Goal: Task Accomplishment & Management: Manage account settings

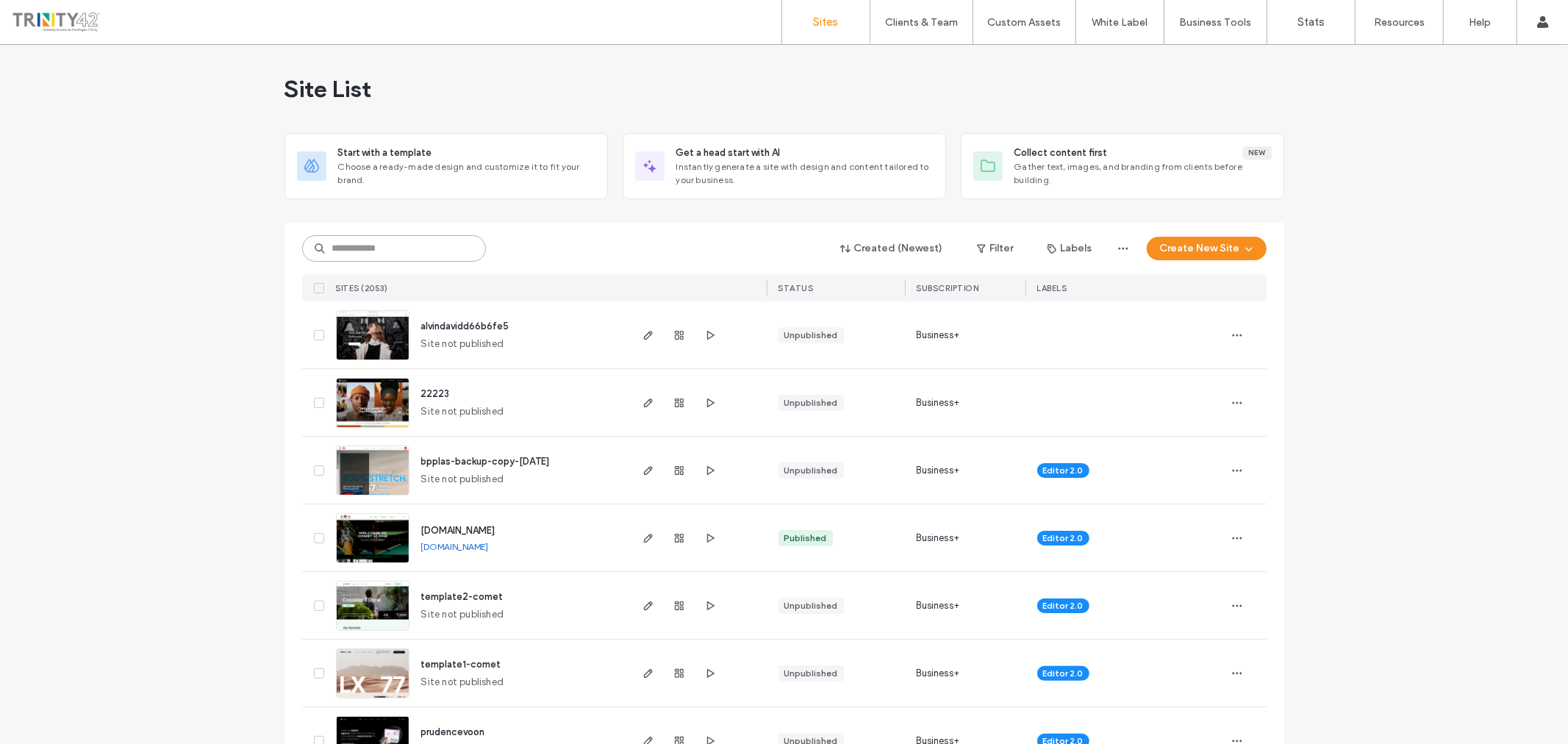
click at [444, 256] on input at bounding box center [394, 248] width 183 height 26
click at [363, 247] on input at bounding box center [394, 248] width 183 height 26
click at [423, 247] on input at bounding box center [394, 248] width 183 height 26
type input "*"
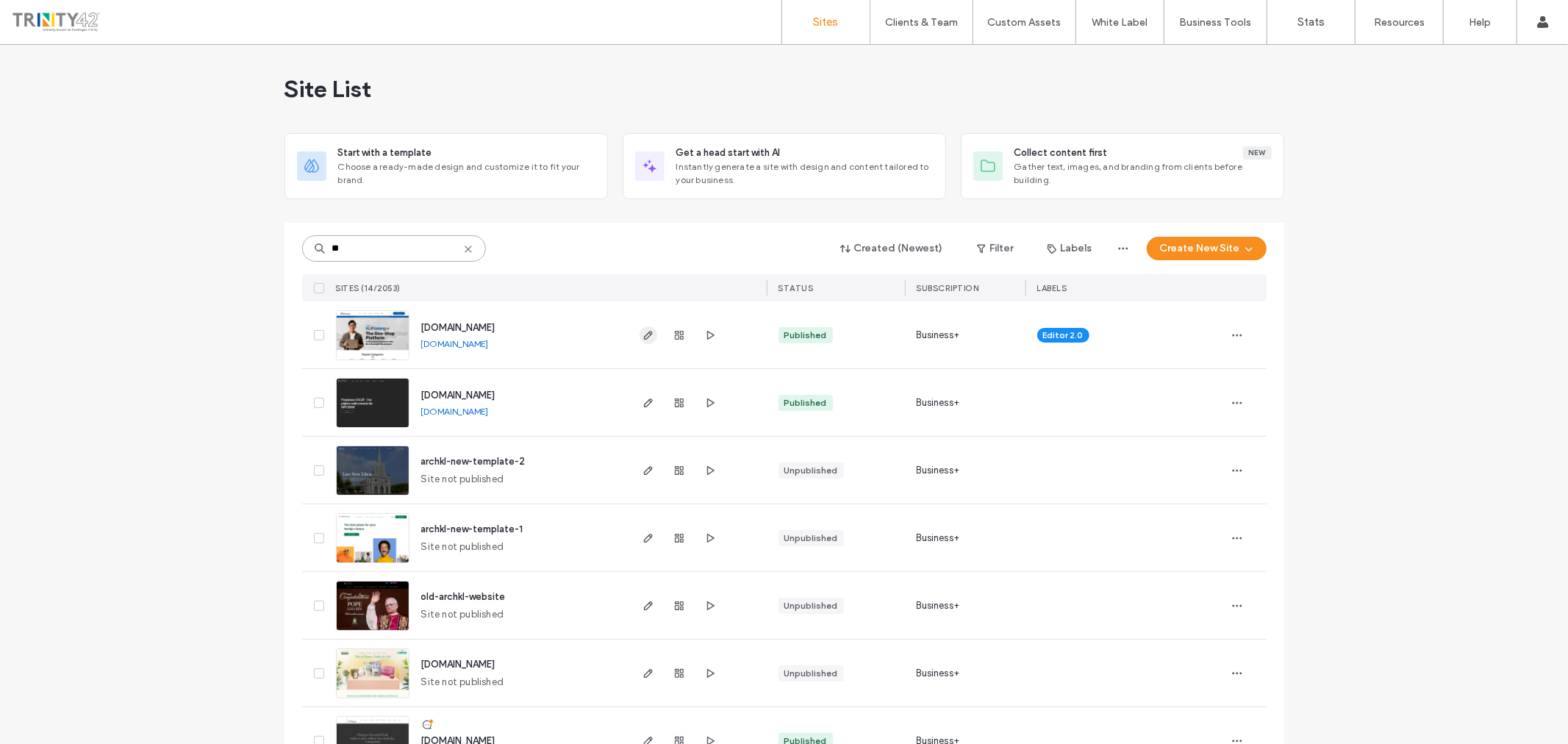
type input "**"
click at [643, 331] on icon "button" at bounding box center [649, 335] width 12 height 12
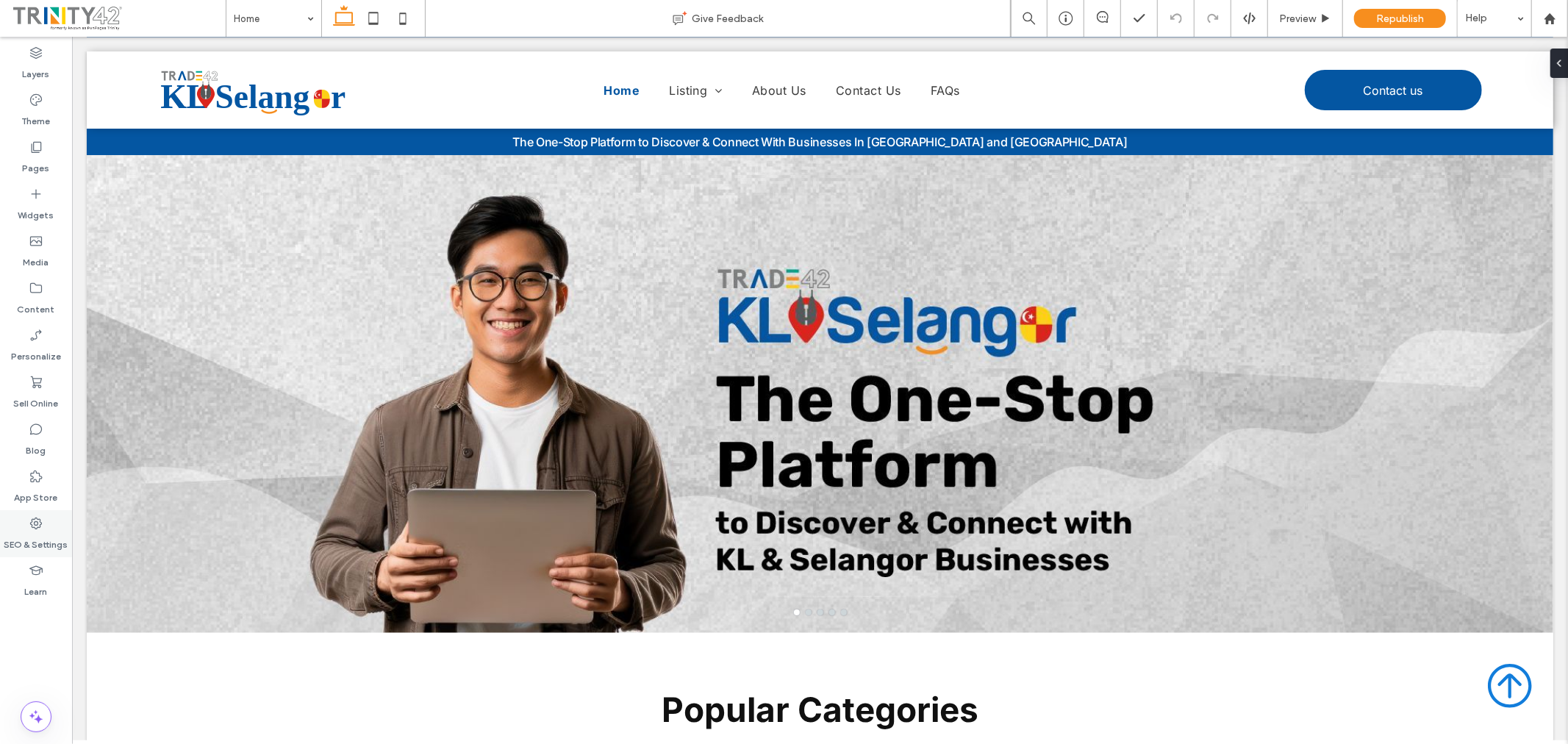
click at [38, 534] on label "SEO & Settings" at bounding box center [36, 541] width 64 height 20
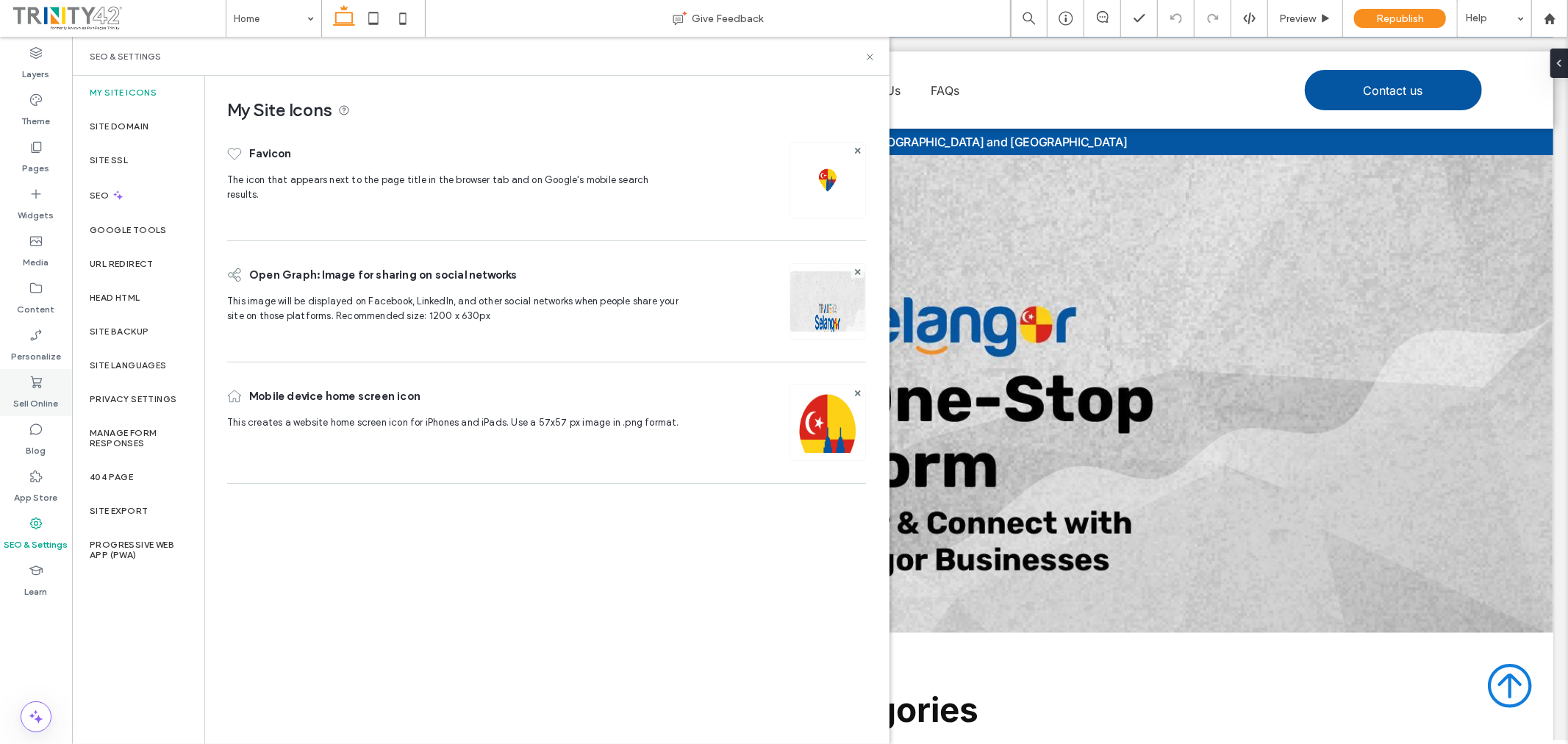
click at [43, 400] on label "Sell Online" at bounding box center [36, 400] width 45 height 20
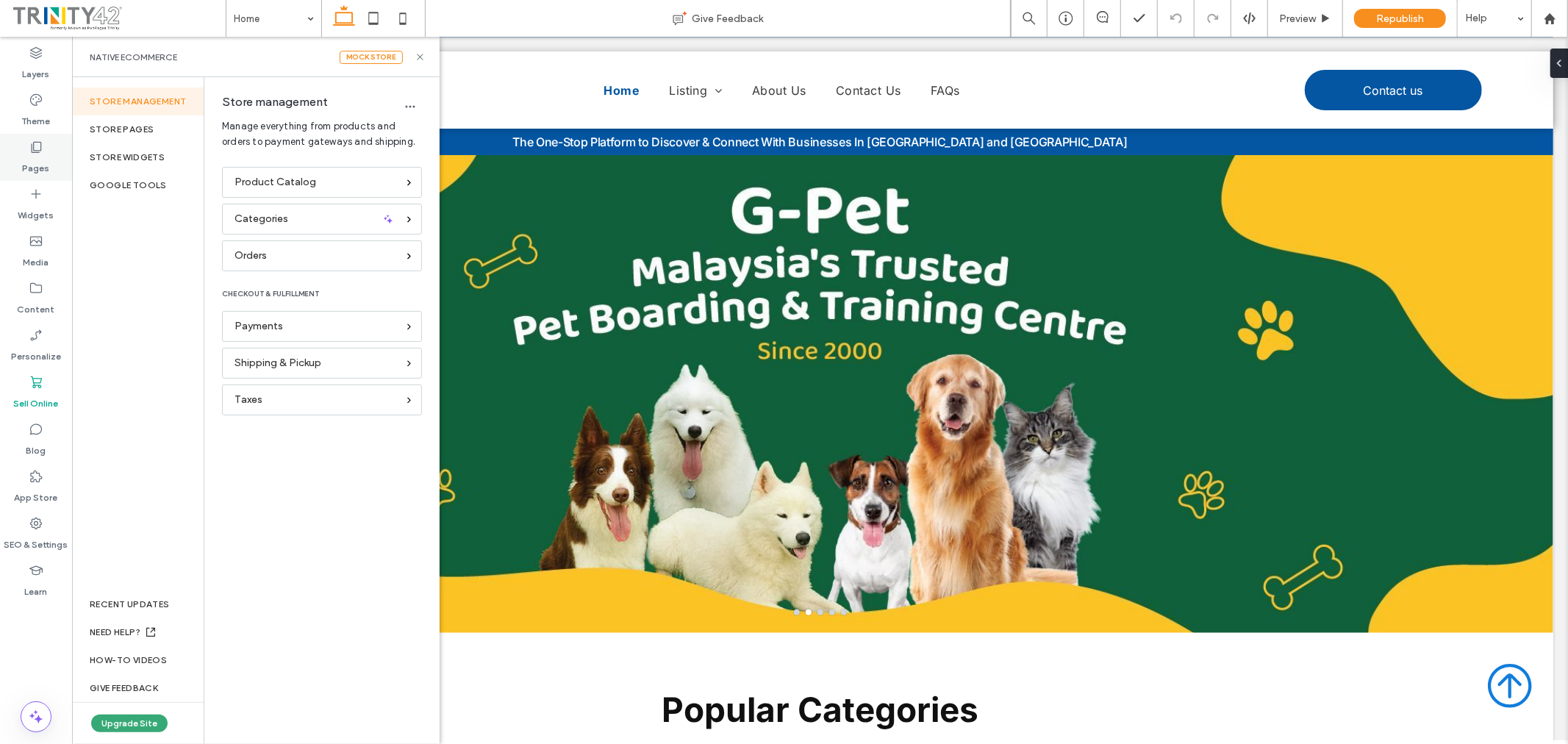
click at [44, 166] on label "Pages" at bounding box center [36, 165] width 27 height 20
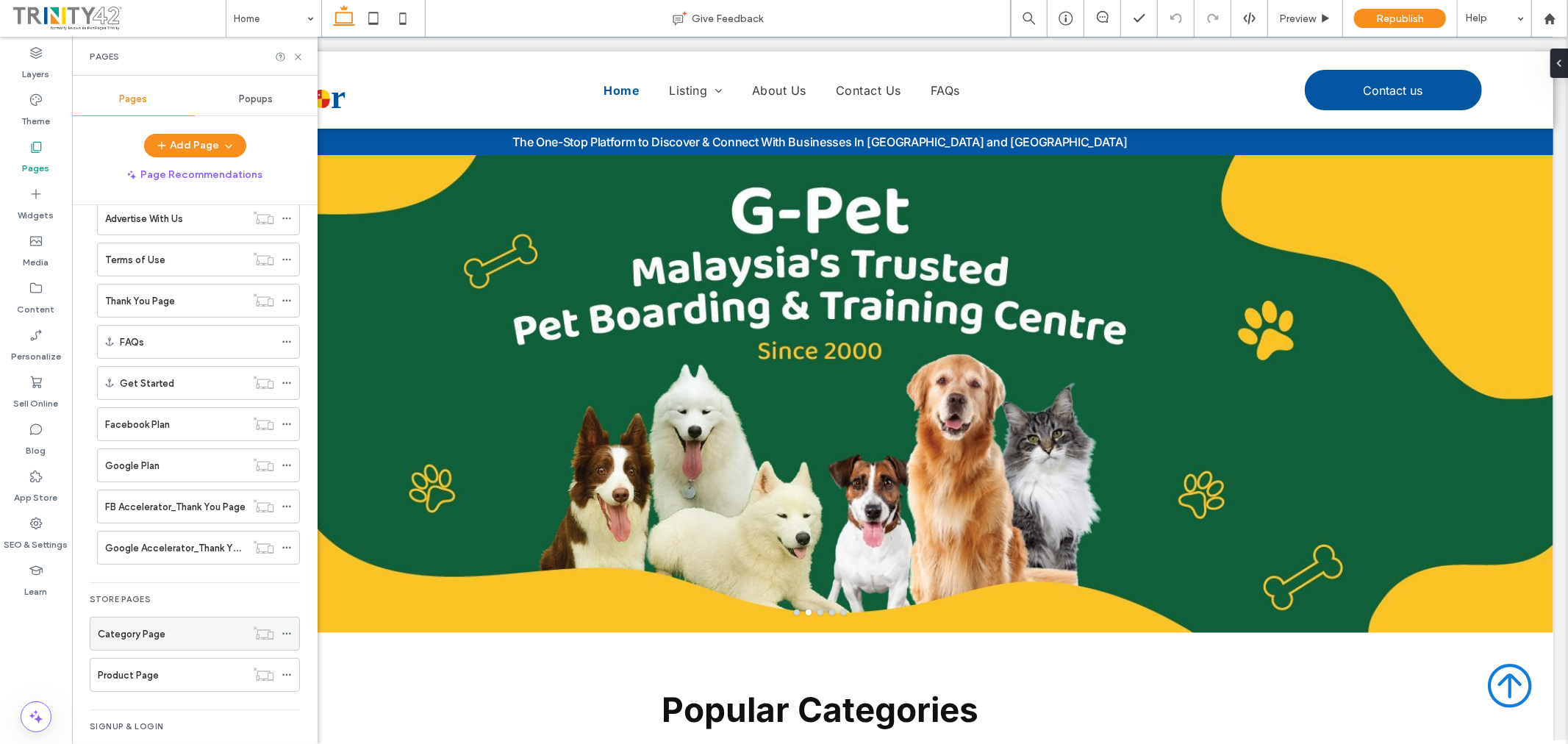
scroll to position [245, 0]
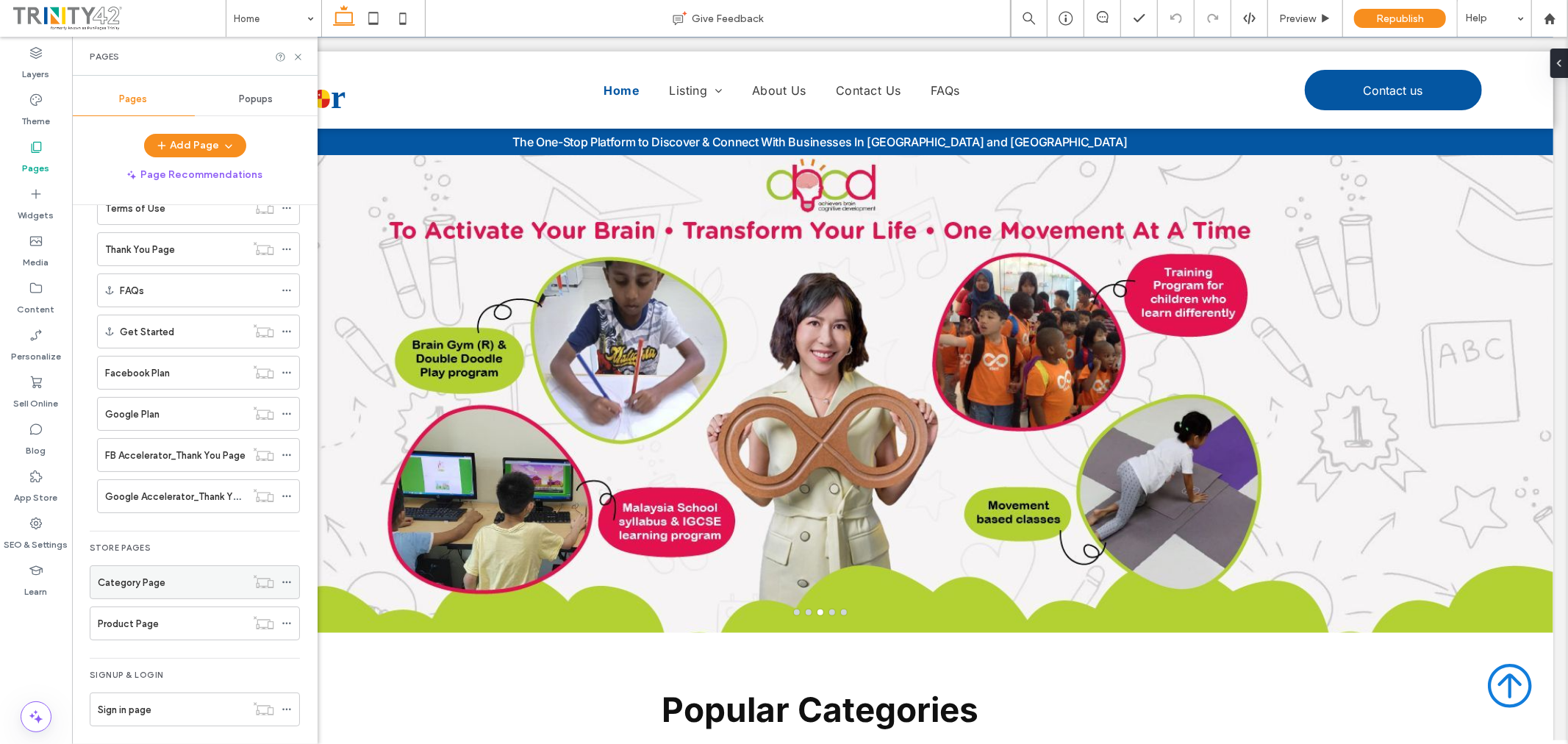
click at [187, 587] on div "Category Page" at bounding box center [172, 582] width 148 height 15
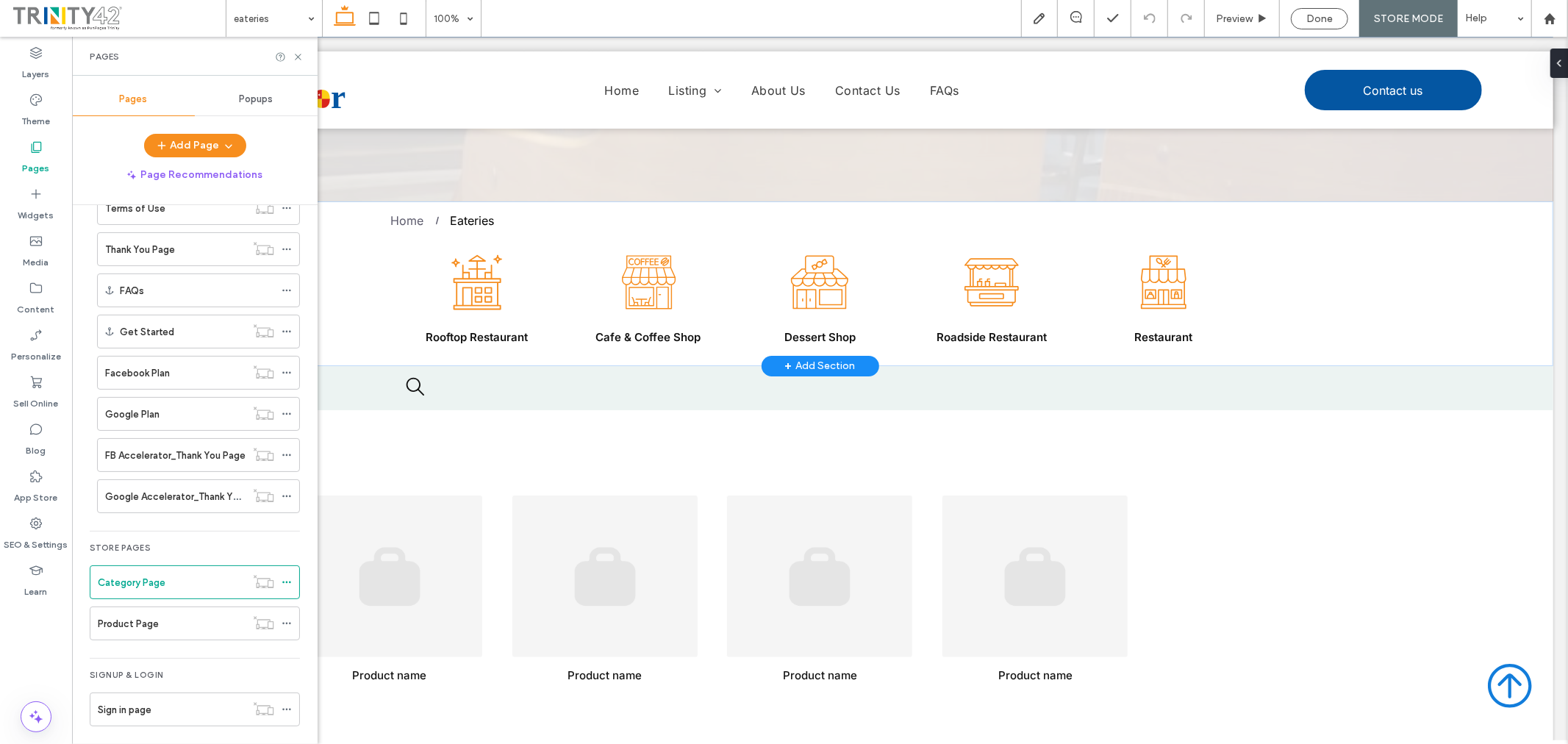
scroll to position [245, 0]
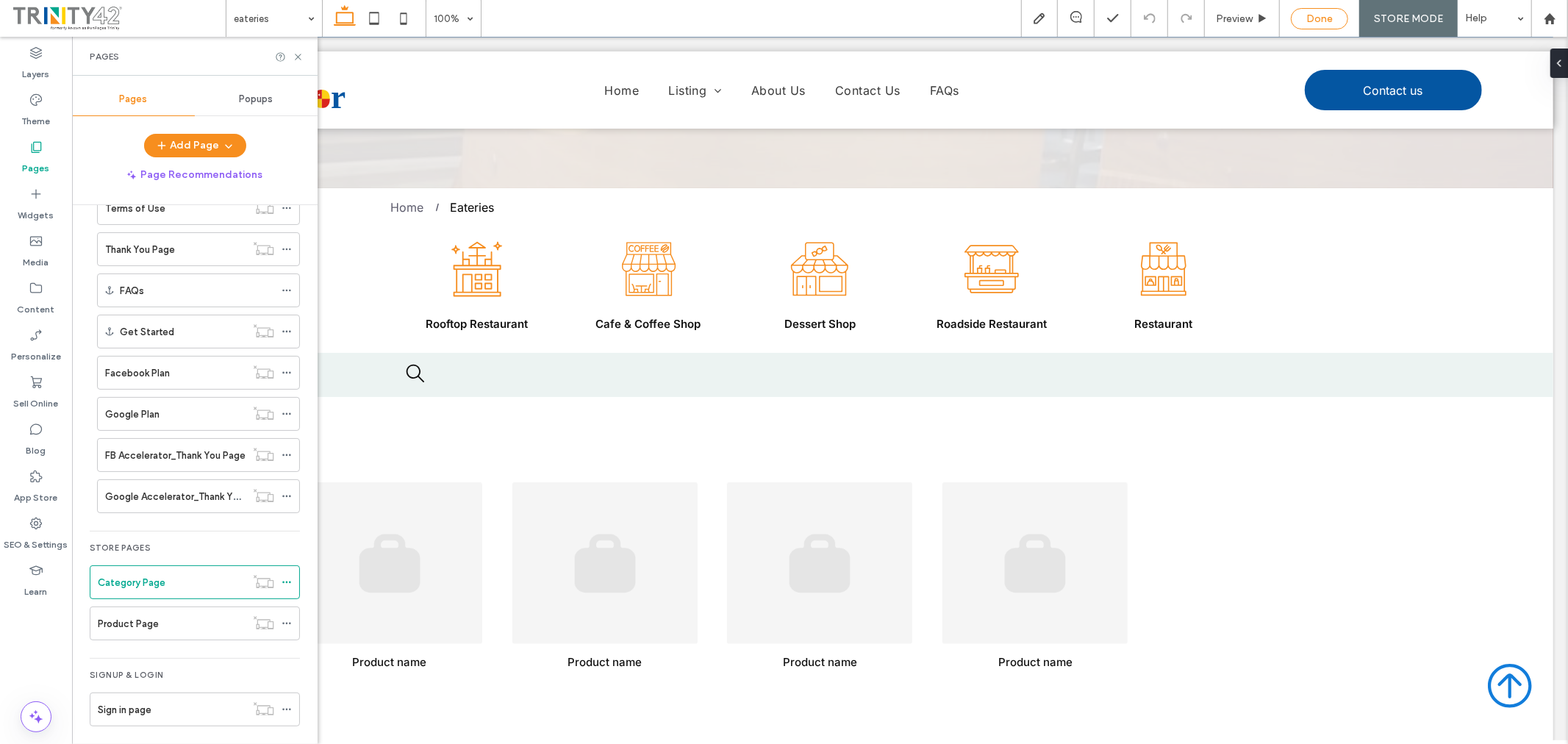
click at [1314, 13] on span "Done" at bounding box center [1319, 19] width 26 height 13
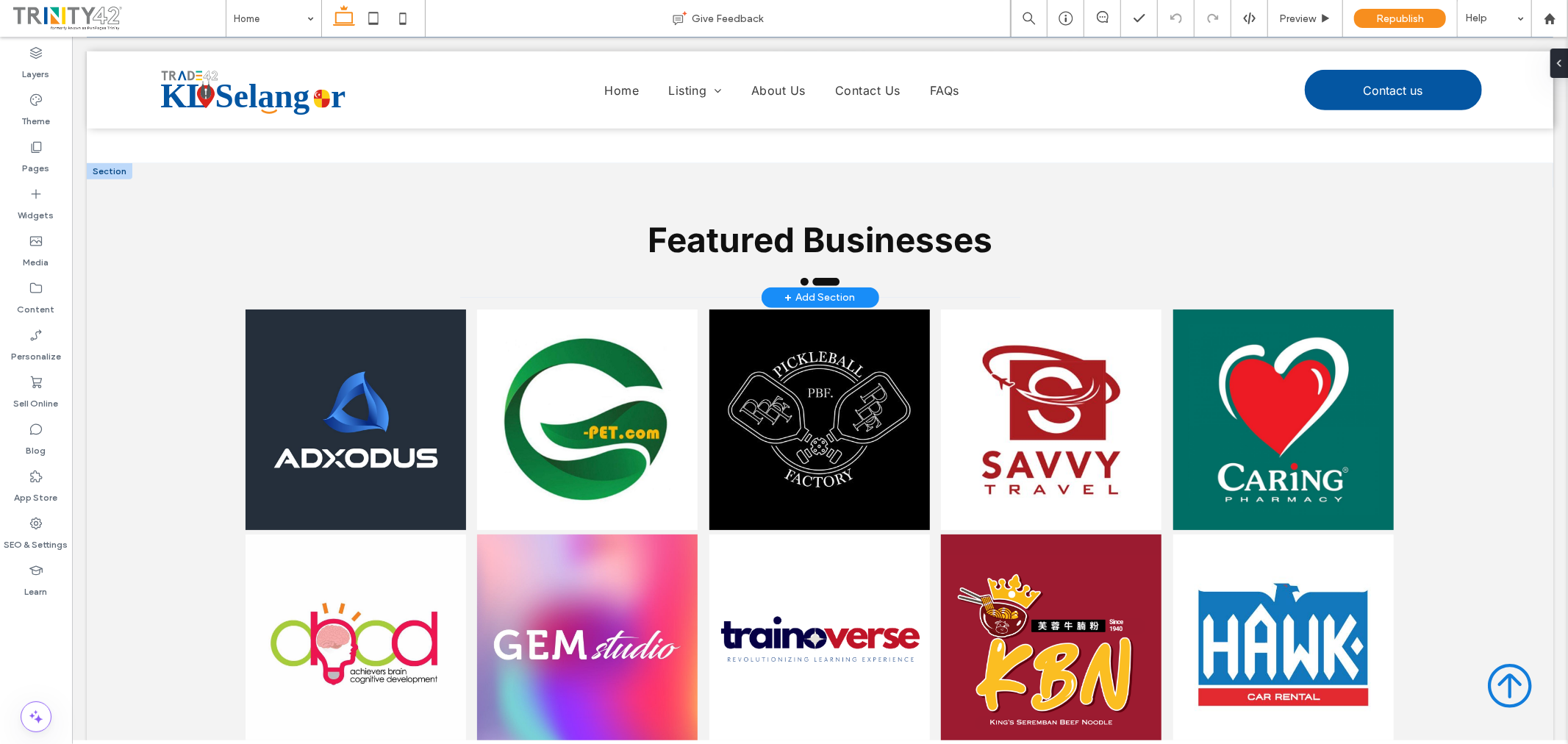
scroll to position [1062, 0]
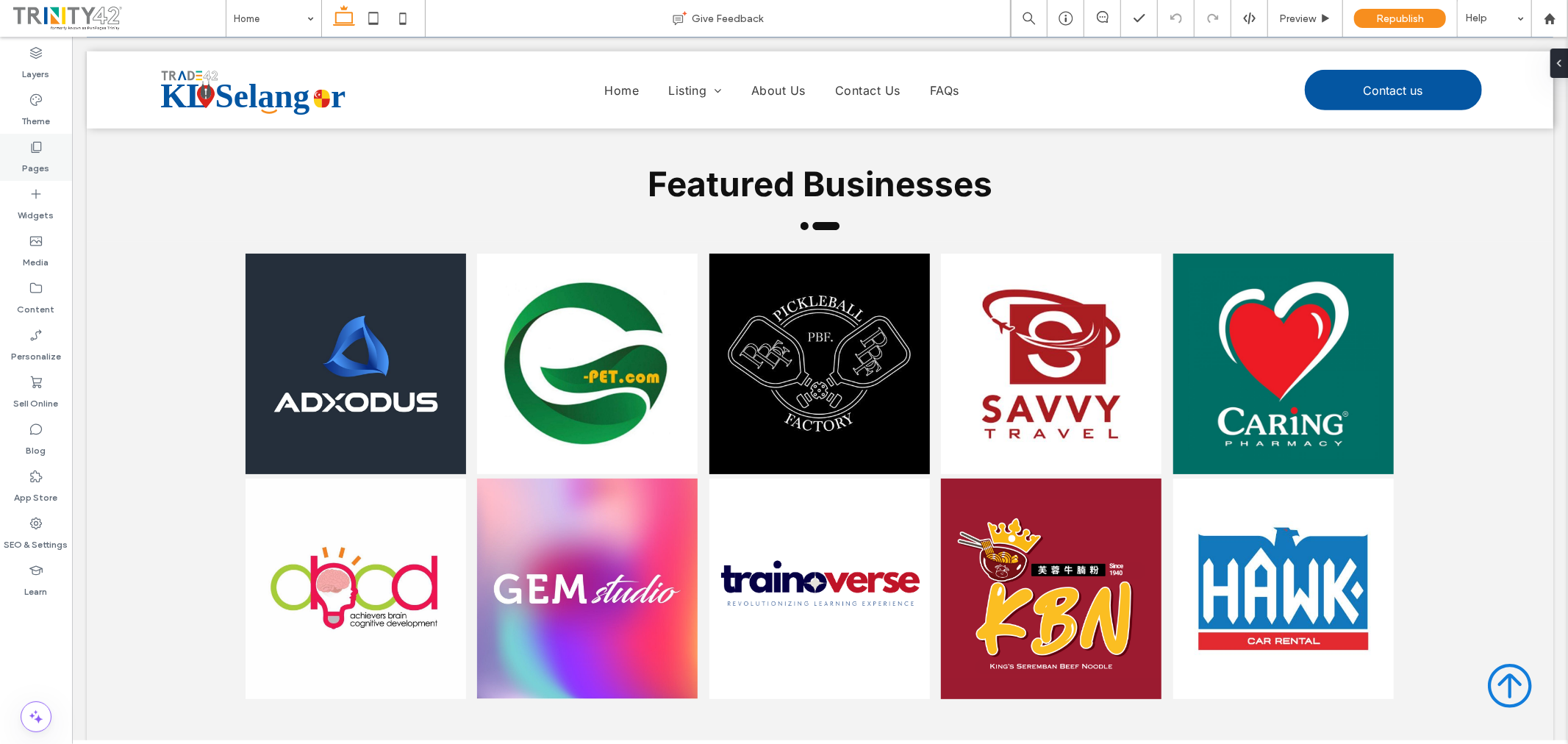
click at [24, 146] on div "Pages" at bounding box center [36, 157] width 72 height 47
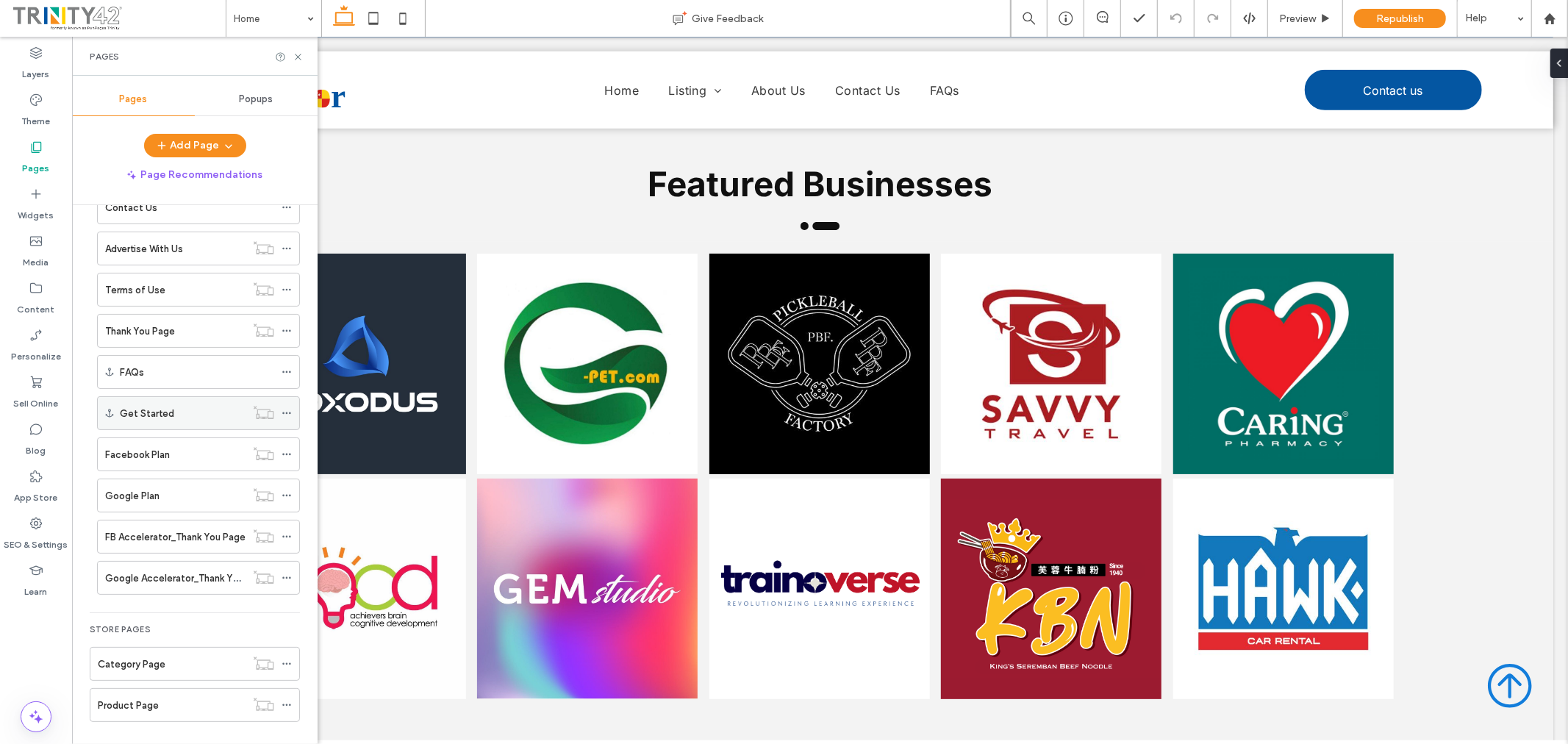
scroll to position [255, 0]
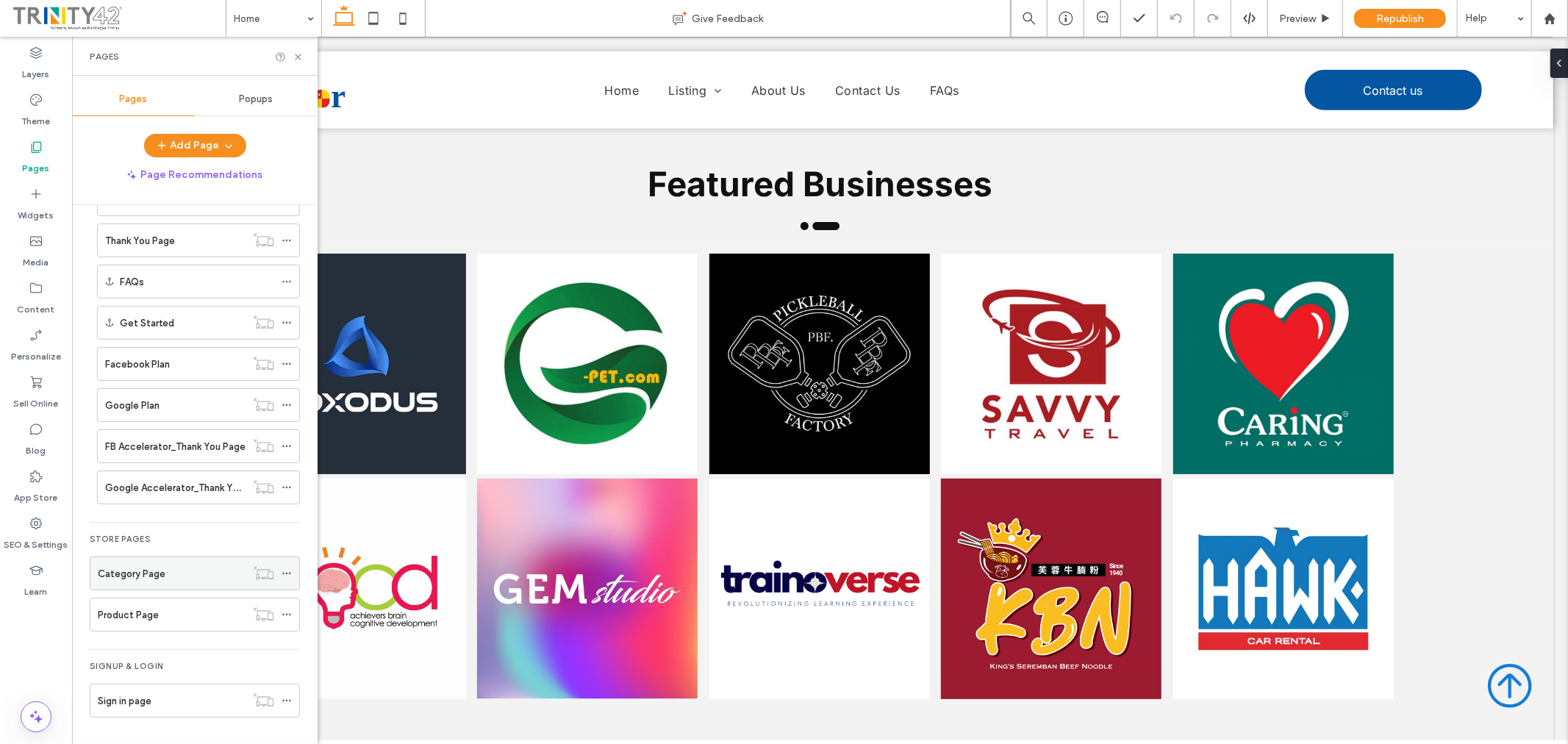
click at [186, 576] on div "Category Page" at bounding box center [172, 574] width 148 height 15
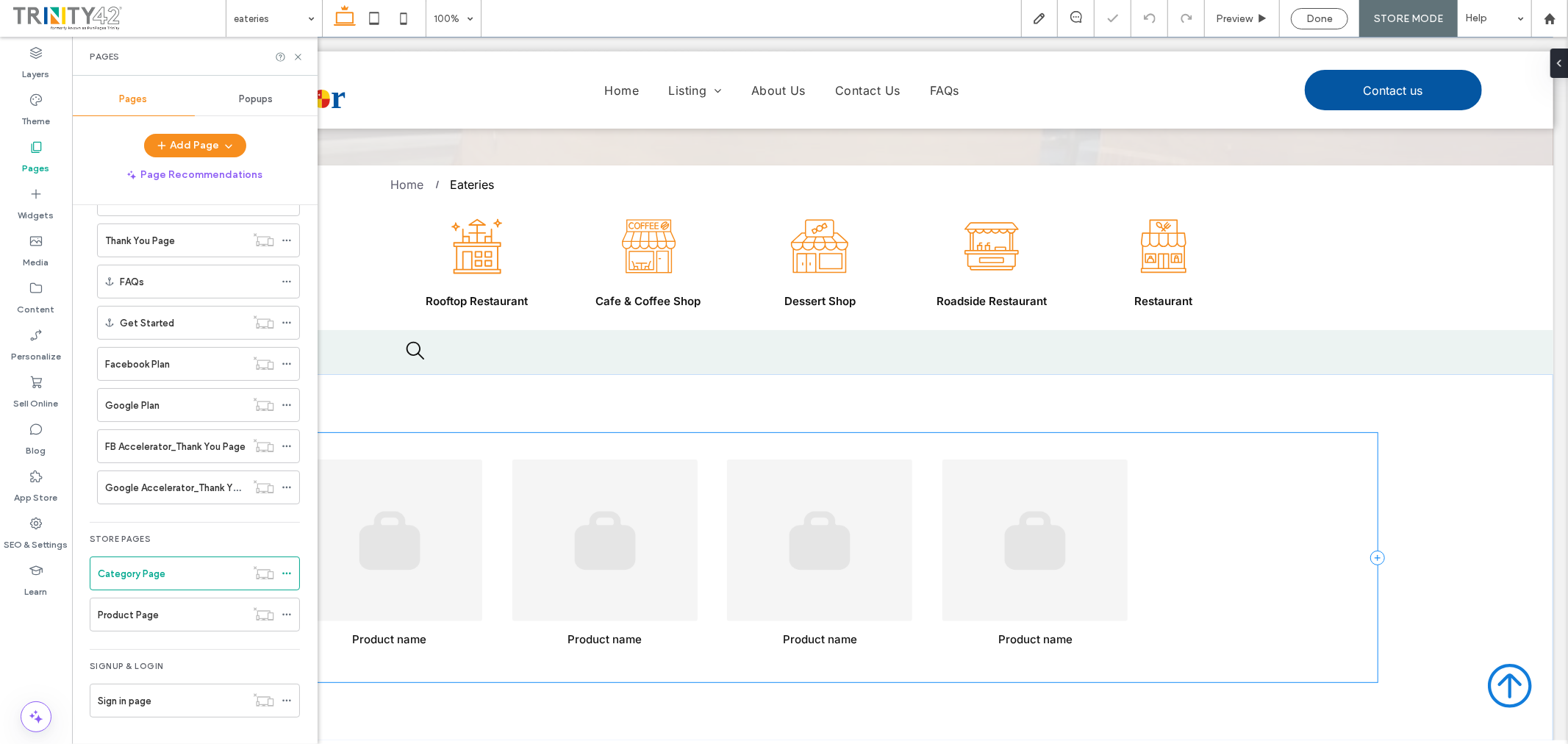
scroll to position [327, 0]
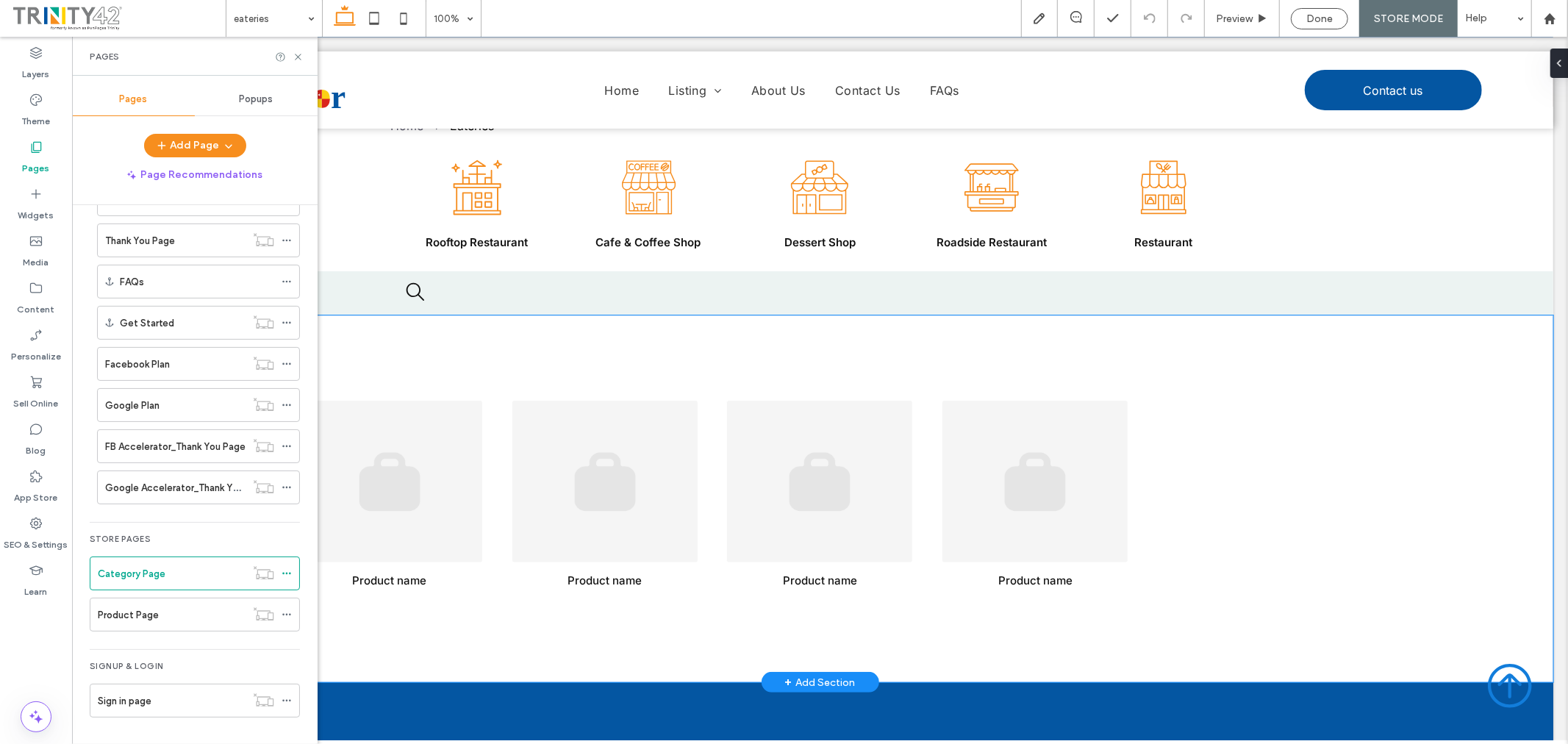
click at [1408, 431] on div "Product name $0 Go to Page Product name $0 Go to Page Product name $0 Go to Pag…" at bounding box center [818, 498] width 1466 height 367
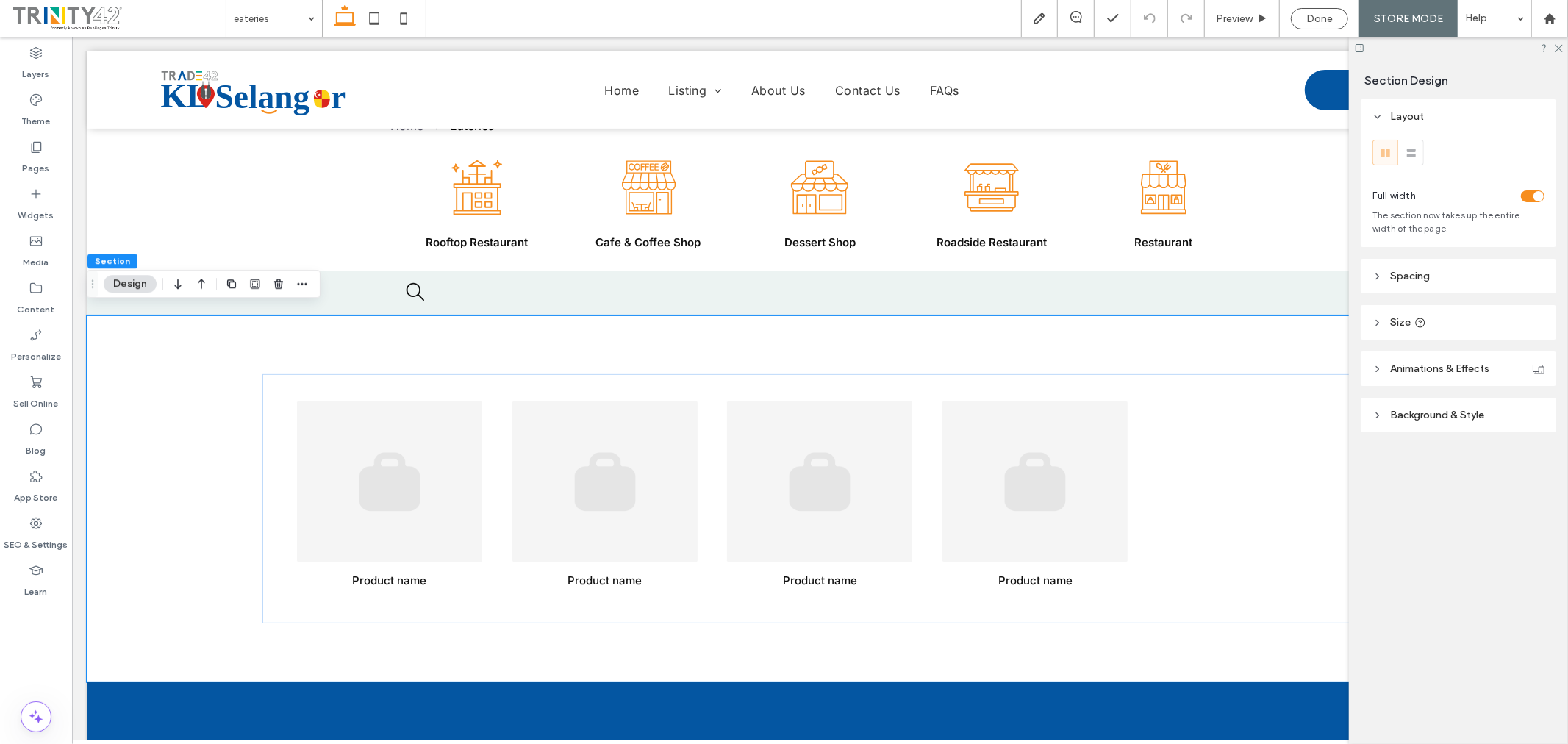
click at [1564, 46] on div at bounding box center [1458, 48] width 219 height 23
click at [1254, 356] on div "Product name $0 Go to Page Product name $0 Go to Page Product name $0 Go to Pag…" at bounding box center [818, 498] width 1466 height 367
click at [1559, 47] on icon at bounding box center [1557, 47] width 9 height 9
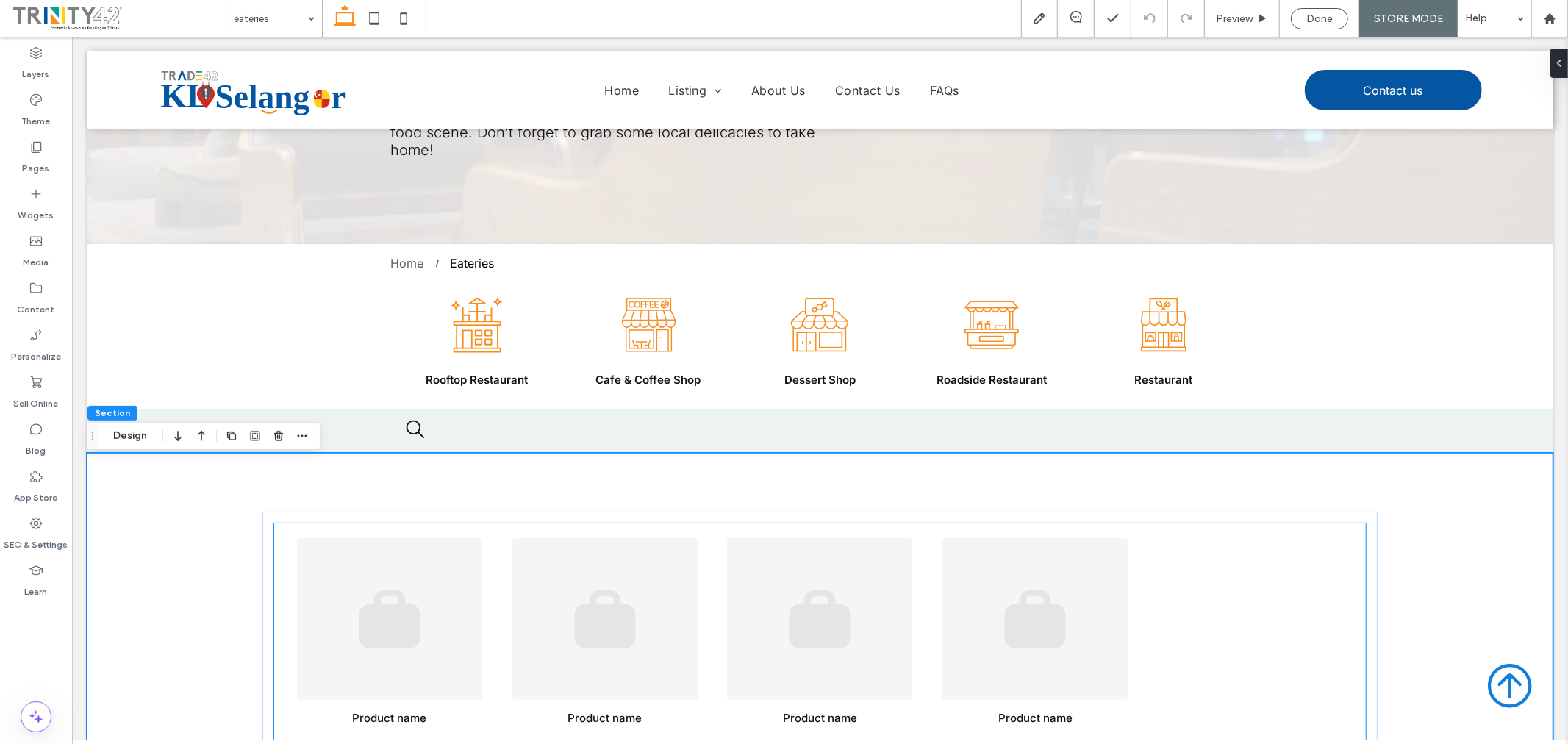
scroll to position [163, 0]
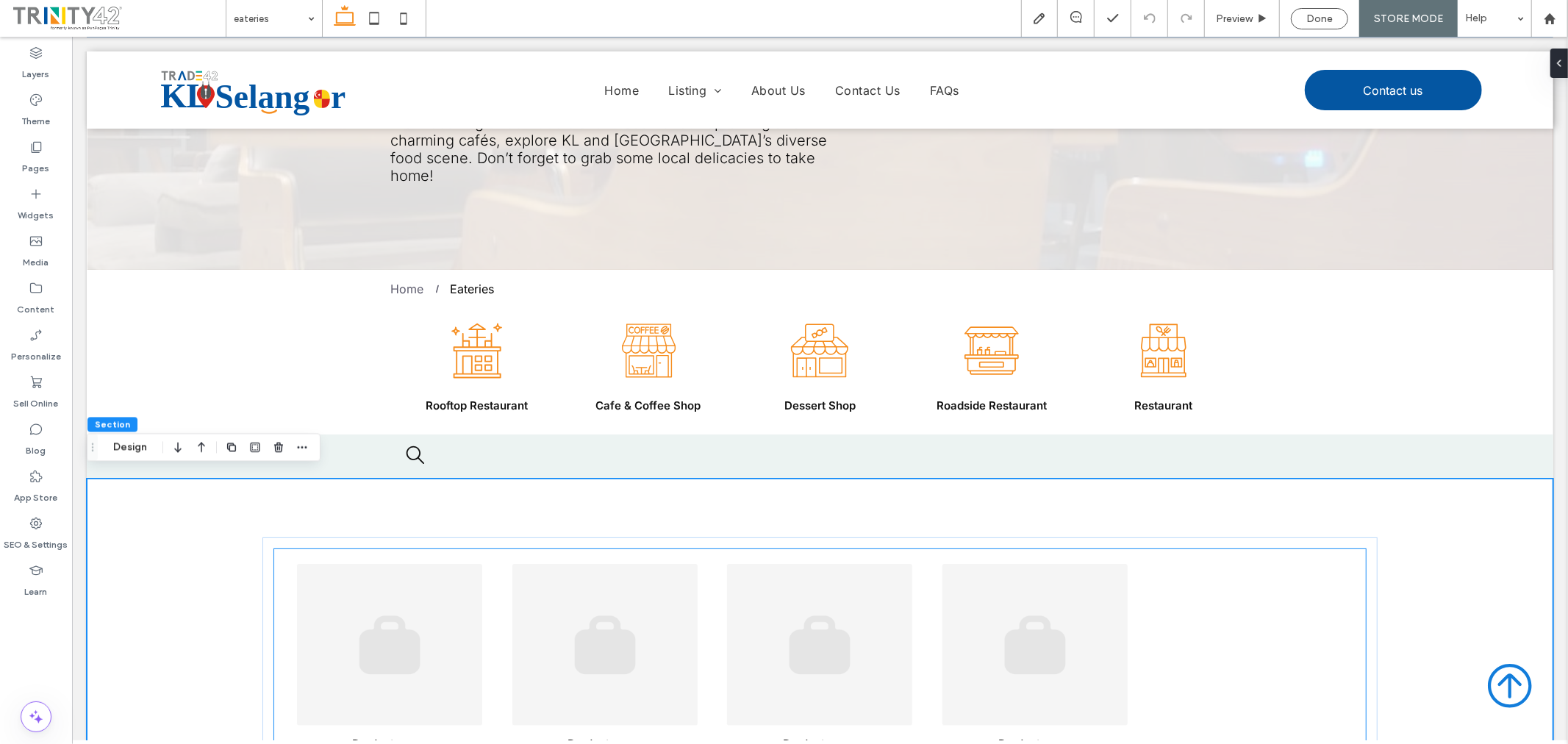
click at [597, 621] on link at bounding box center [604, 644] width 201 height 162
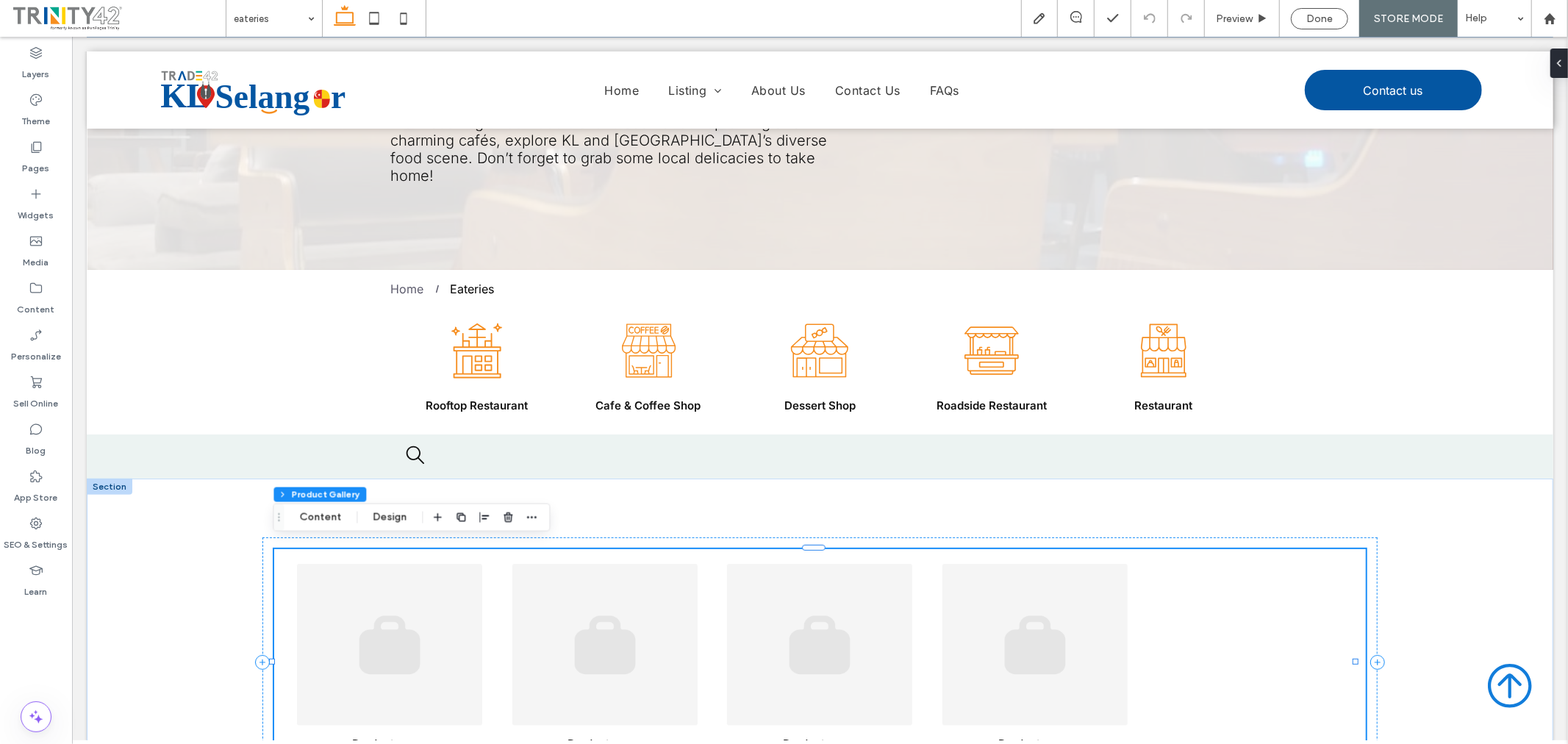
click at [597, 621] on link at bounding box center [604, 644] width 201 height 162
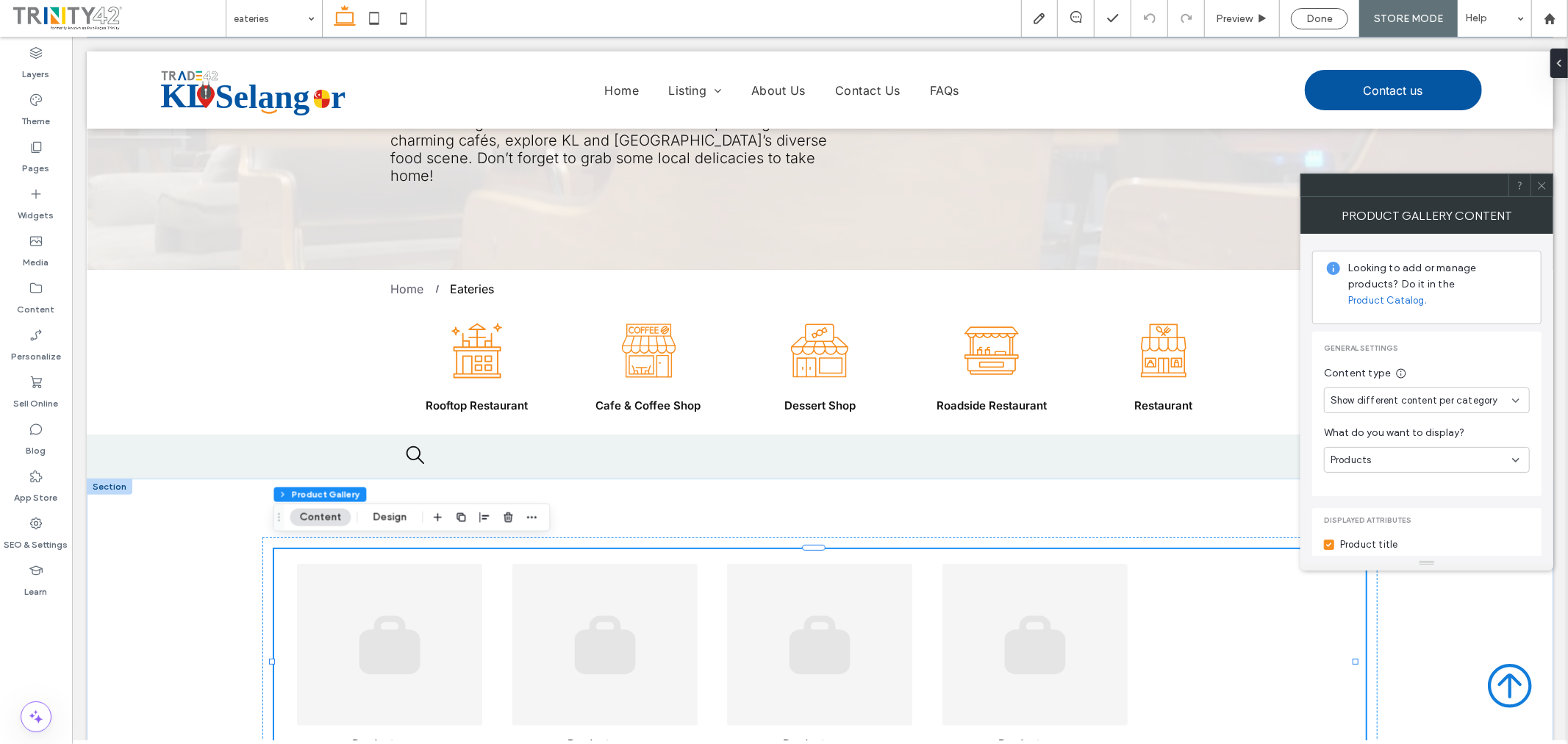
scroll to position [82, 0]
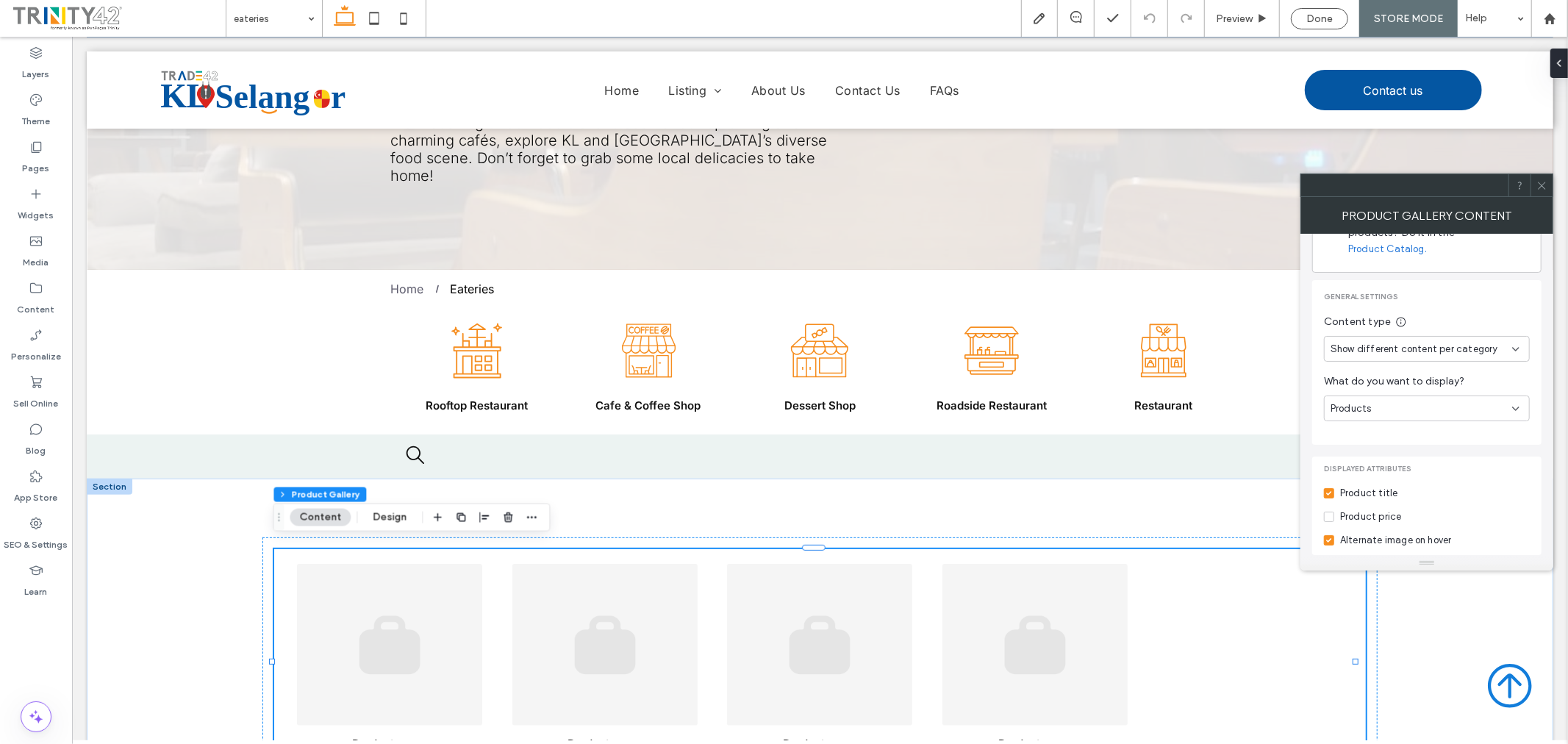
click at [1469, 401] on div "Products" at bounding box center [1422, 408] width 182 height 14
click at [1459, 446] on div "Sub categories" at bounding box center [1427, 444] width 204 height 26
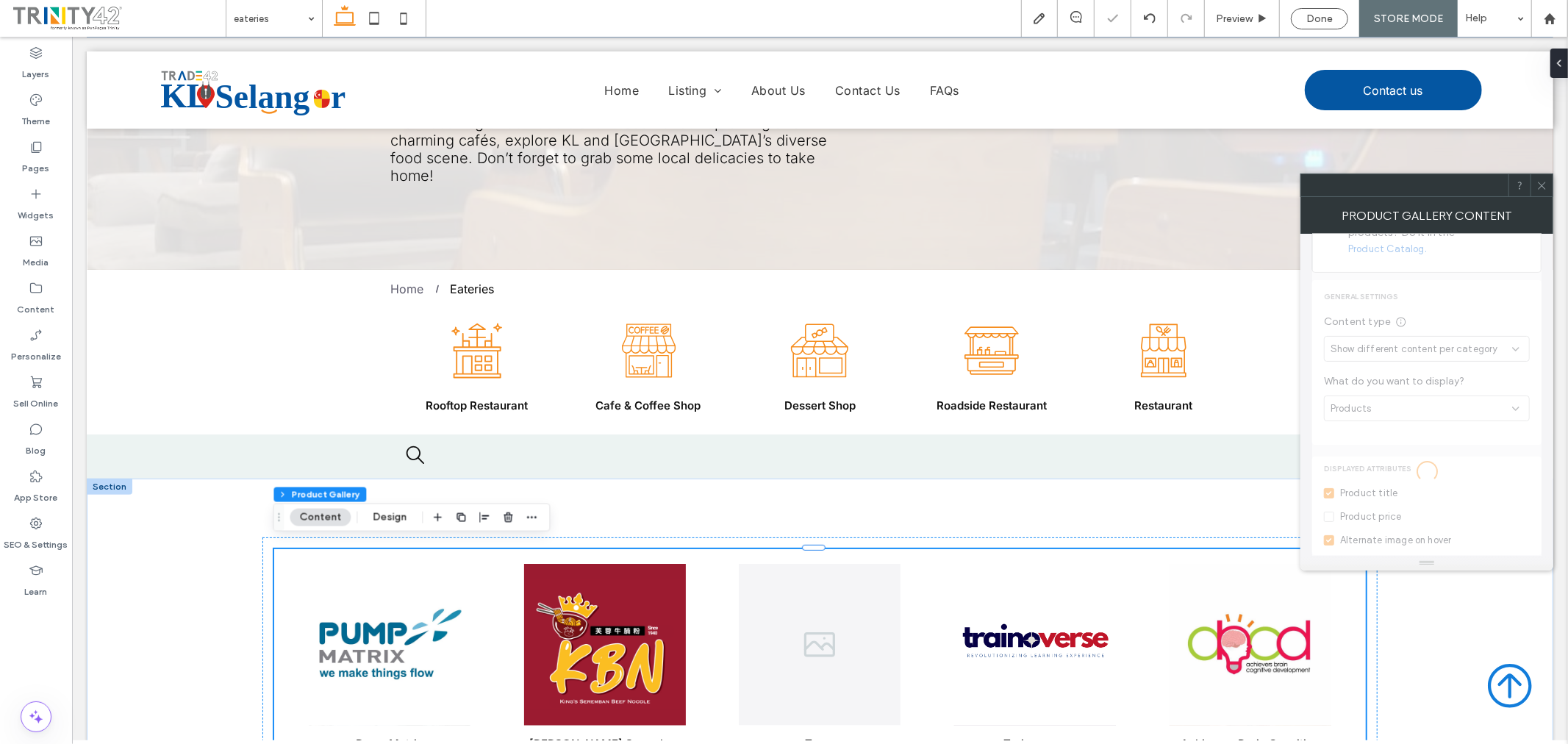
click at [1471, 391] on div at bounding box center [1427, 473] width 230 height 641
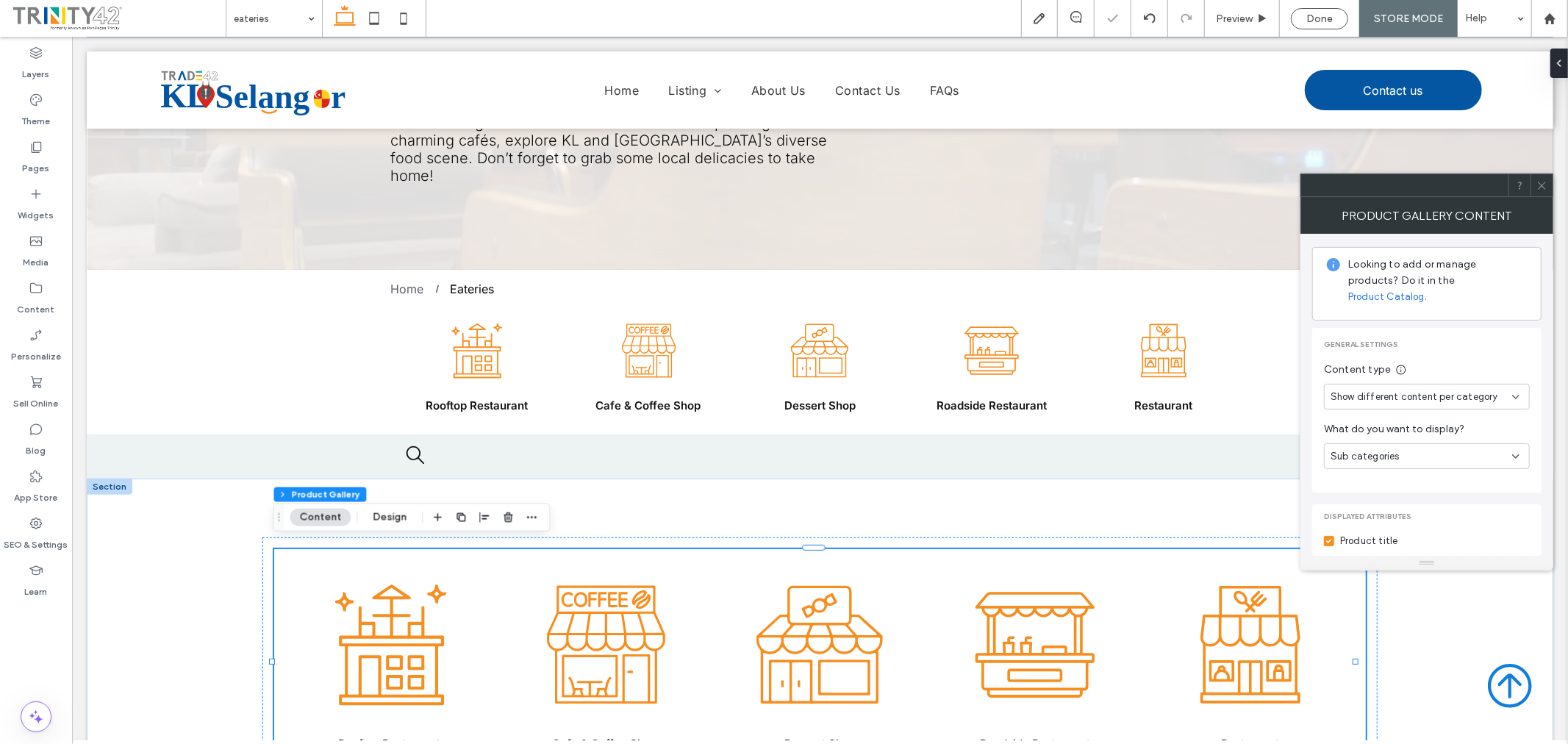
scroll to position [18, 0]
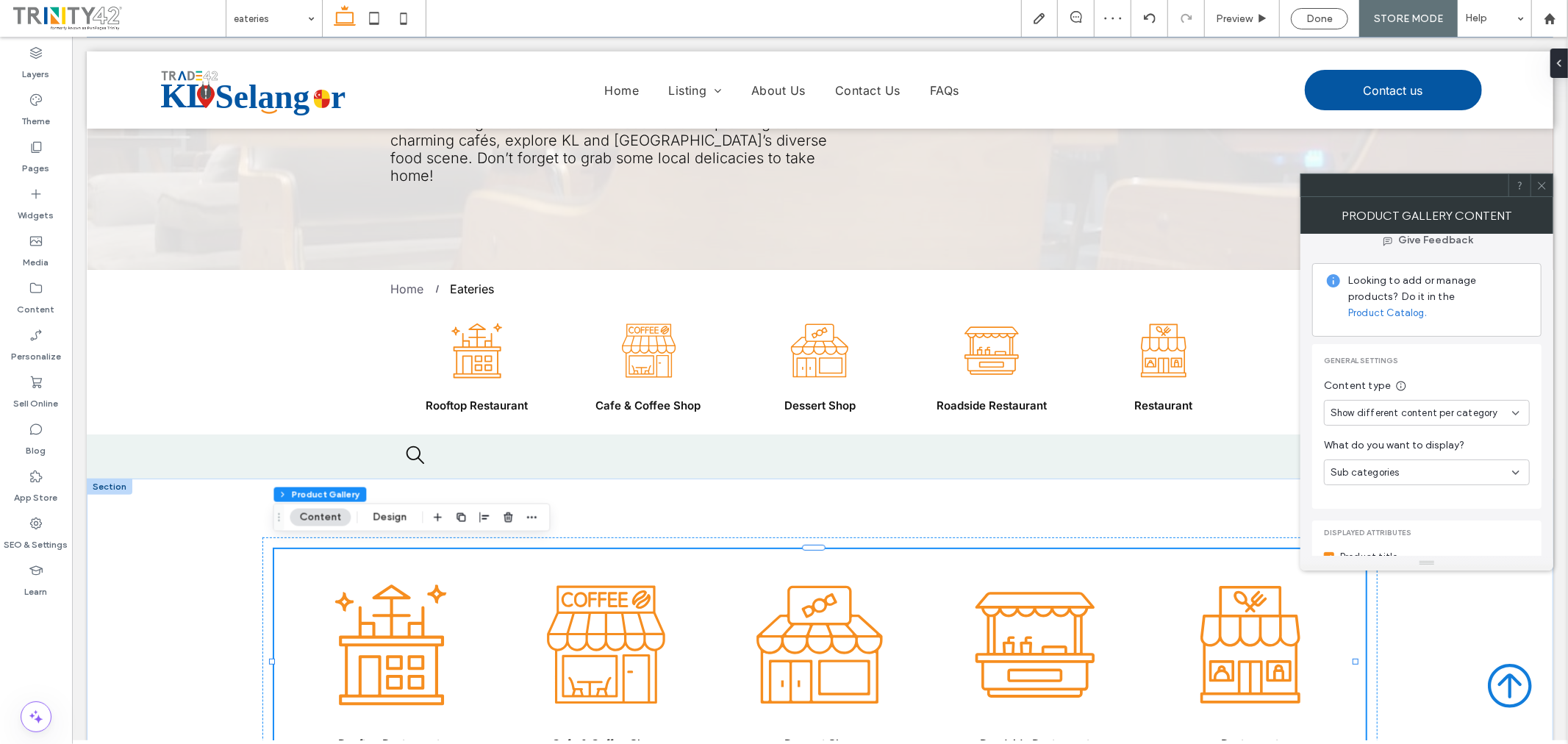
click at [1387, 465] on span "Sub categories" at bounding box center [1365, 472] width 69 height 14
click at [1387, 504] on span "Sub categories" at bounding box center [1365, 507] width 69 height 14
click at [1417, 465] on div "Sub categories" at bounding box center [1422, 472] width 182 height 14
click at [1415, 481] on div "Products" at bounding box center [1427, 481] width 204 height 26
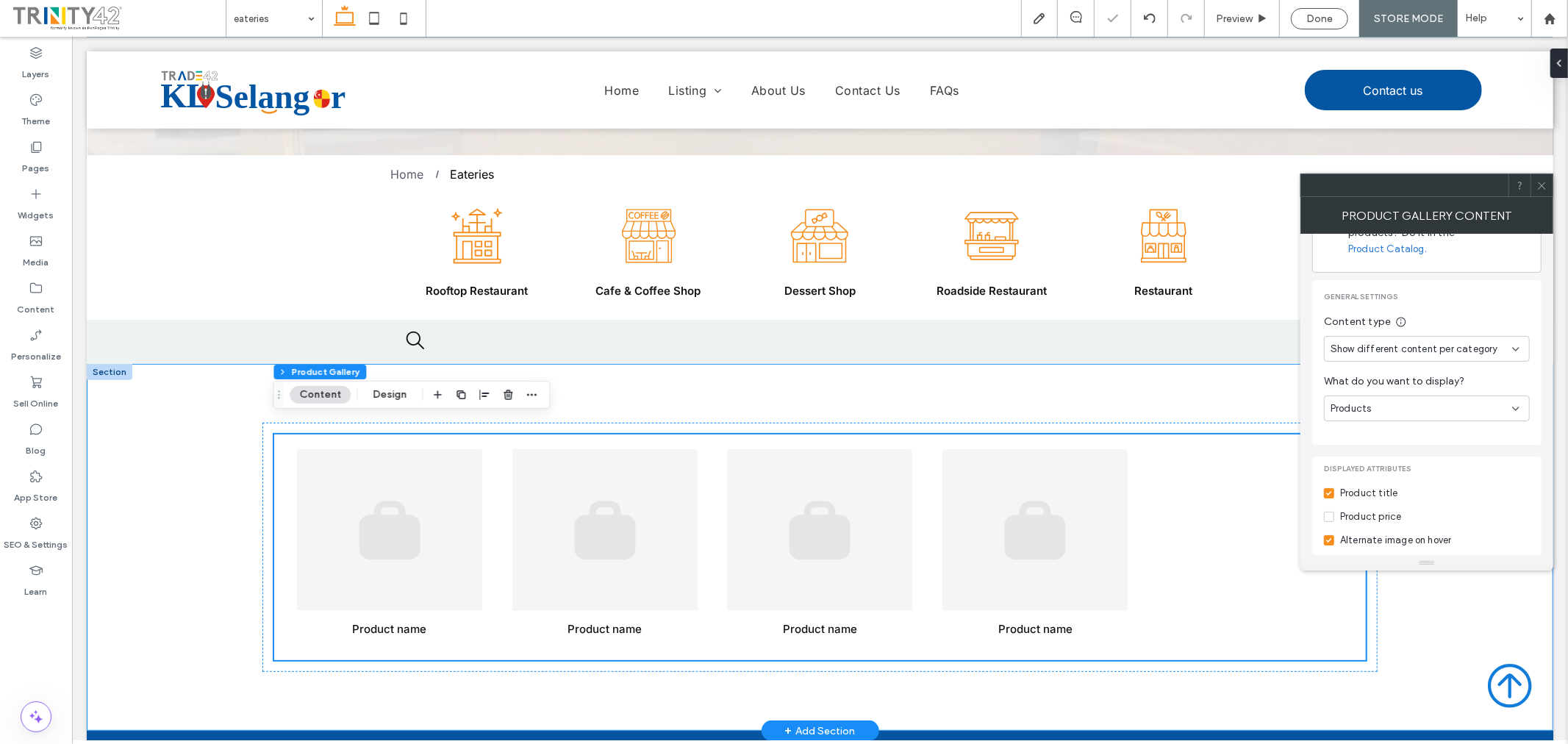
scroll to position [327, 0]
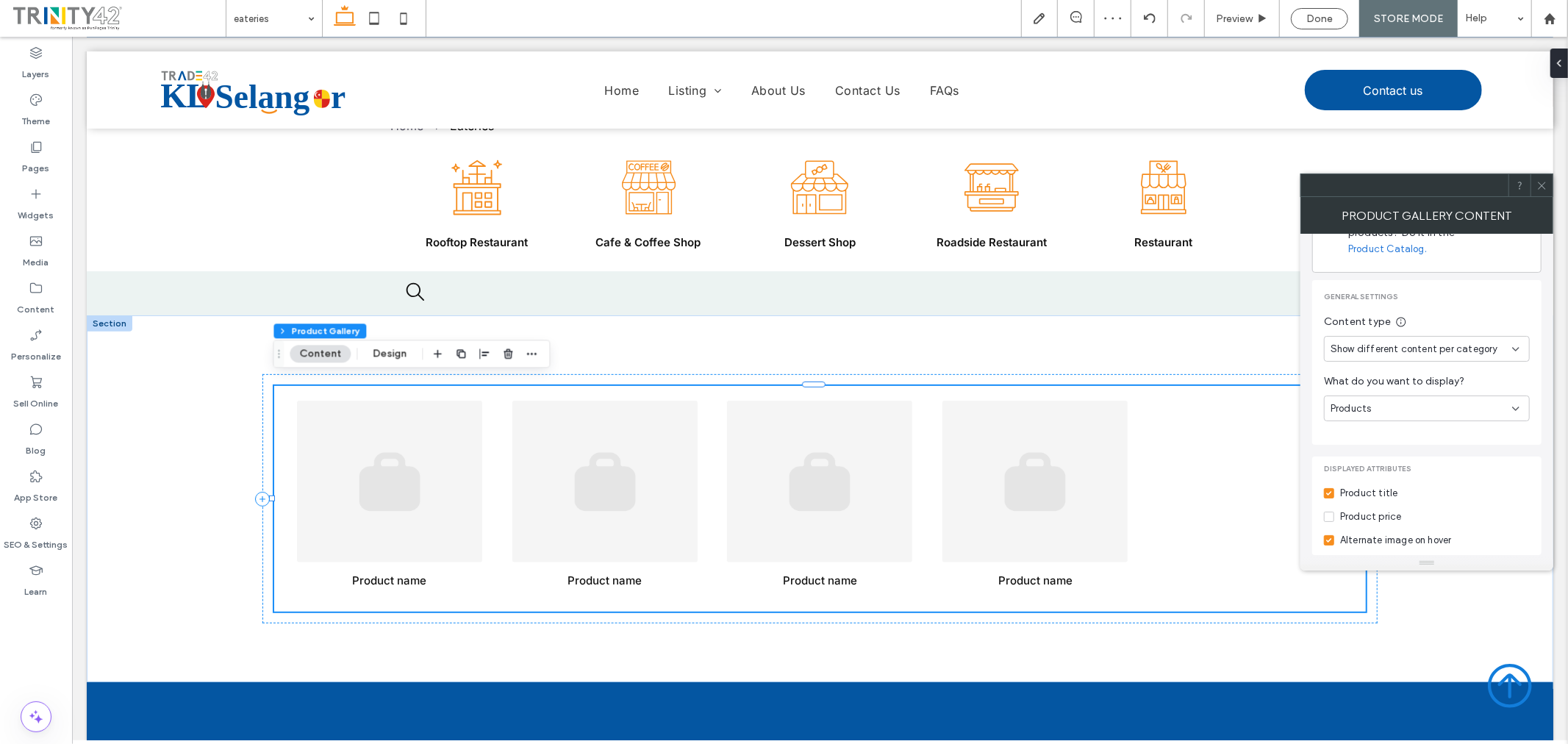
click at [1544, 180] on icon at bounding box center [1541, 185] width 11 height 11
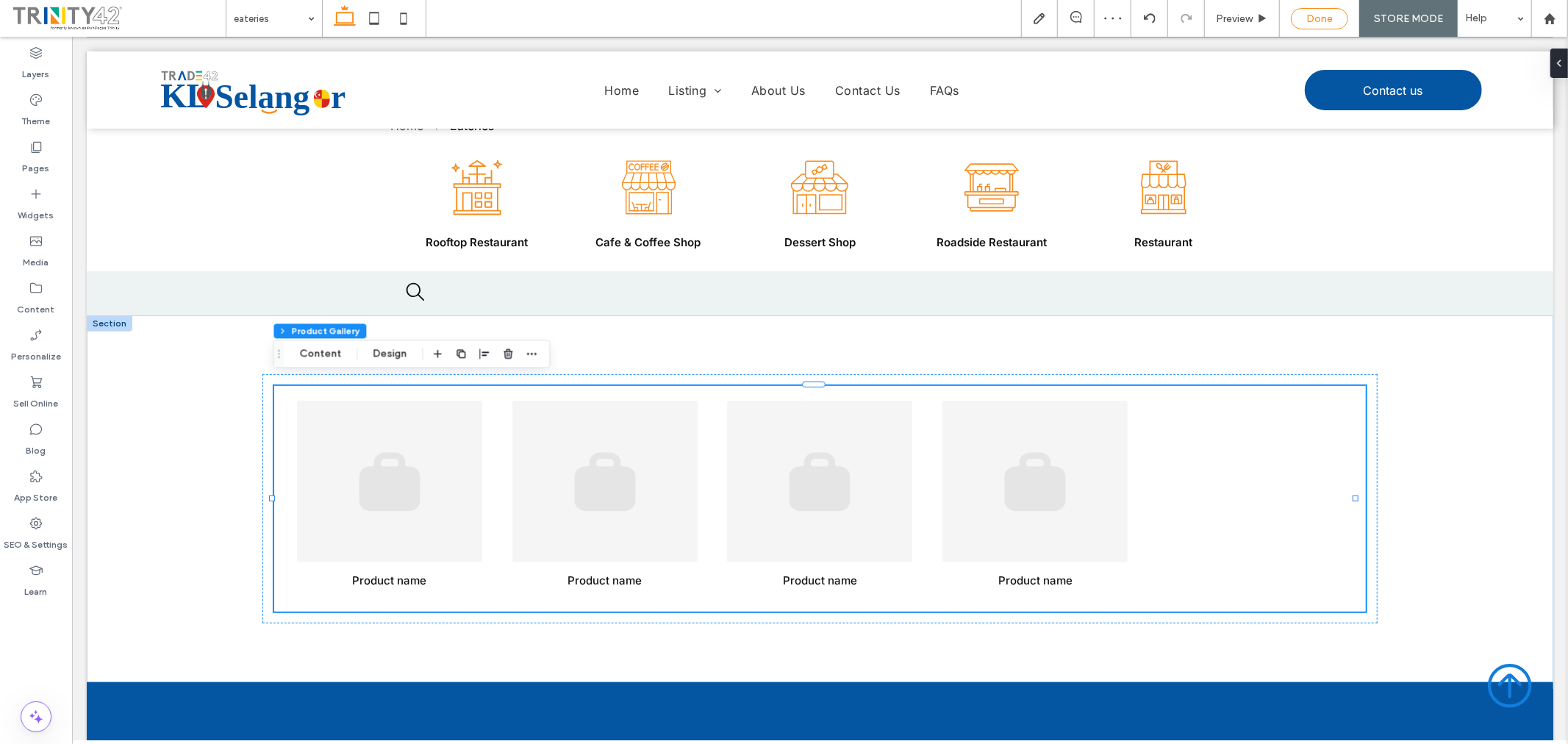
click at [1313, 18] on span "Done" at bounding box center [1319, 19] width 26 height 13
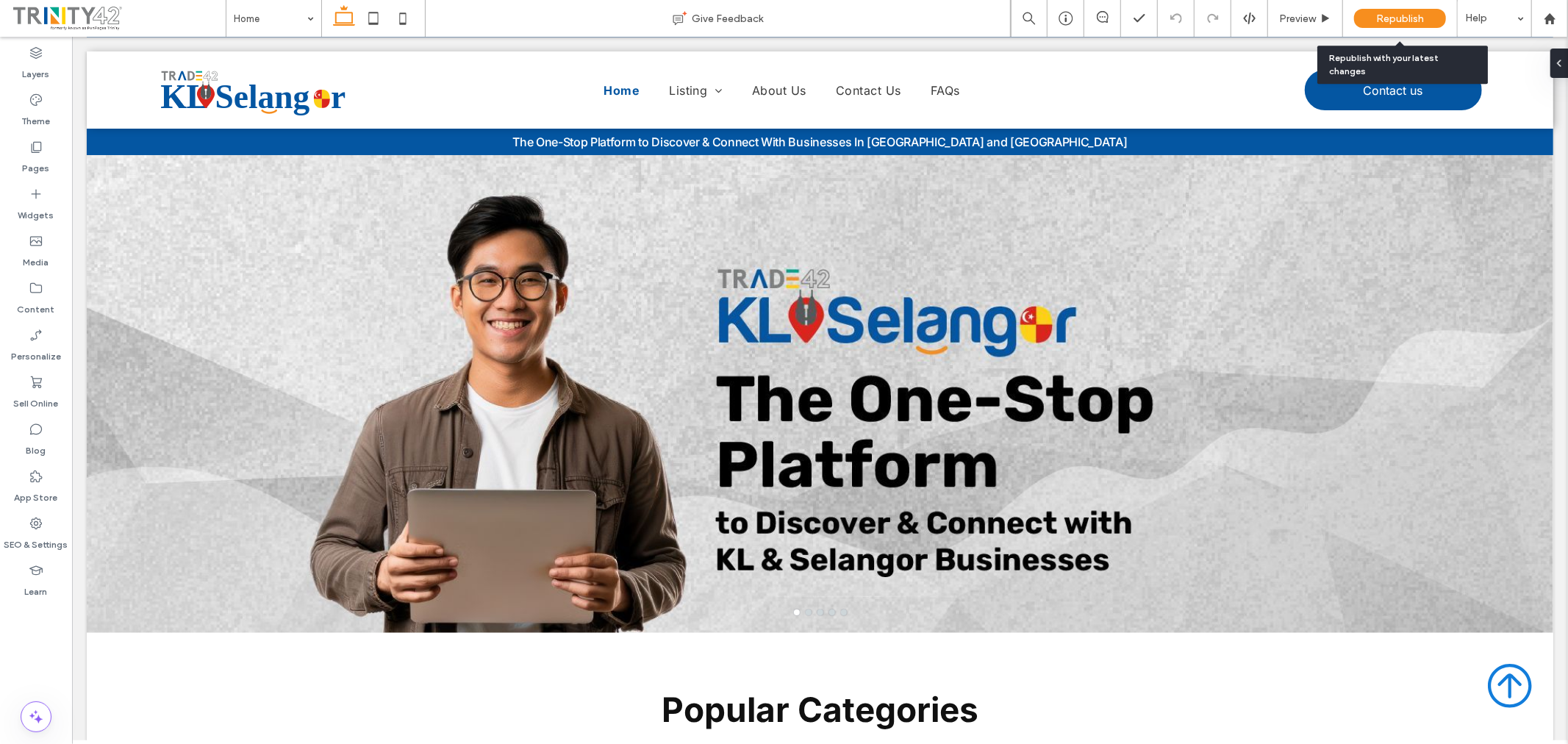
click at [1408, 22] on span "Republish" at bounding box center [1400, 19] width 48 height 13
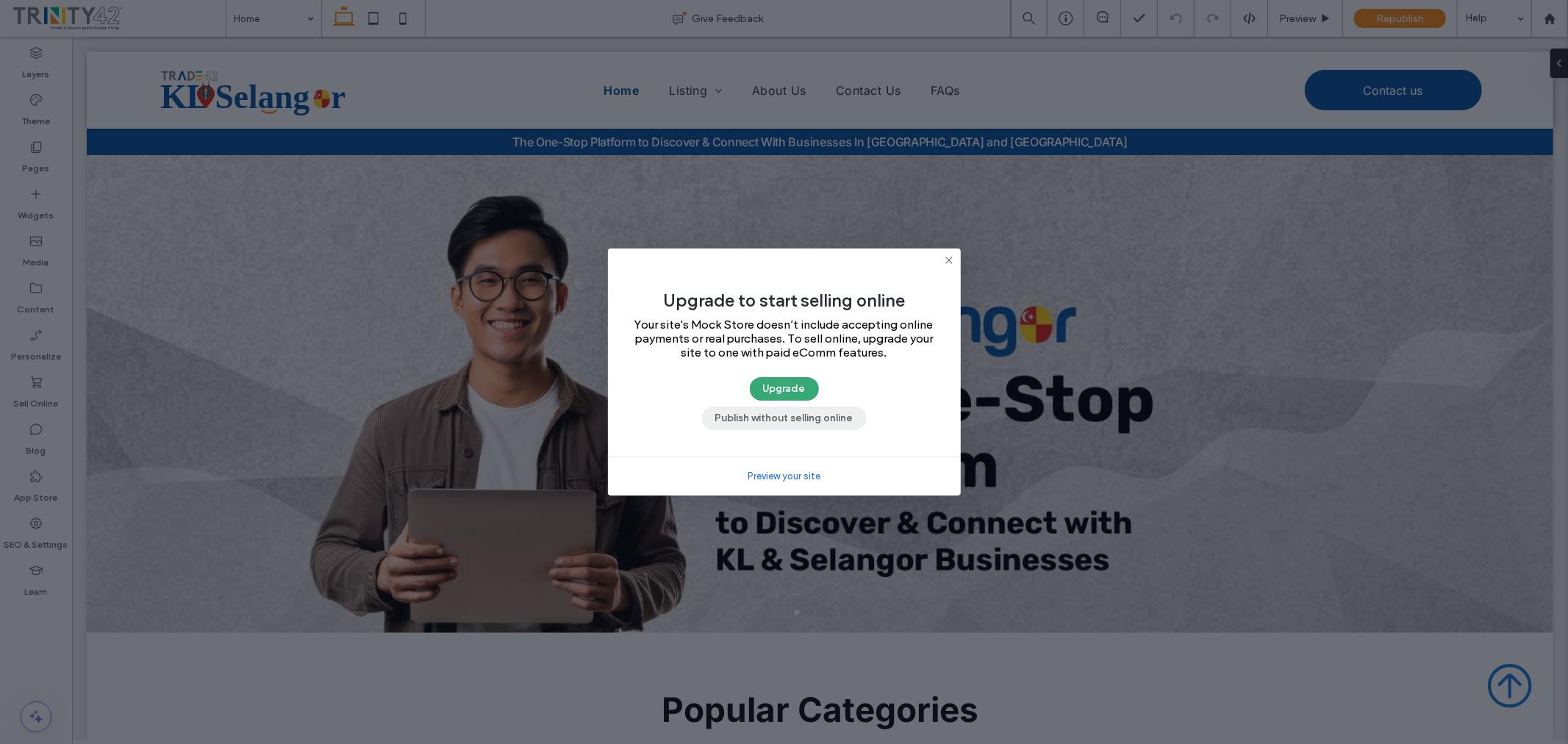
click at [761, 423] on button "Publish without selling online" at bounding box center [784, 418] width 165 height 24
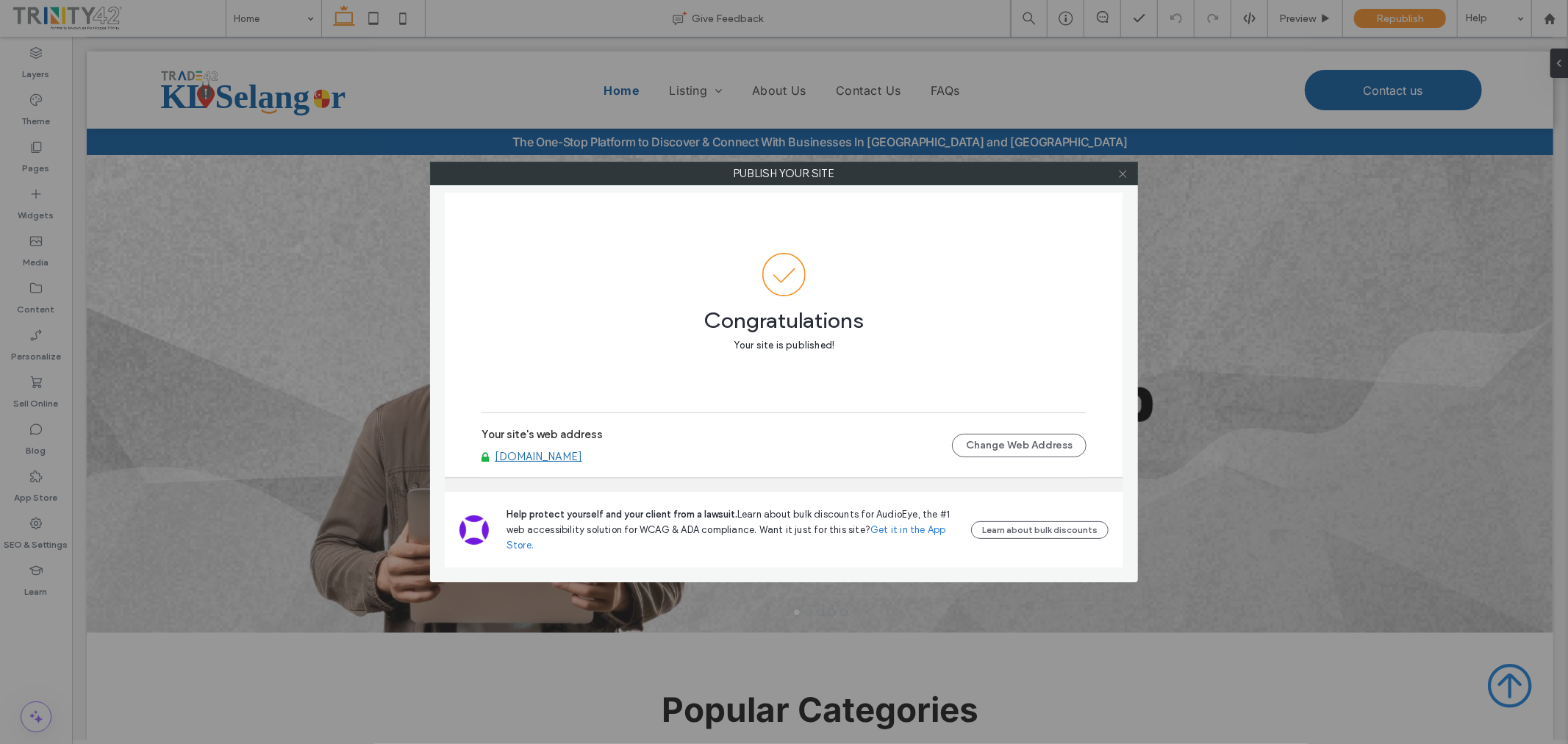
click at [1121, 175] on icon at bounding box center [1122, 173] width 11 height 11
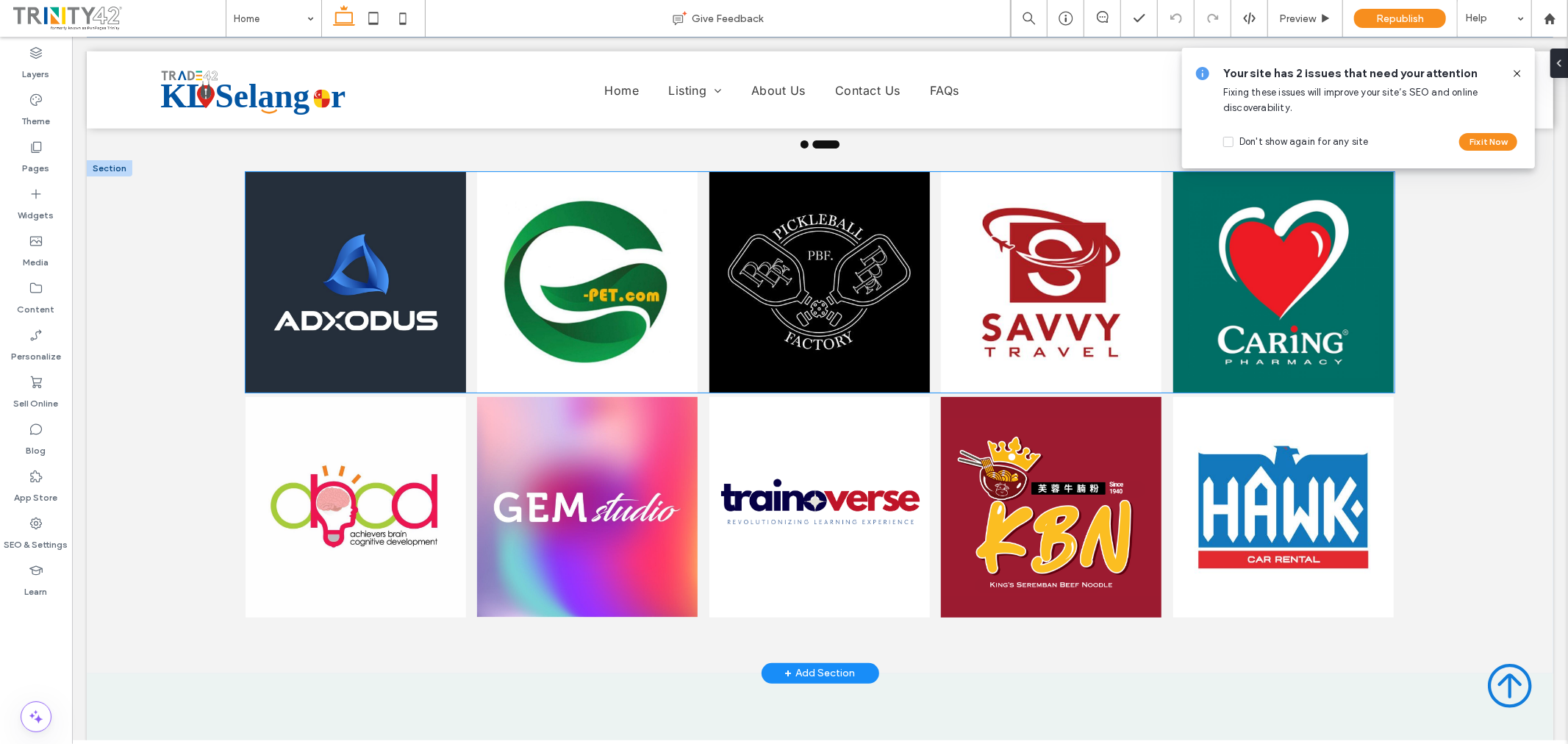
scroll to position [817, 0]
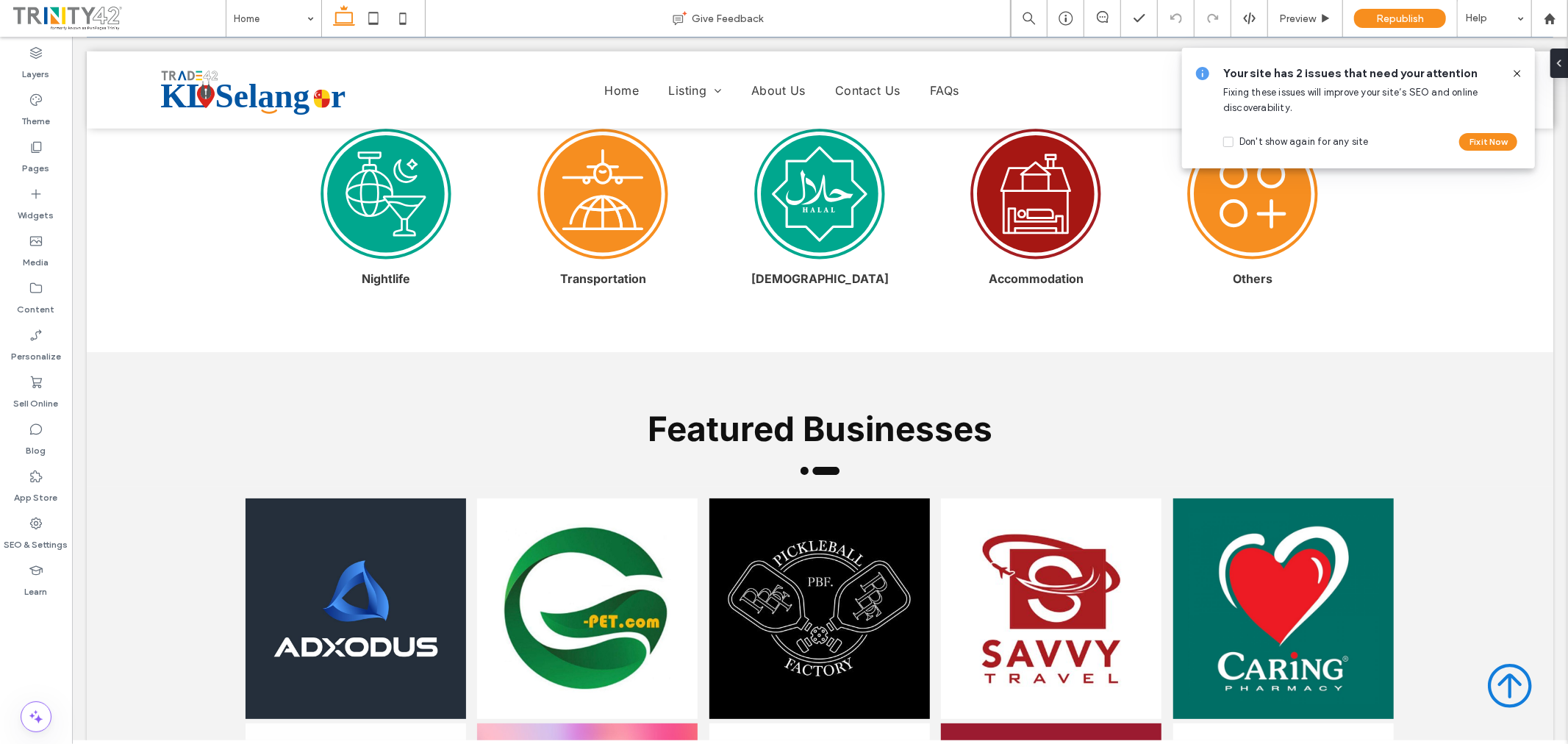
click at [1518, 73] on use at bounding box center [1517, 73] width 7 height 7
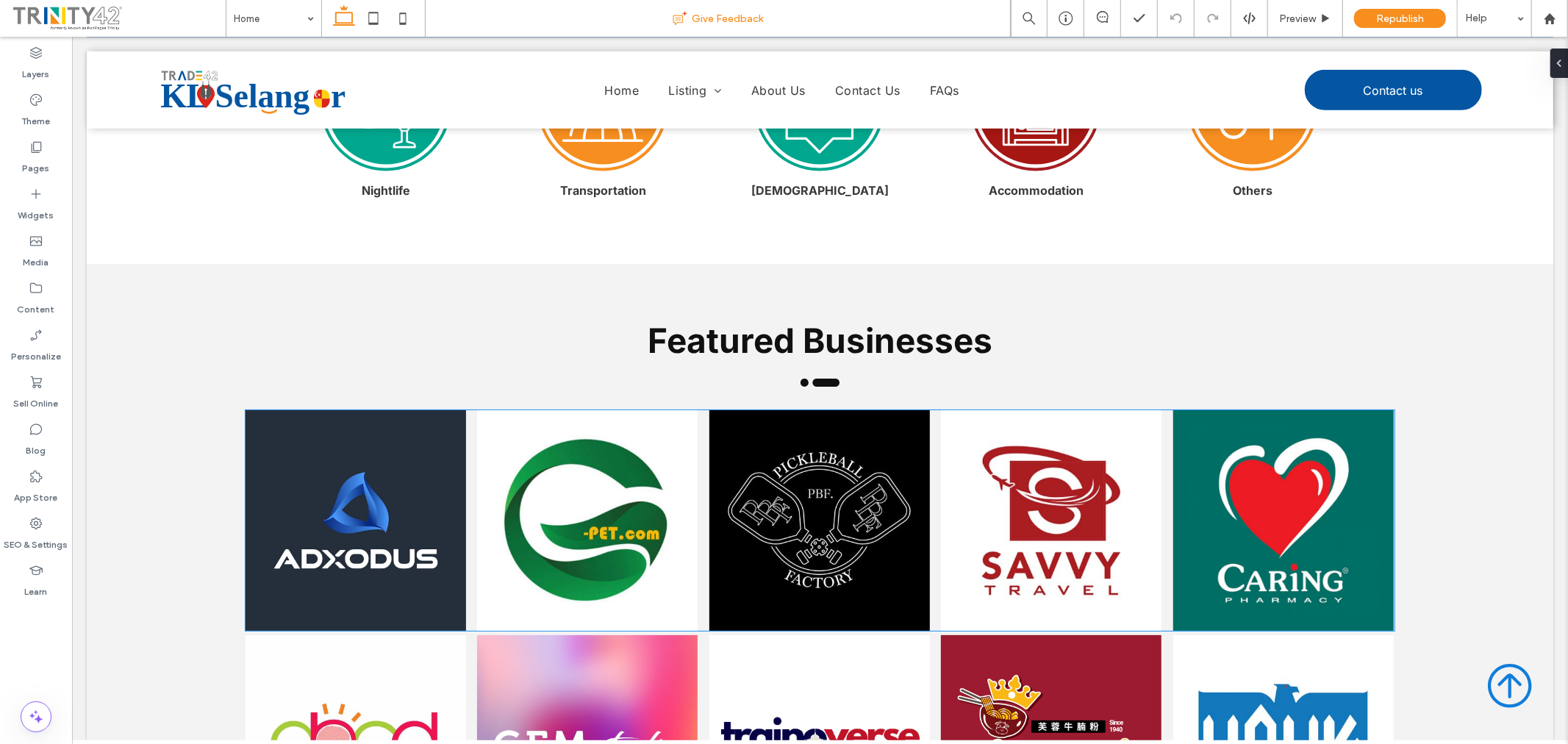
scroll to position [899, 0]
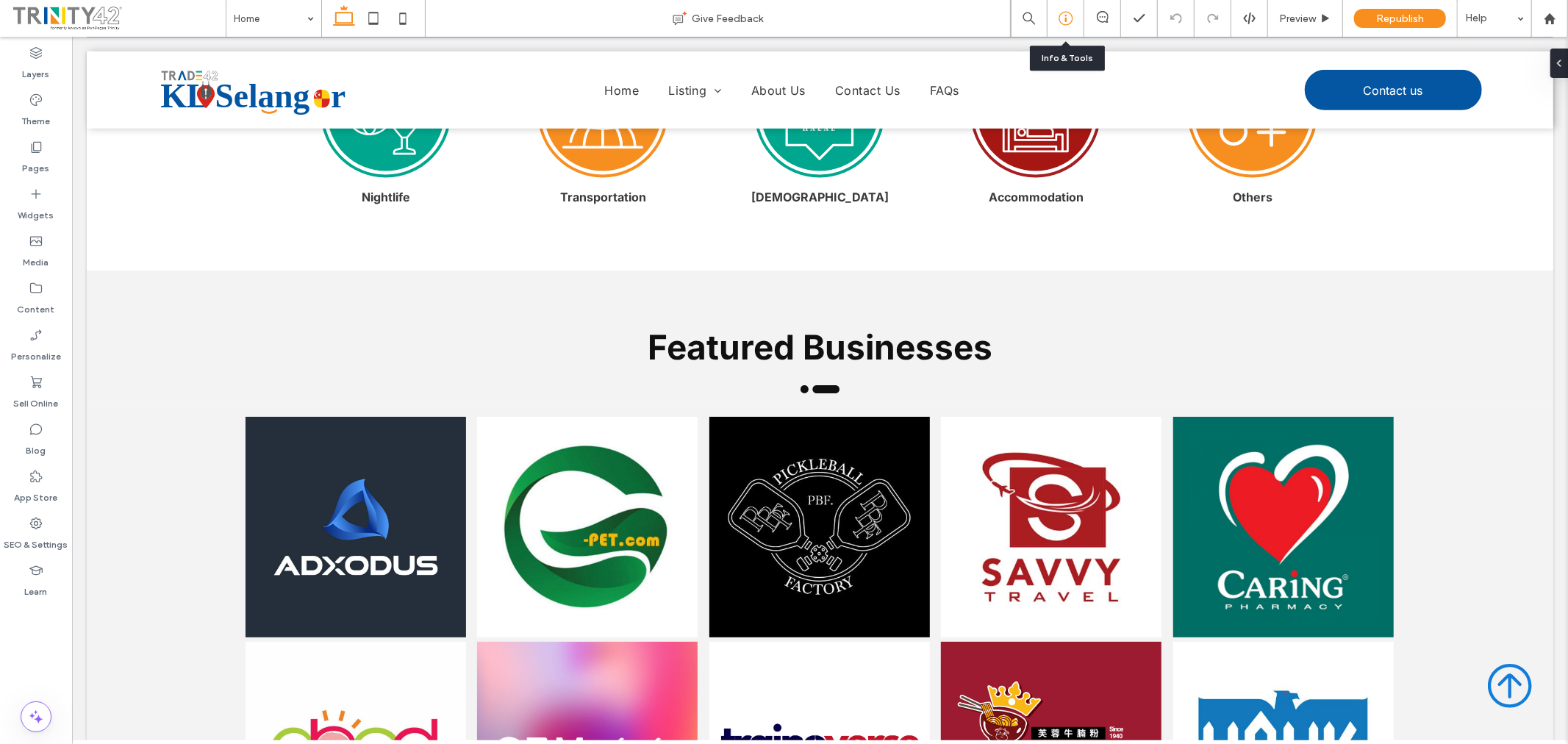
click at [1062, 23] on icon at bounding box center [1065, 18] width 14 height 14
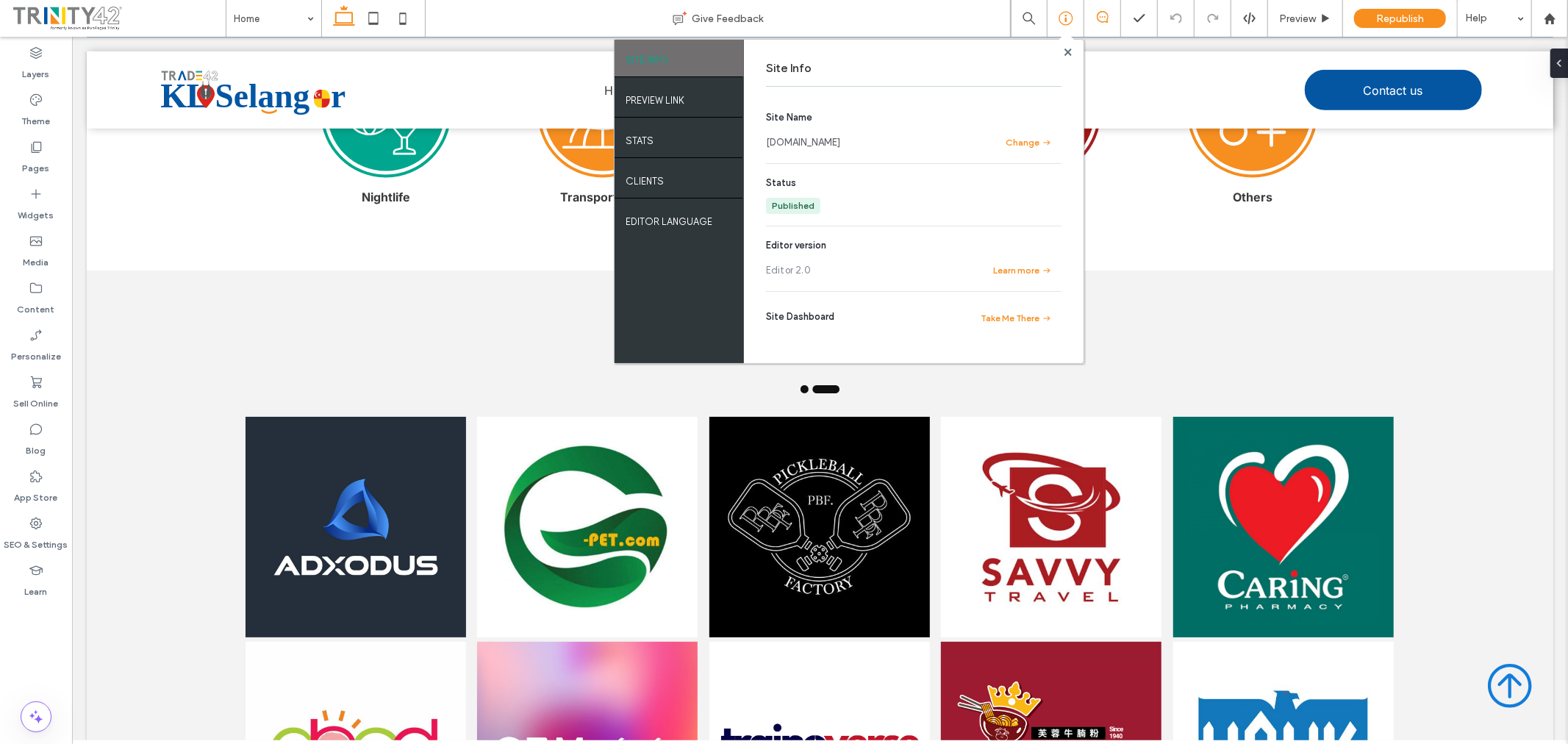
click at [1101, 16] on icon at bounding box center [1103, 17] width 12 height 12
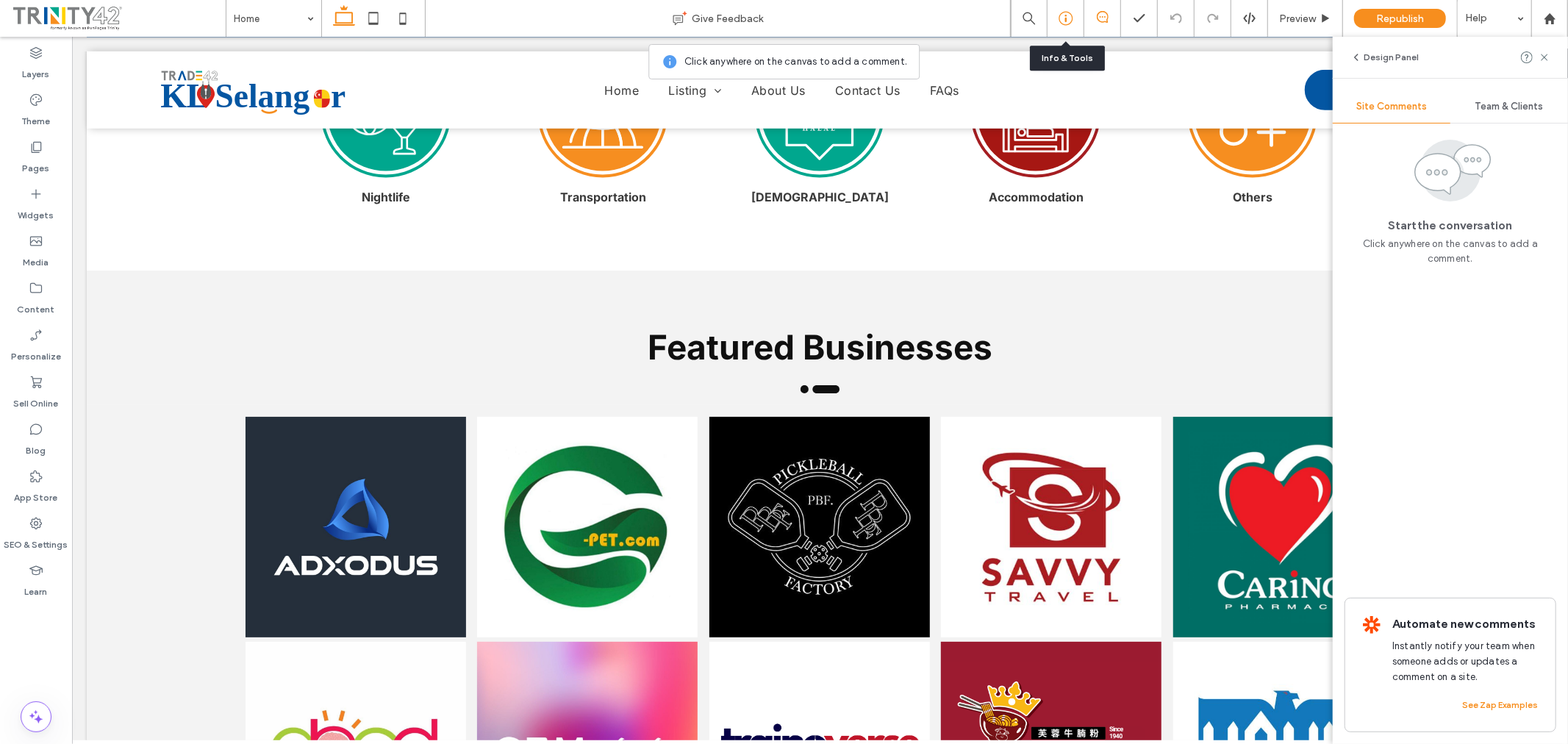
click at [1062, 19] on icon at bounding box center [1065, 18] width 14 height 14
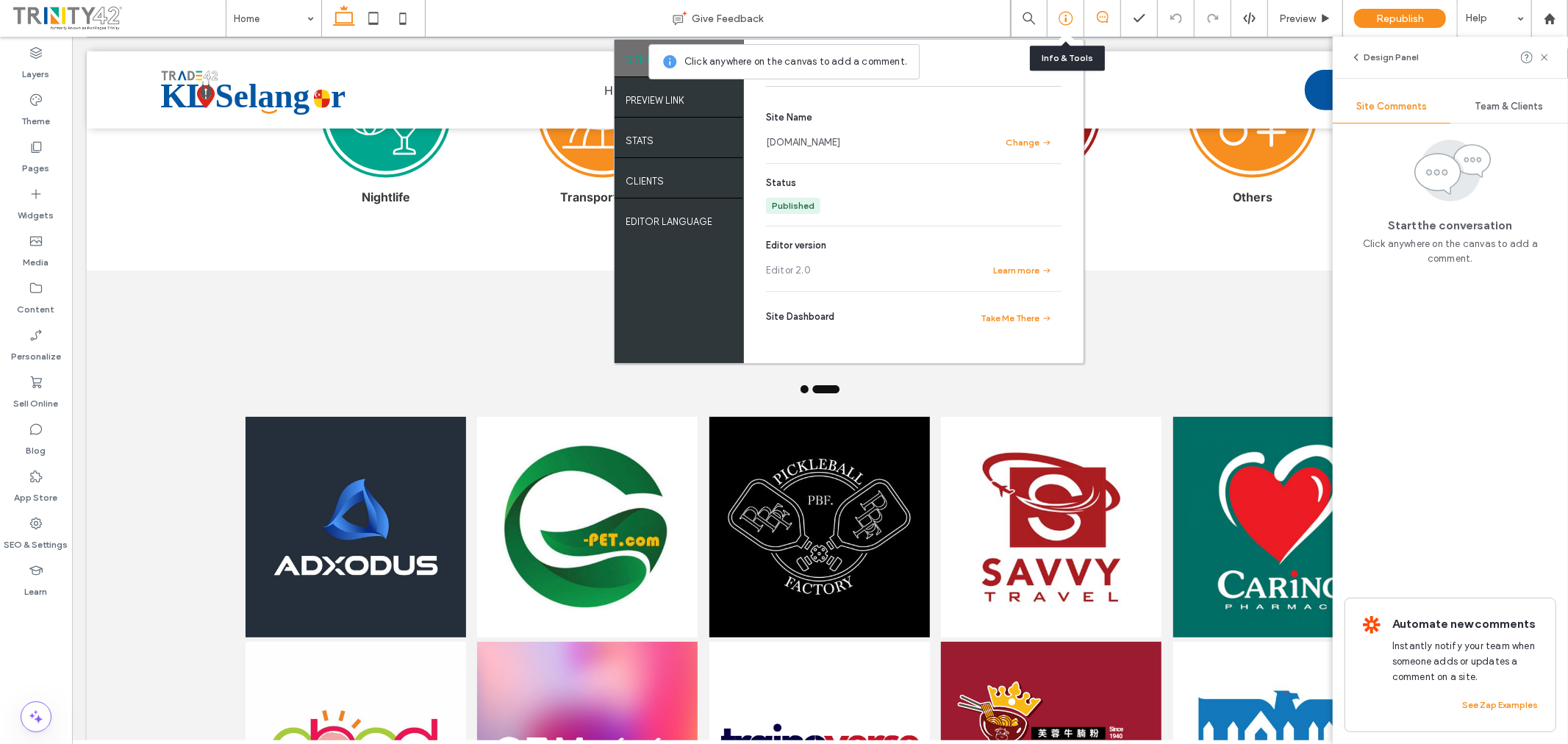
click at [1062, 19] on icon at bounding box center [1065, 18] width 14 height 14
click at [959, 3] on div "Give Feedback" at bounding box center [718, 19] width 585 height 37
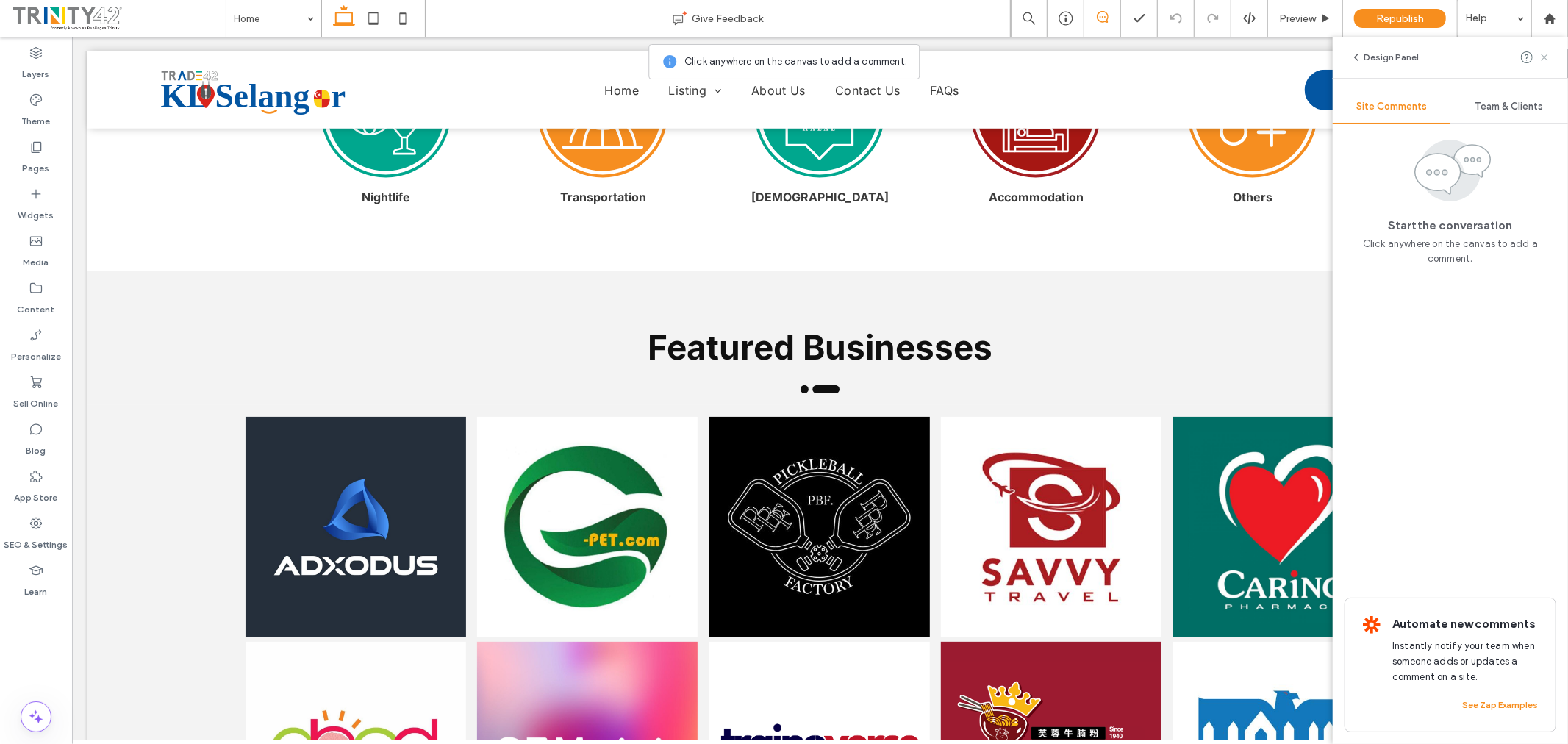
click at [1544, 53] on icon at bounding box center [1544, 57] width 12 height 12
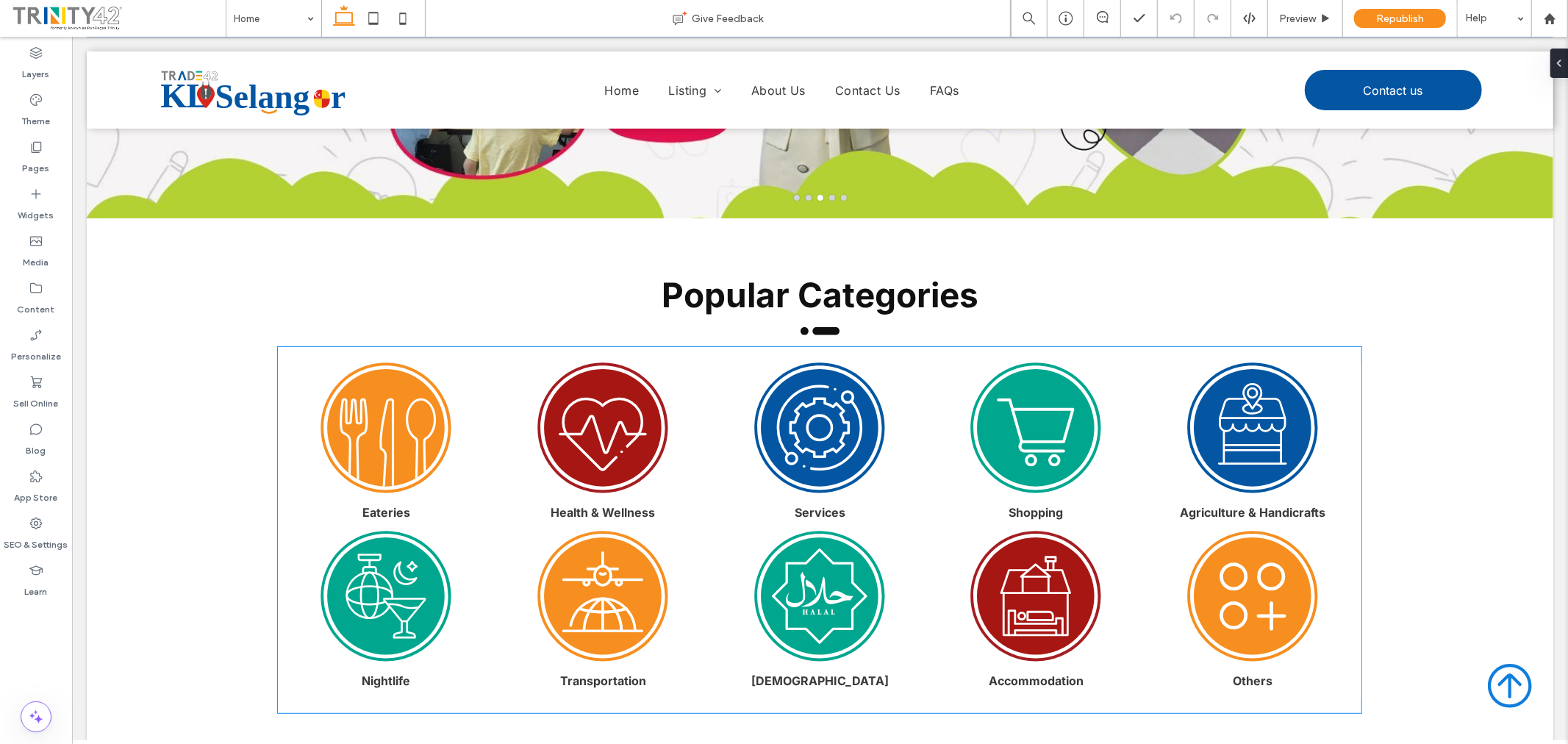
scroll to position [408, 0]
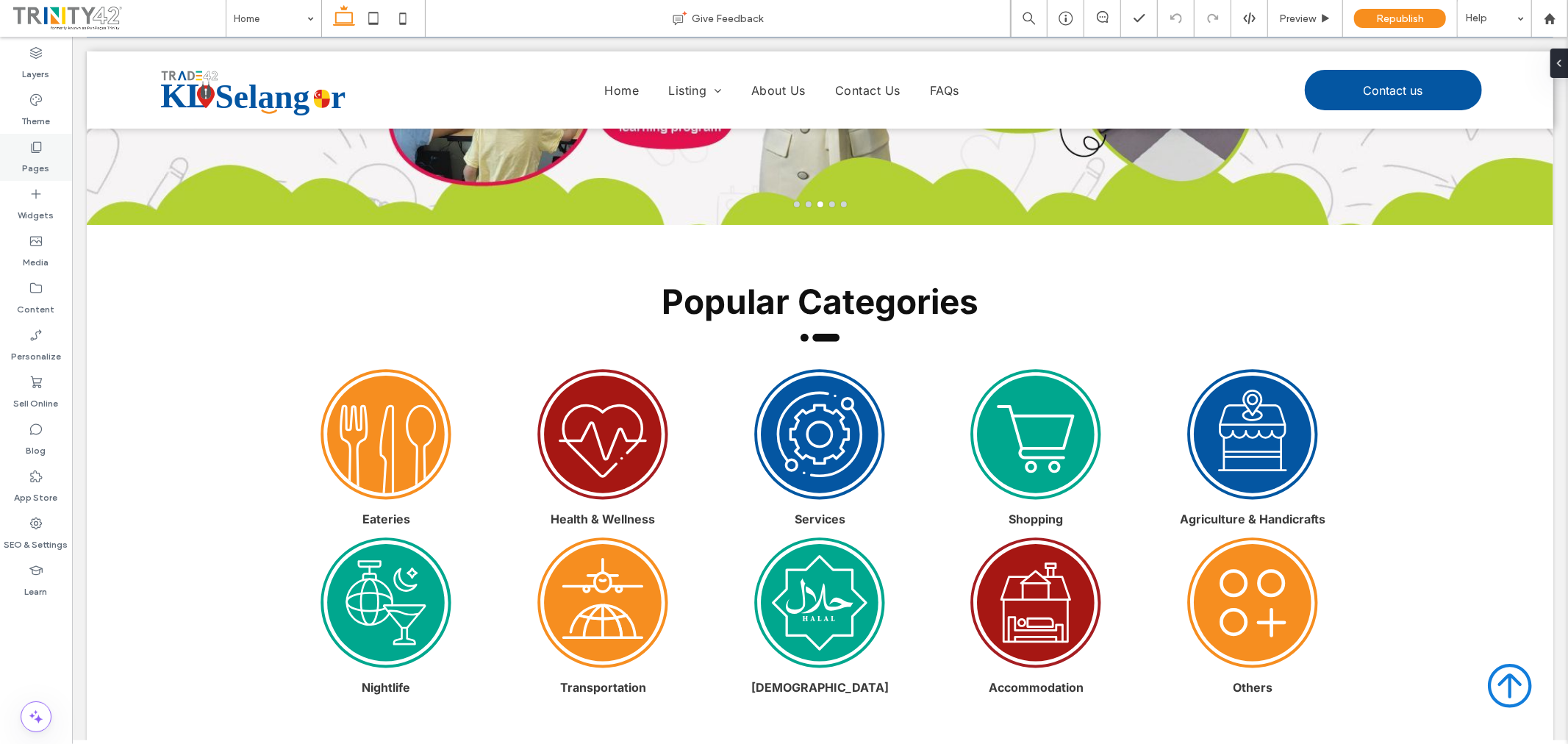
click at [38, 145] on icon at bounding box center [35, 146] width 14 height 14
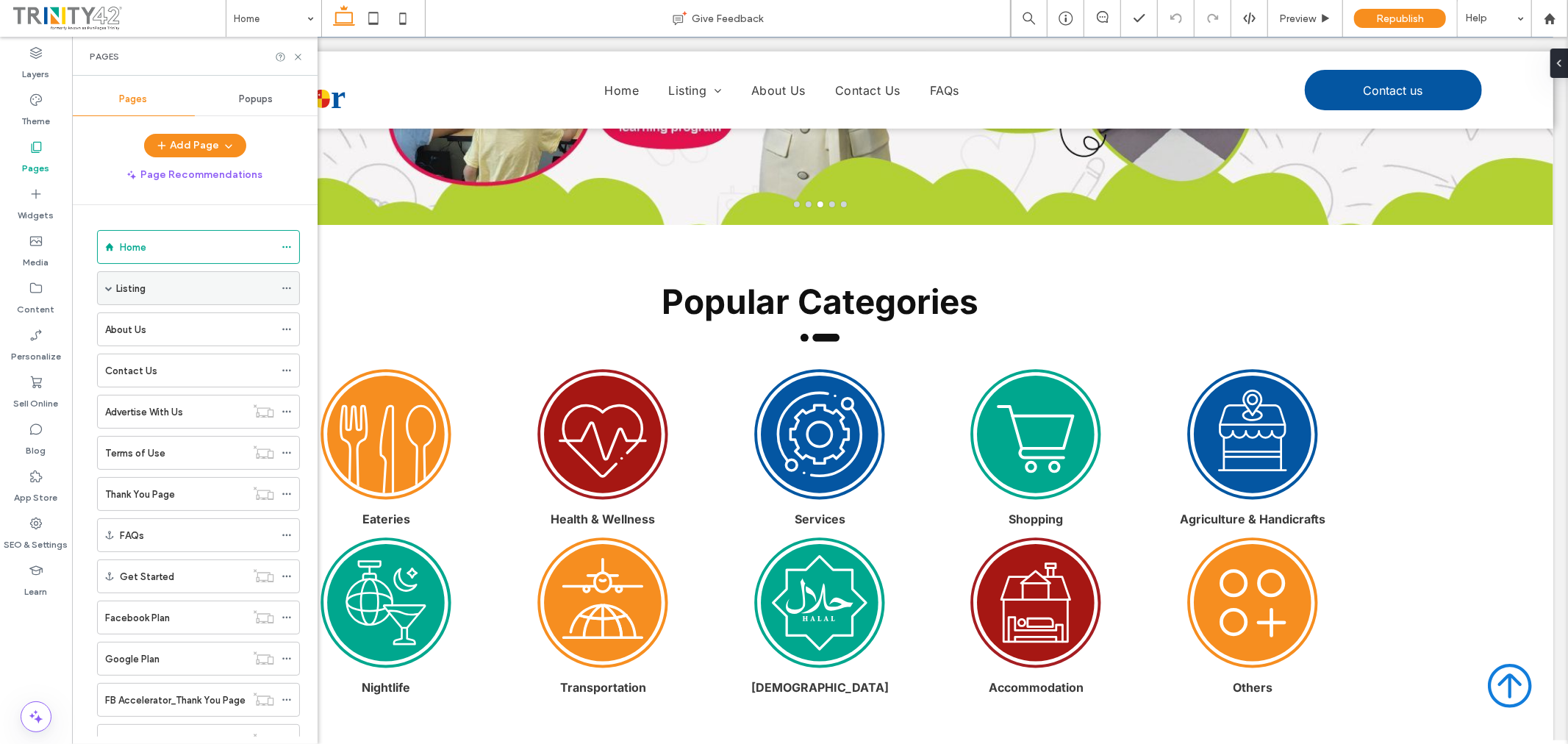
click at [202, 283] on div "Listing" at bounding box center [195, 289] width 158 height 15
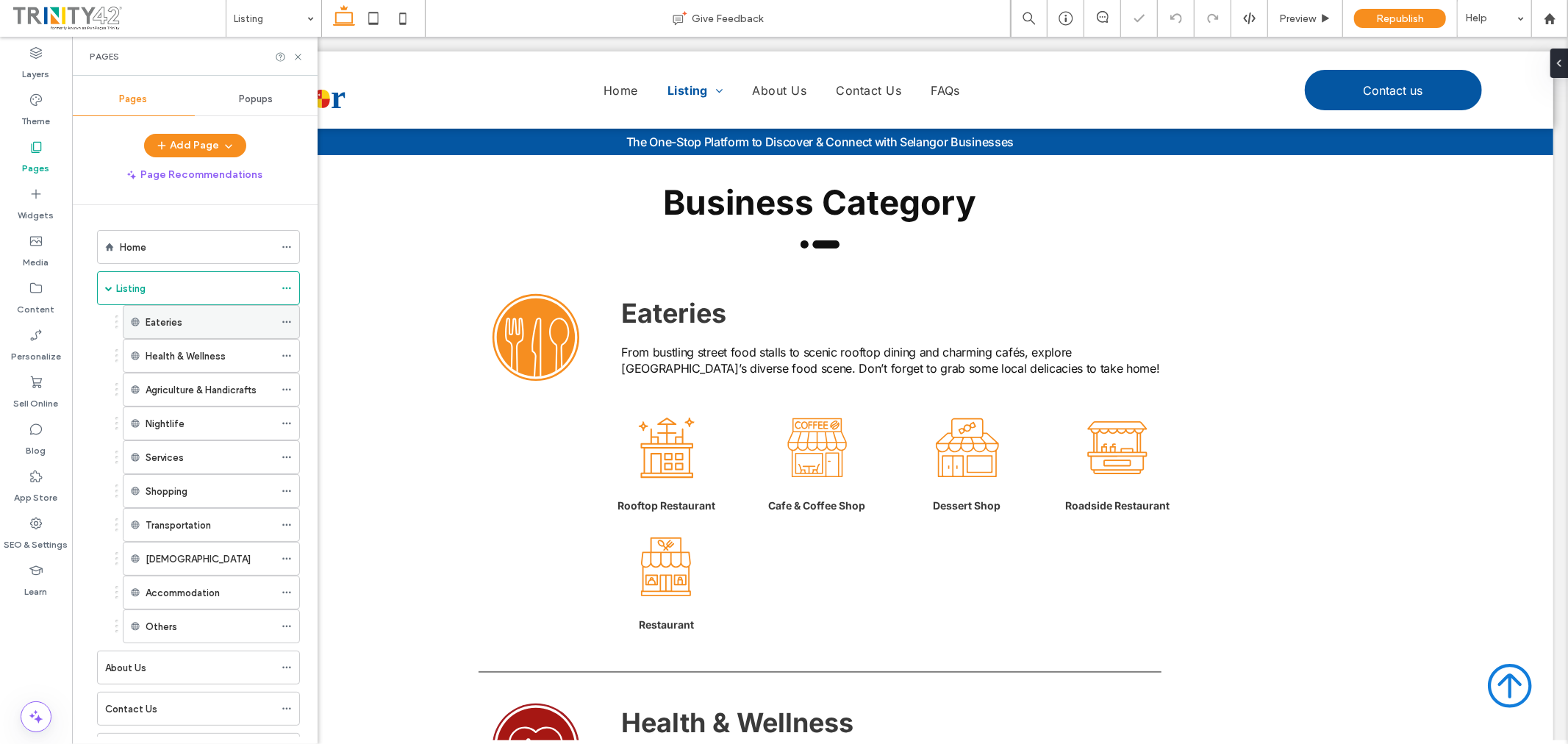
click at [285, 320] on icon at bounding box center [287, 322] width 10 height 10
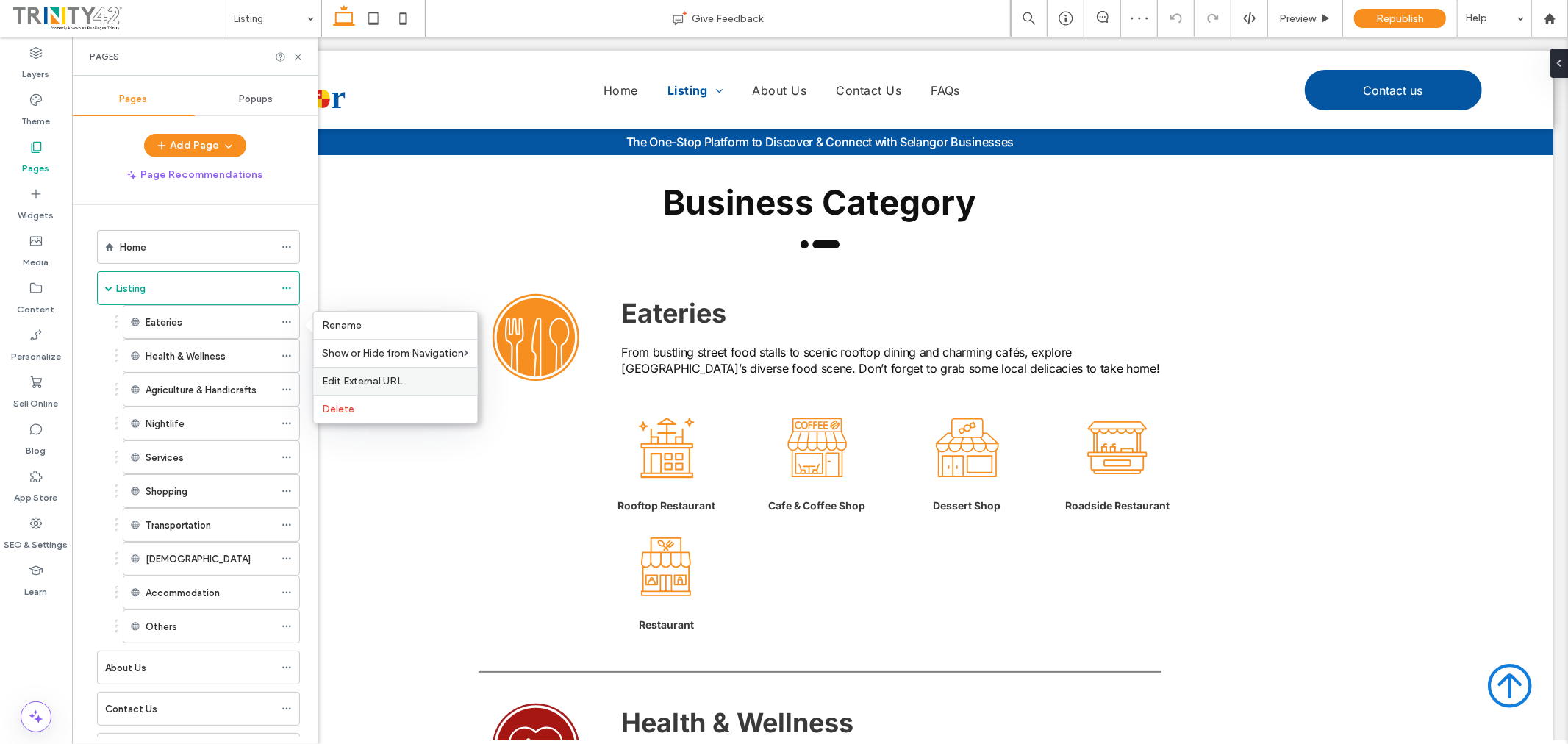
click at [395, 382] on span "Edit External URL" at bounding box center [363, 381] width 81 height 13
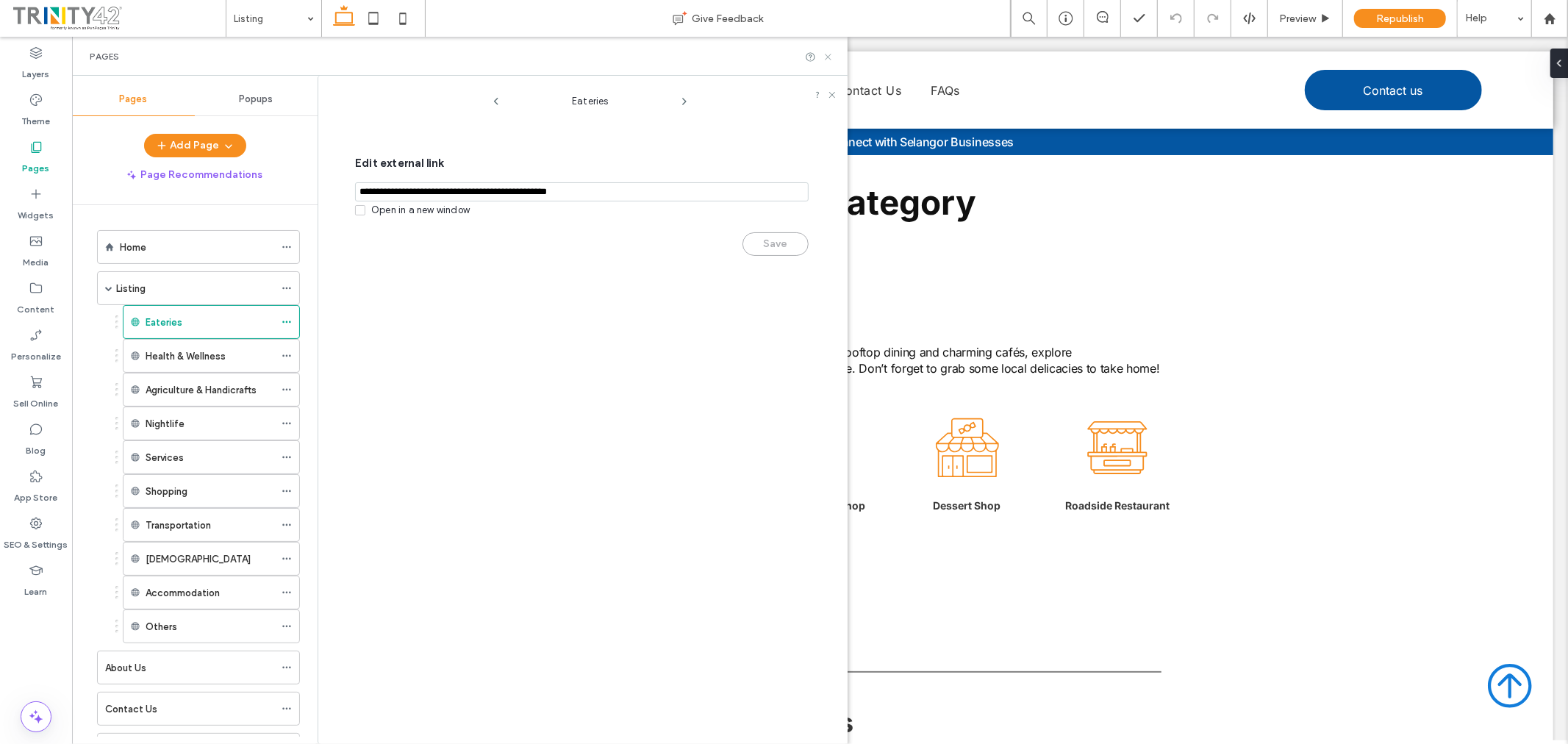
click at [829, 59] on icon at bounding box center [828, 56] width 11 height 11
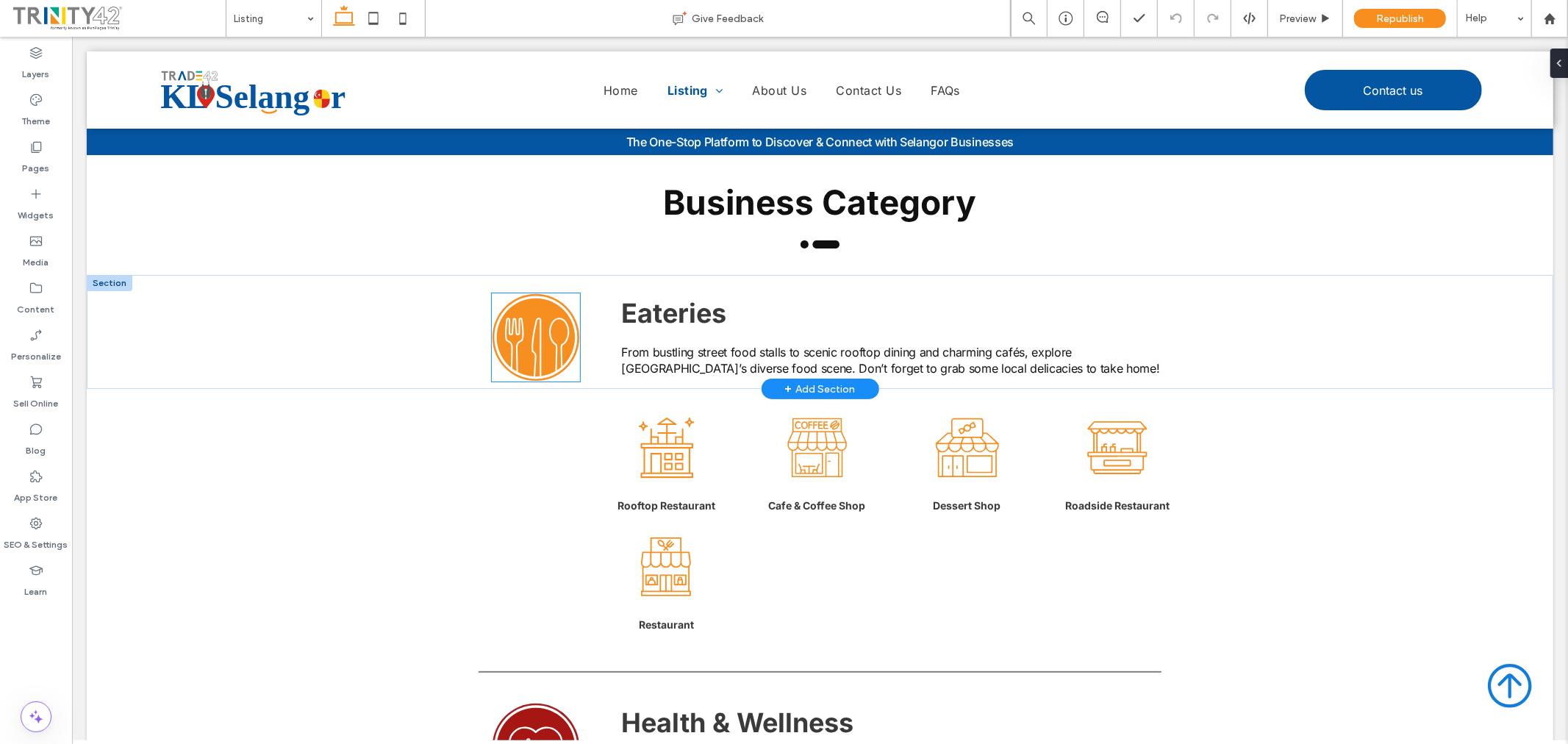
click at [529, 327] on img at bounding box center [535, 337] width 88 height 88
click at [677, 313] on span "Eateries" at bounding box center [673, 312] width 105 height 32
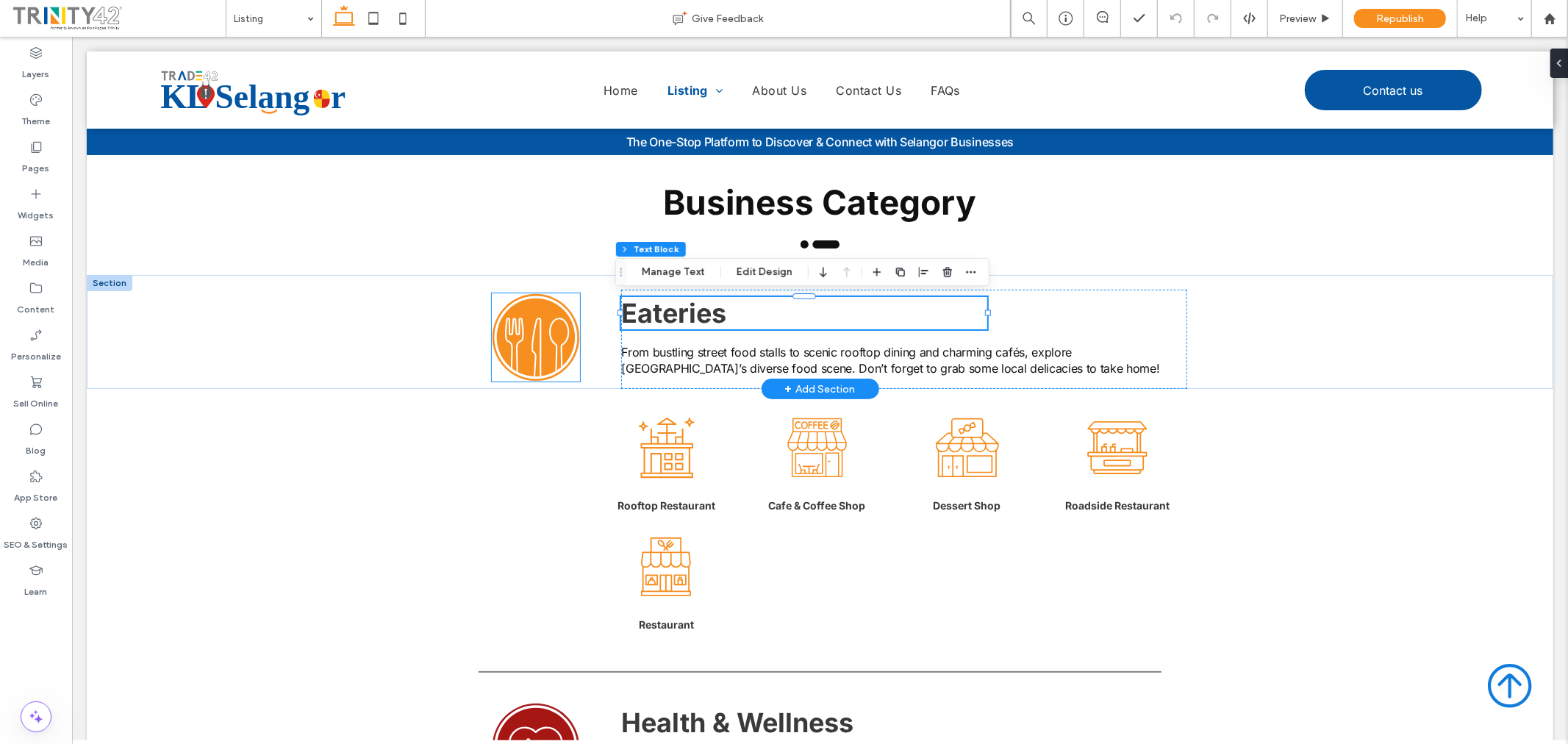
click at [544, 343] on img at bounding box center [535, 337] width 88 height 88
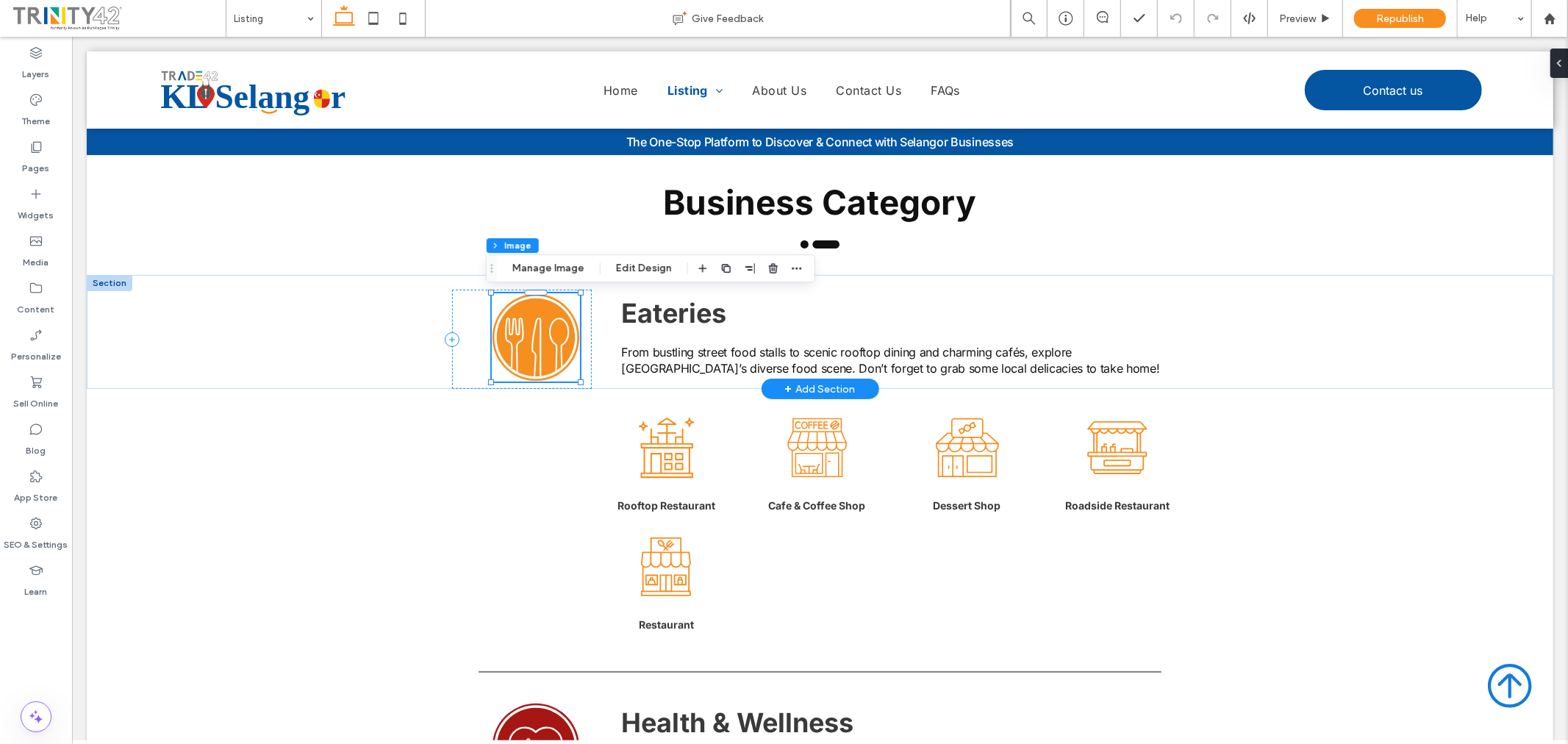
click at [544, 342] on div at bounding box center [535, 337] width 88 height 88
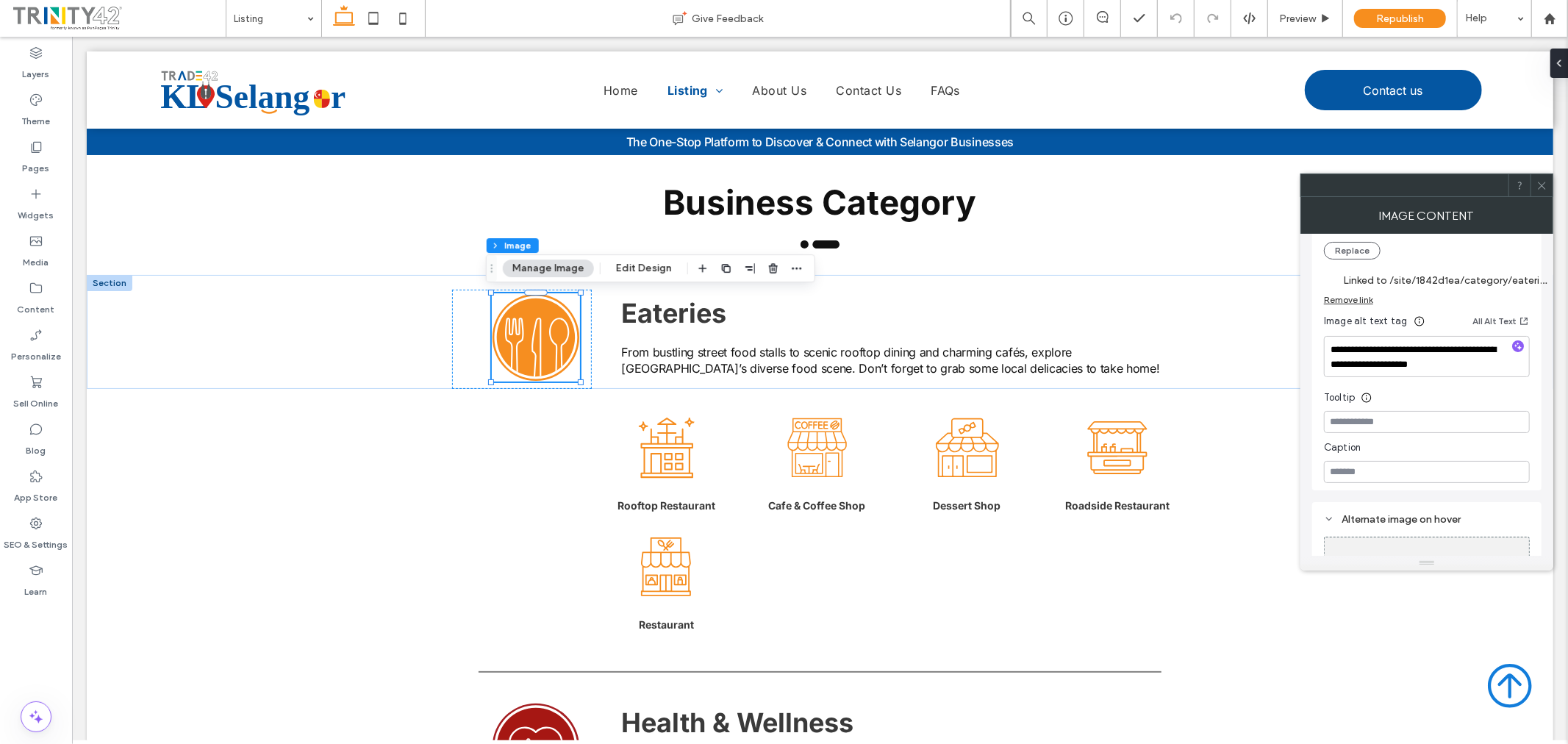
scroll to position [419, 0]
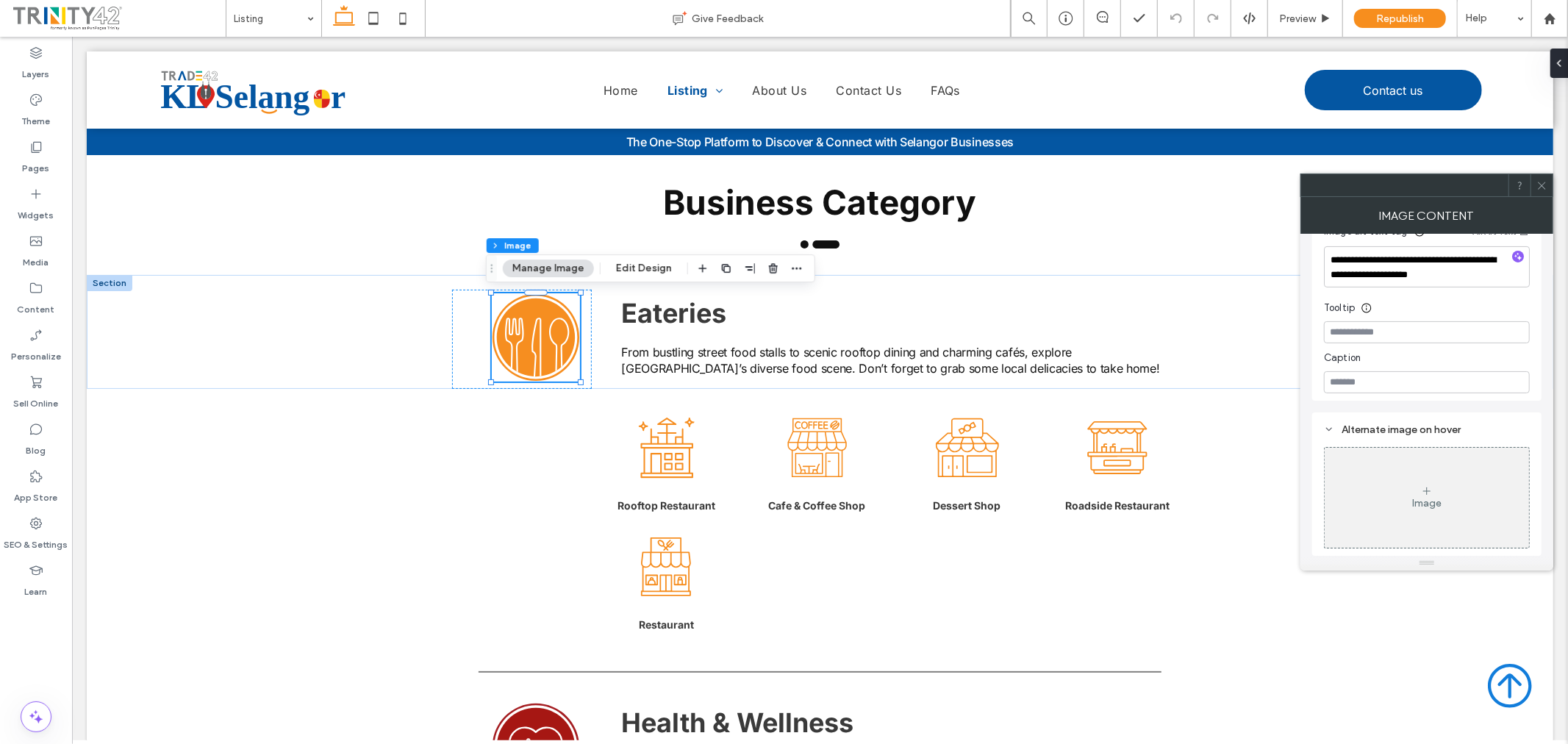
click at [1547, 182] on div at bounding box center [1541, 185] width 22 height 22
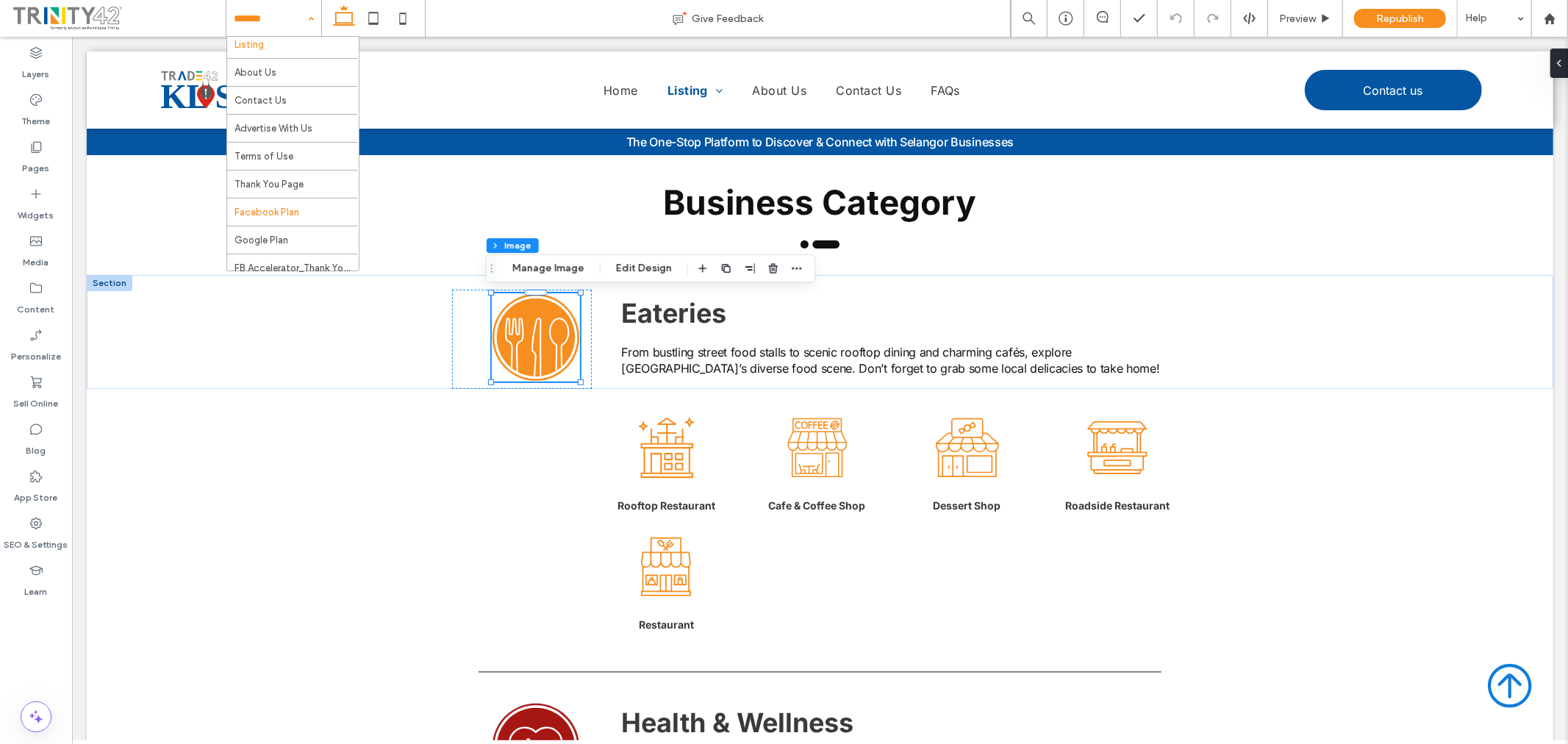
scroll to position [162, 0]
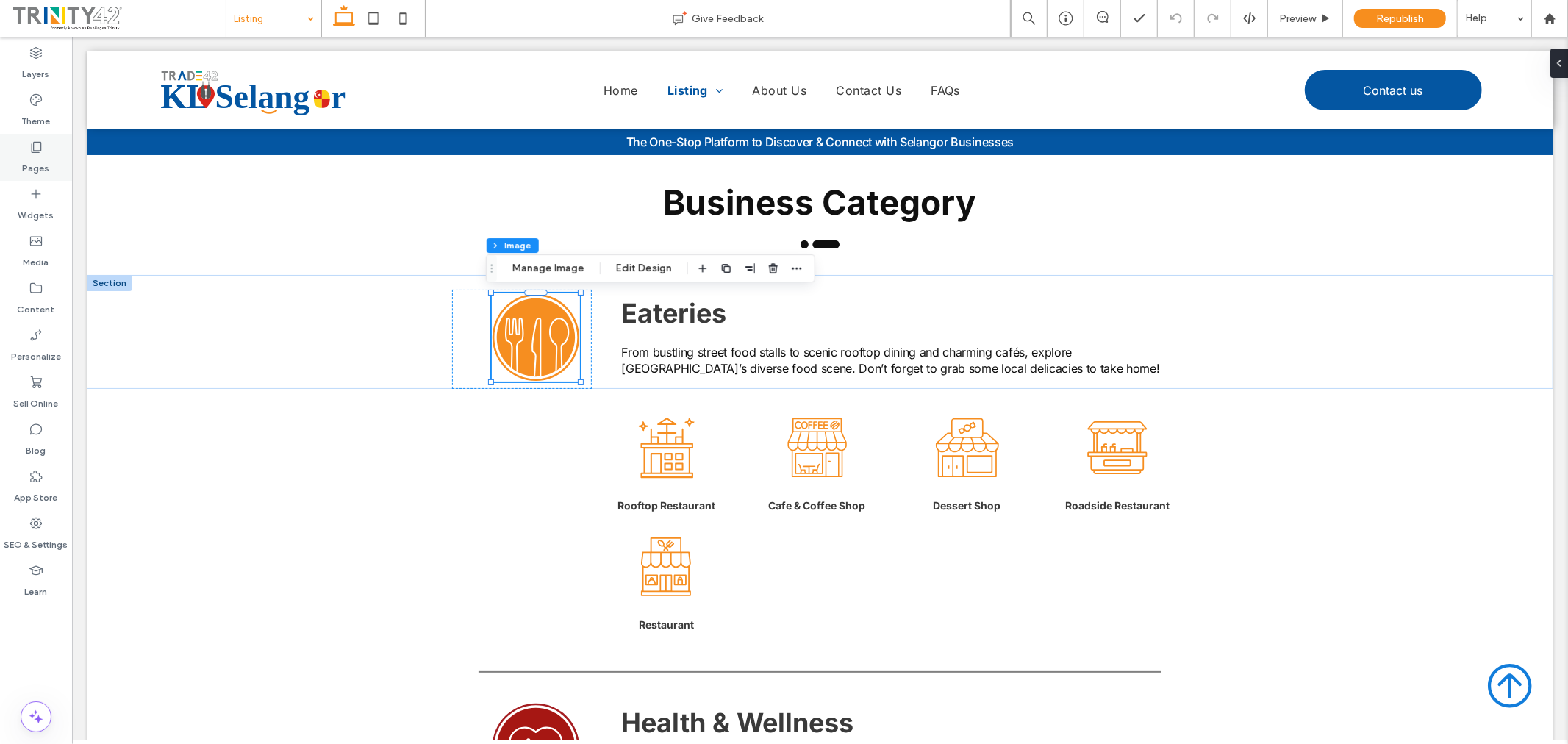
click at [24, 163] on label "Pages" at bounding box center [36, 165] width 27 height 20
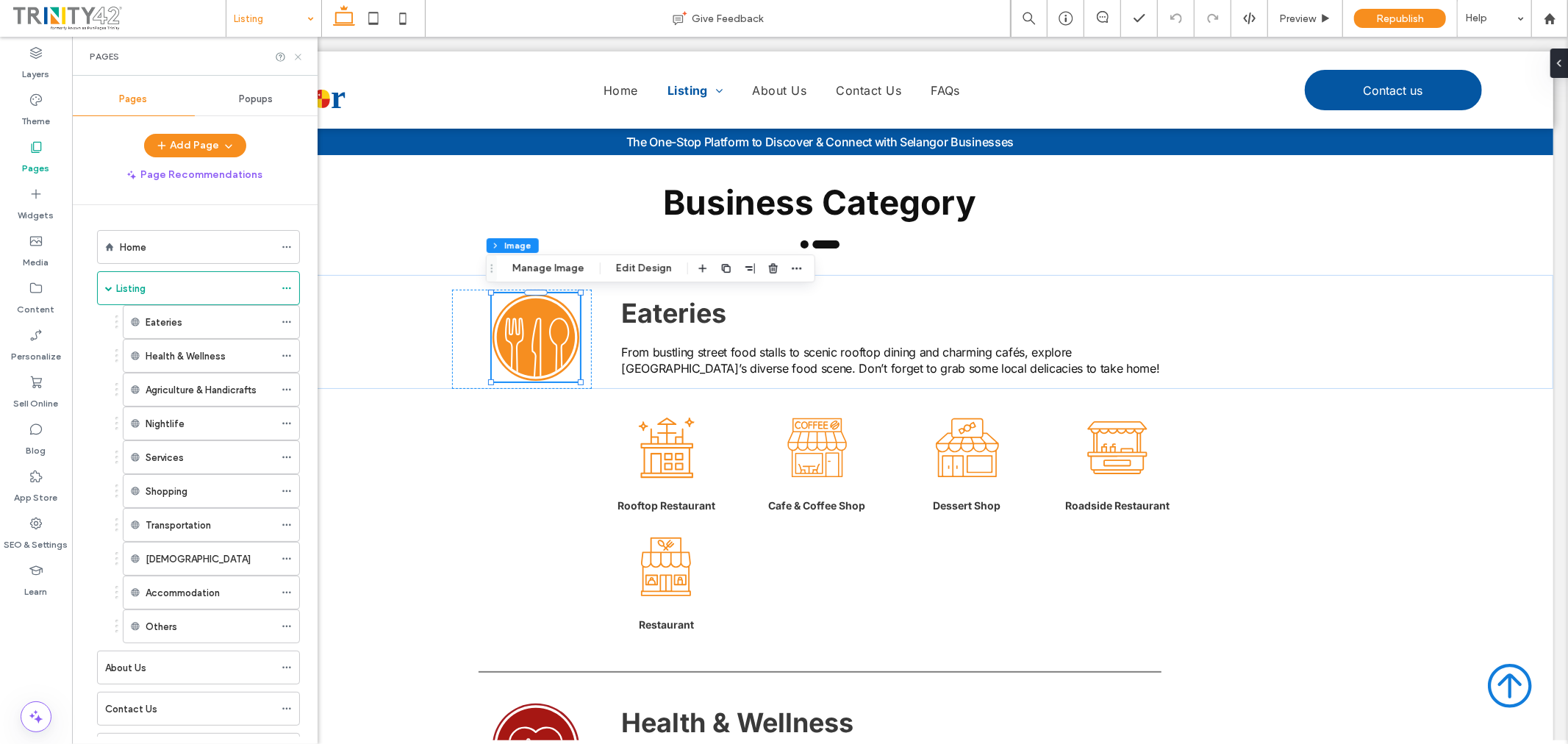
click at [298, 56] on use at bounding box center [297, 56] width 6 height 6
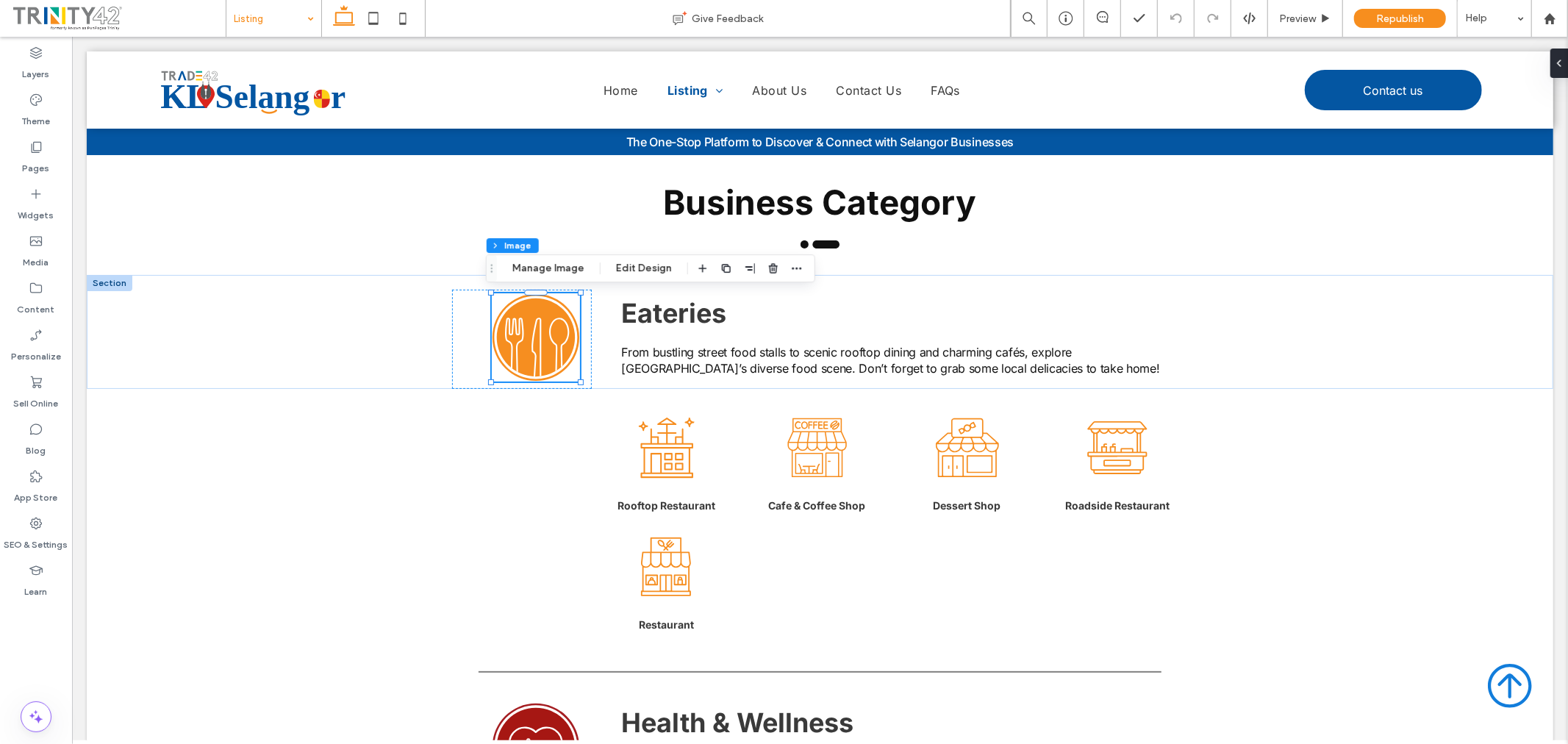
click at [297, 124] on div at bounding box center [818, 124] width 1466 height 0
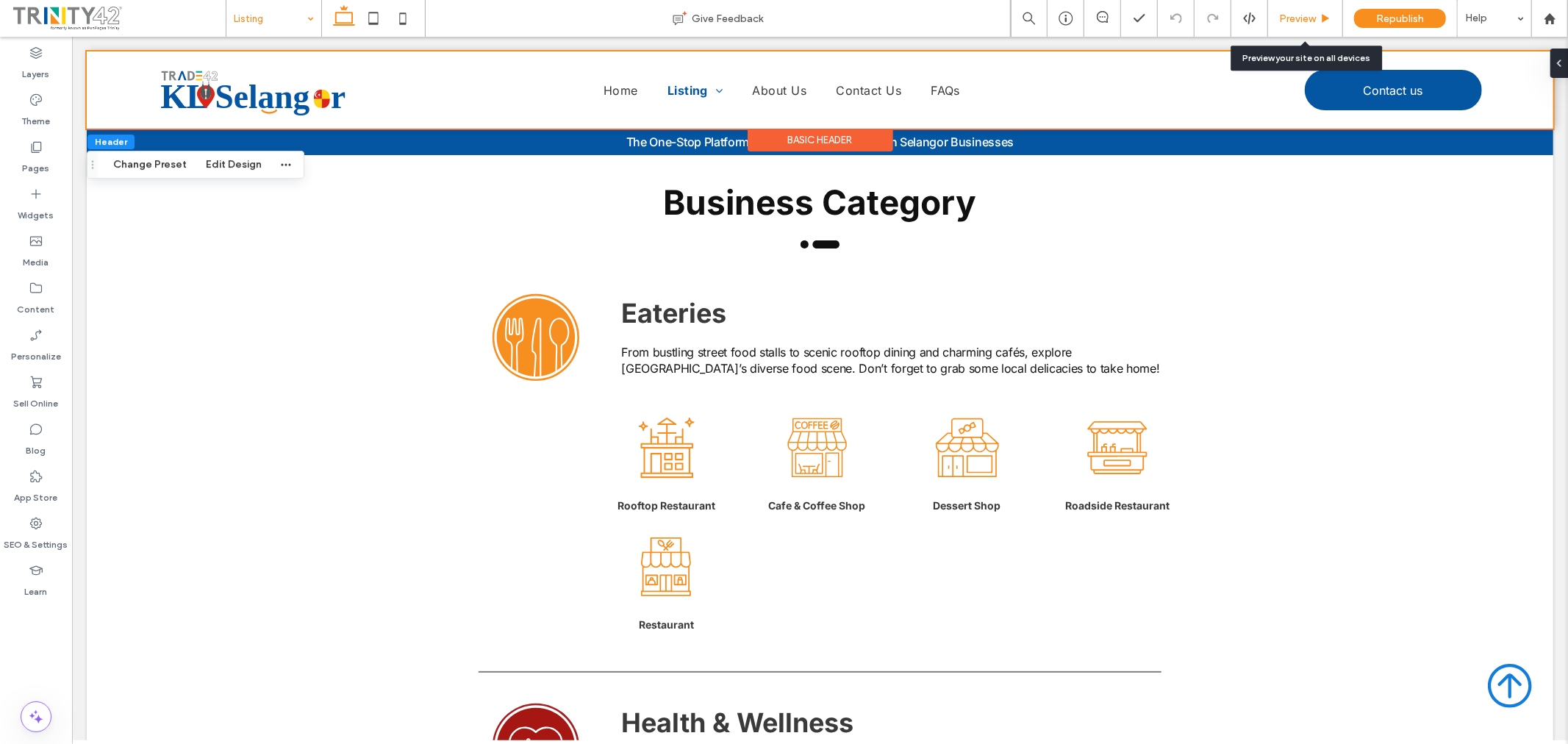
drag, startPoint x: 1302, startPoint y: 24, endPoint x: 1157, endPoint y: 3, distance: 146.5
click at [1302, 24] on span "Preview" at bounding box center [1297, 19] width 37 height 13
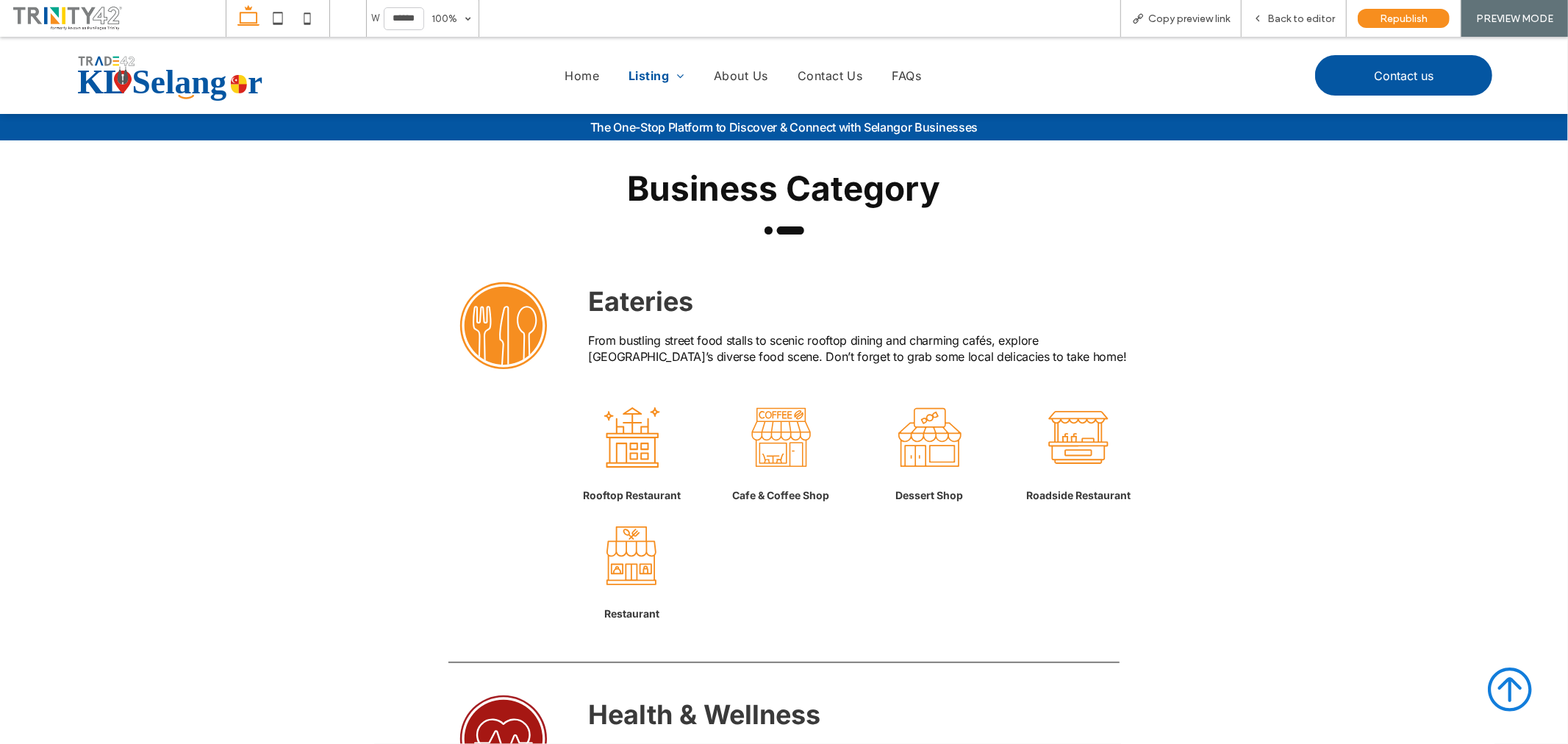
click at [663, 83] on div "Home Listing Eateries Health & Wellness Agriculture & Handicrafts Nightlife Ser…" at bounding box center [742, 74] width 850 height 68
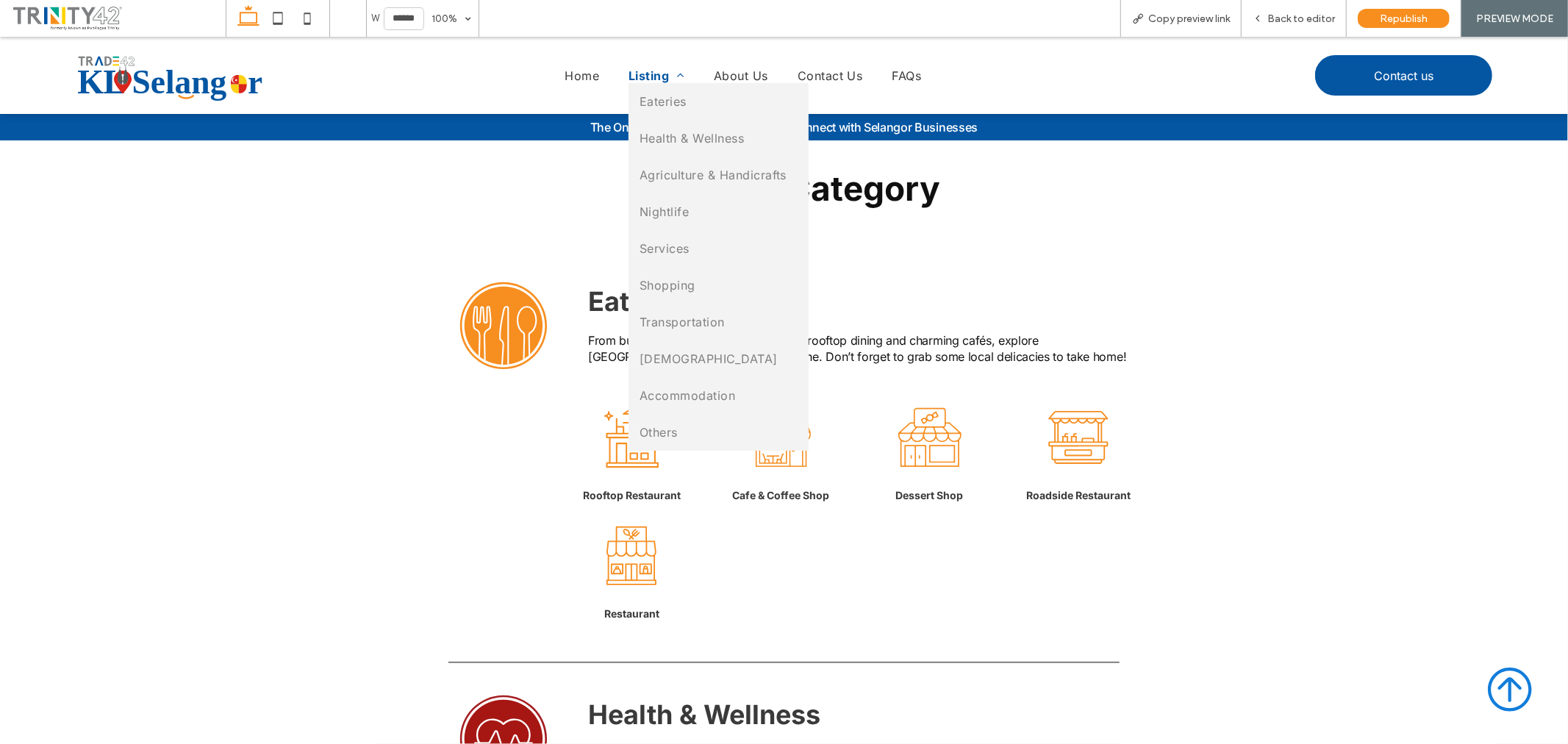
click at [670, 75] on span at bounding box center [676, 75] width 14 height 12
click at [664, 97] on span "Eateries" at bounding box center [663, 100] width 47 height 14
click at [652, 141] on span "Health & Wellness" at bounding box center [691, 137] width 104 height 14
click at [667, 96] on span "Eateries" at bounding box center [663, 100] width 47 height 14
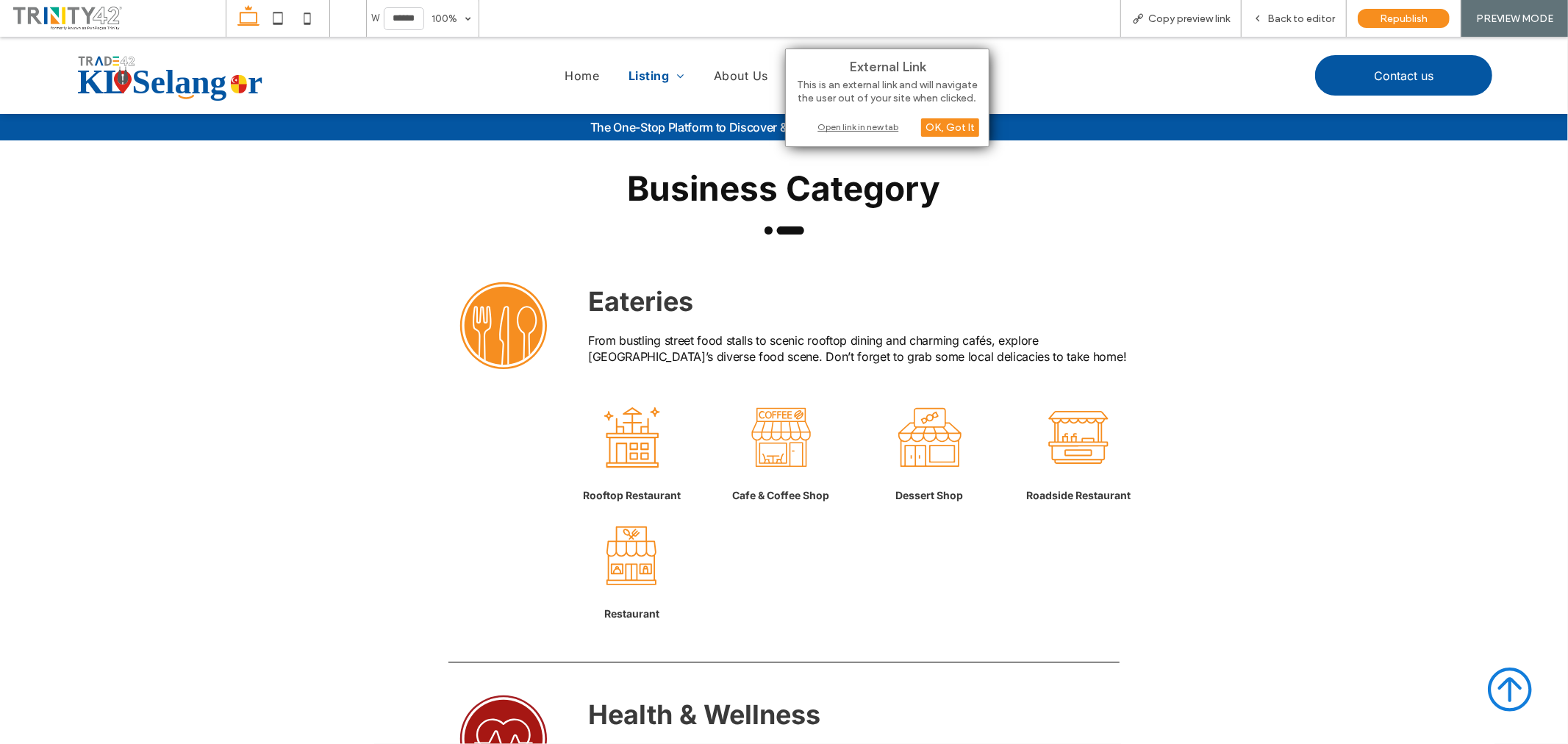
click at [840, 124] on div "Open link in new tab" at bounding box center [887, 127] width 183 height 15
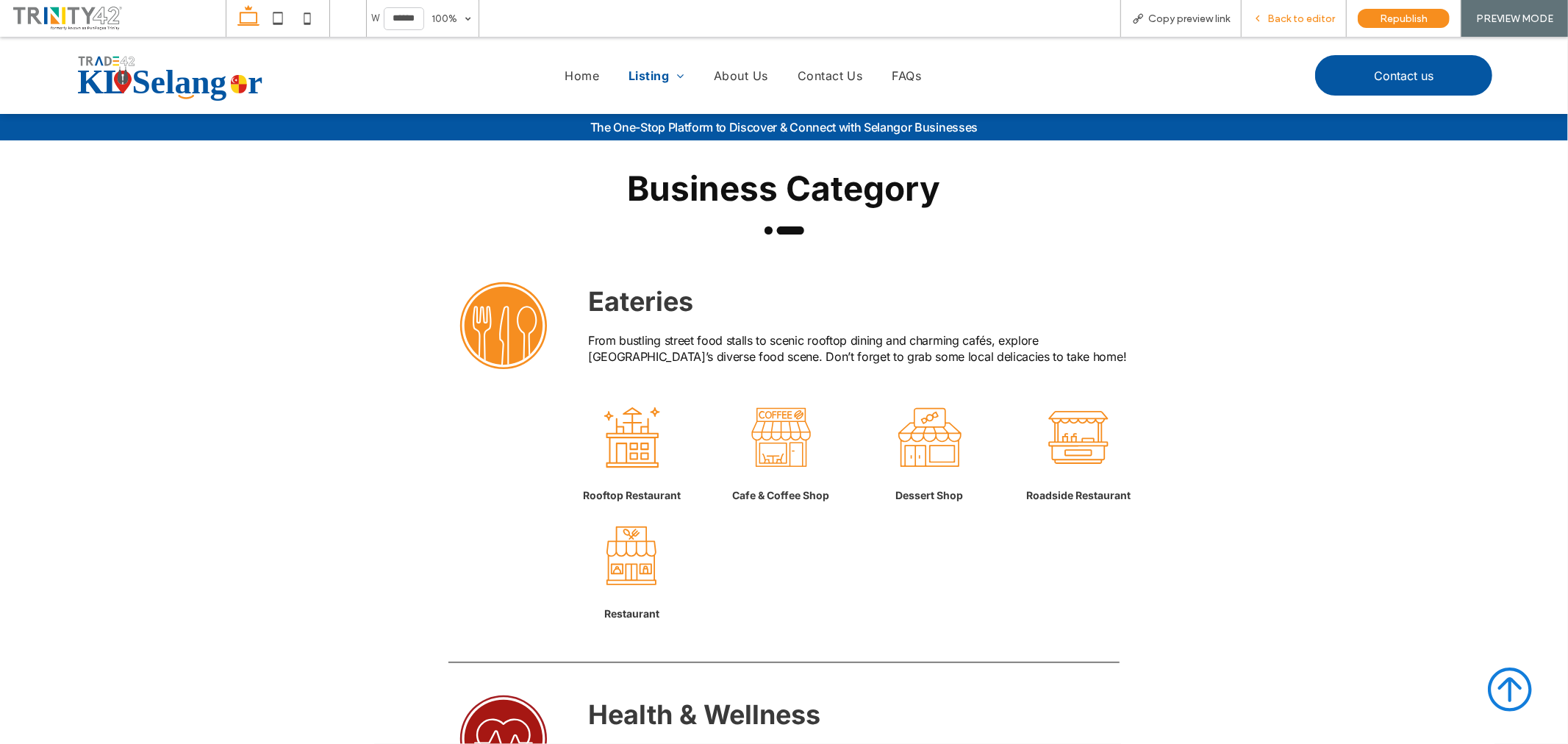
click at [1273, 24] on div "Back to editor" at bounding box center [1294, 19] width 105 height 37
click at [1306, 17] on span "Back to editor" at bounding box center [1300, 19] width 67 height 13
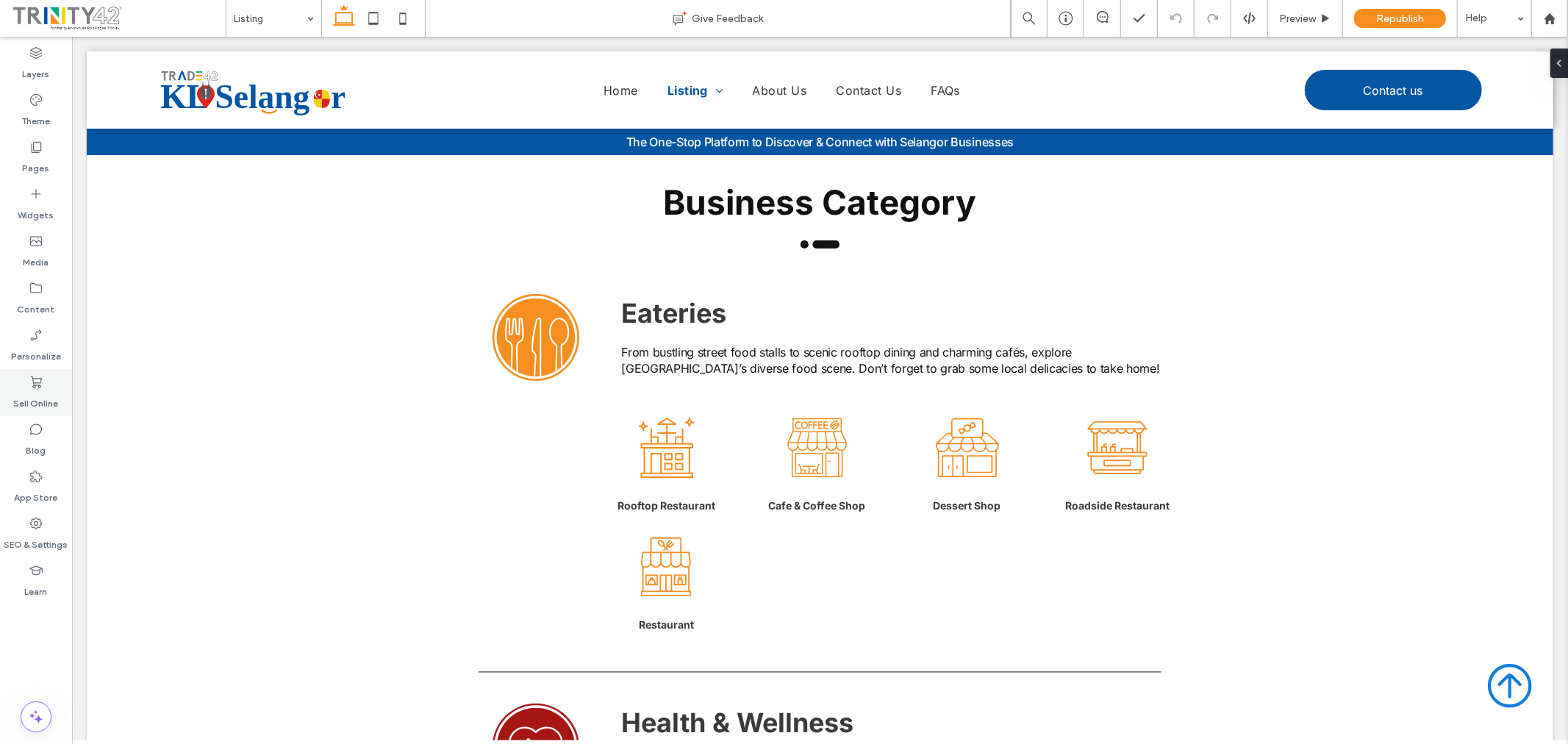
click at [30, 397] on label "Sell Online" at bounding box center [36, 400] width 45 height 20
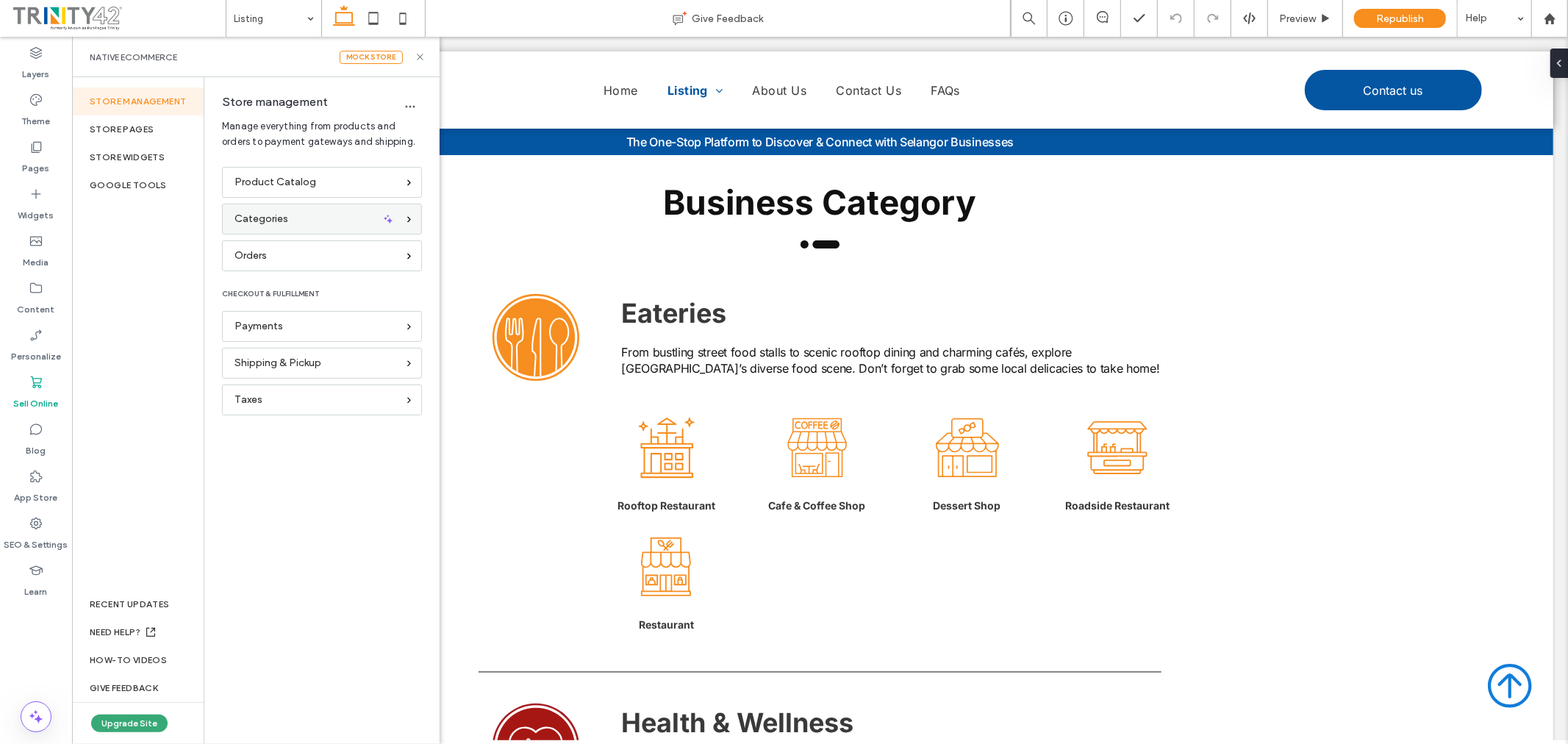
click at [328, 225] on div "Categories" at bounding box center [315, 219] width 162 height 16
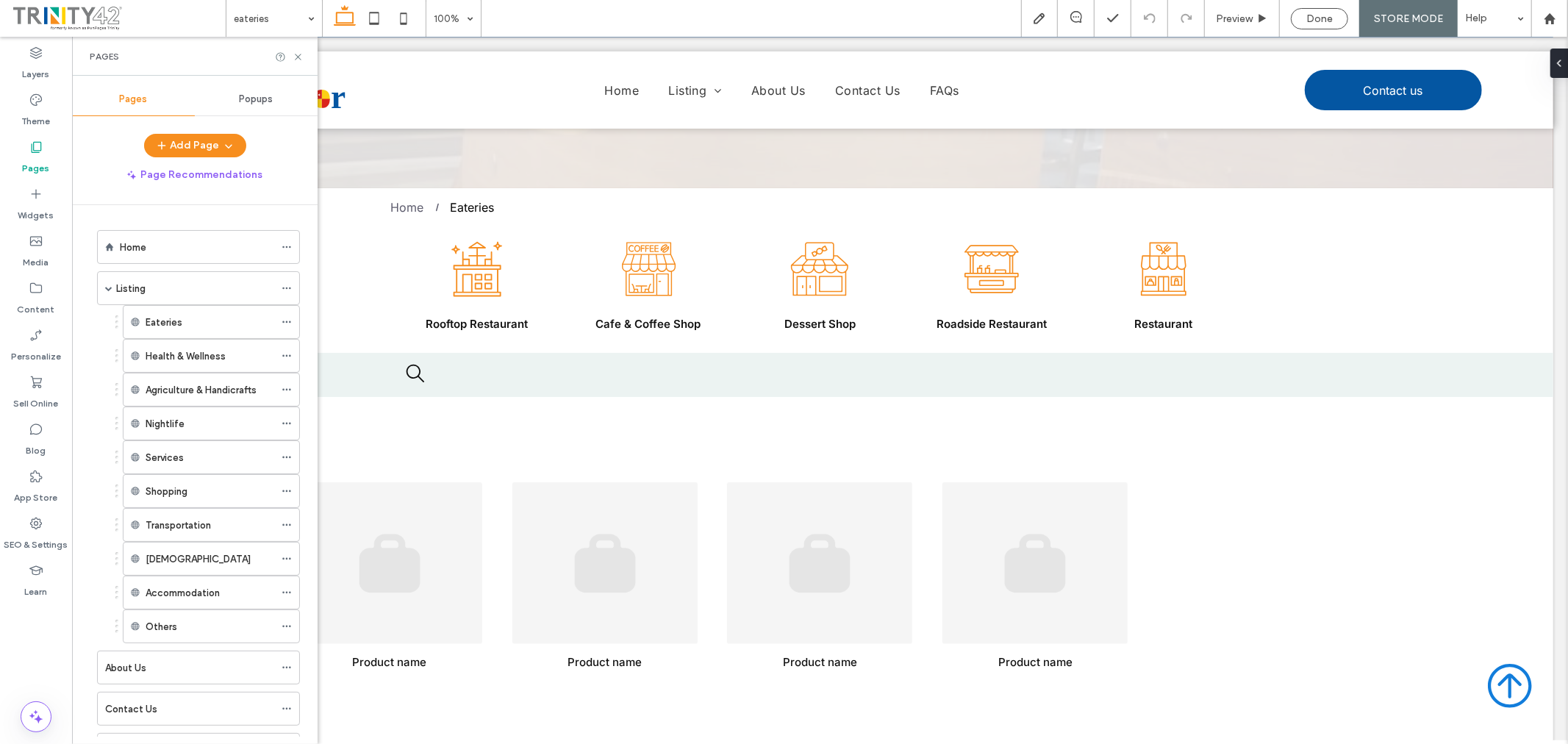
scroll to position [596, 0]
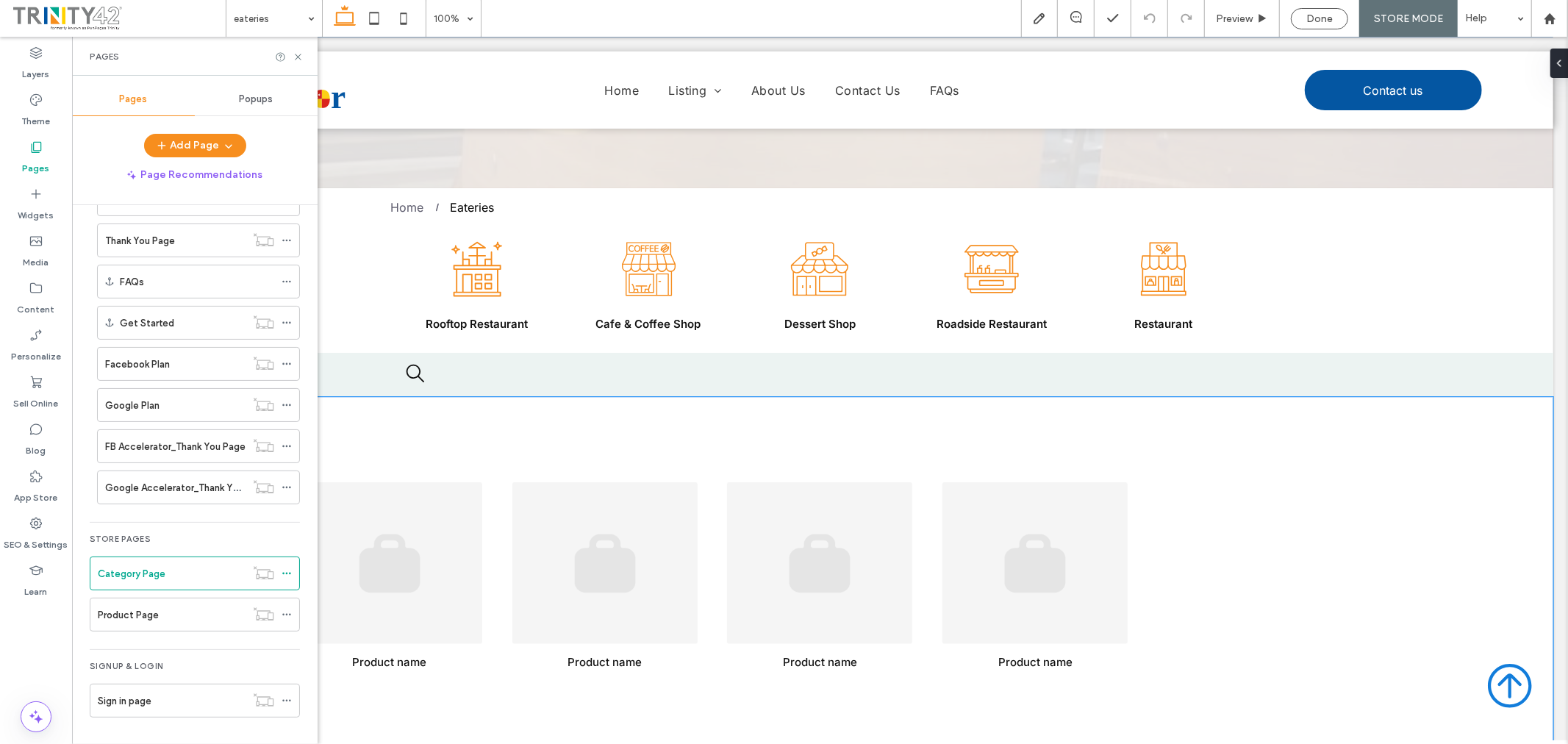
drag, startPoint x: 1444, startPoint y: 481, endPoint x: 1465, endPoint y: 412, distance: 72.1
click at [1444, 481] on div "Product name $0 Go to Page Product name $0 Go to Page Product name $0 Go to Pag…" at bounding box center [818, 580] width 1466 height 367
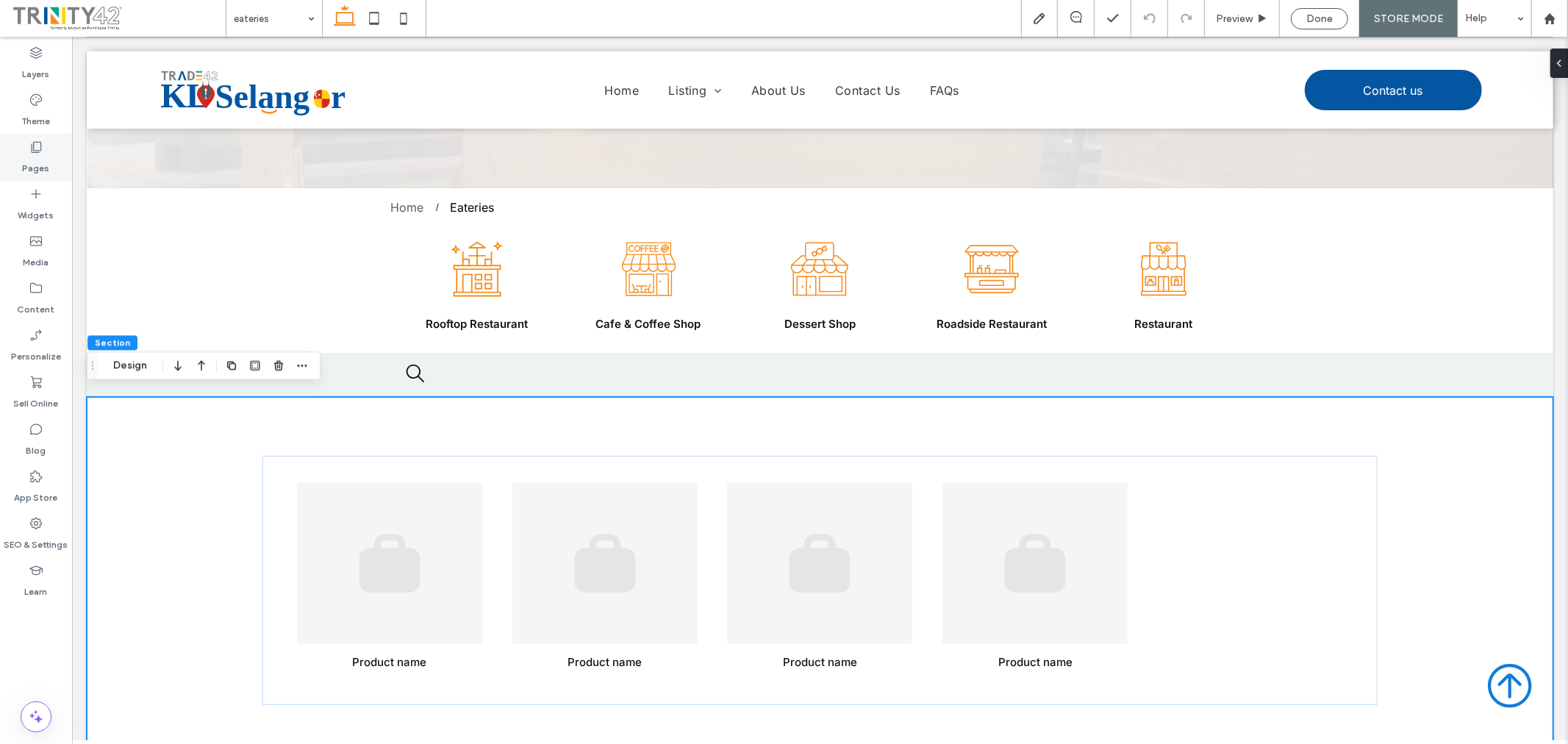
drag, startPoint x: 49, startPoint y: 151, endPoint x: 57, endPoint y: 163, distance: 14.4
click at [49, 151] on div "Pages" at bounding box center [36, 157] width 72 height 47
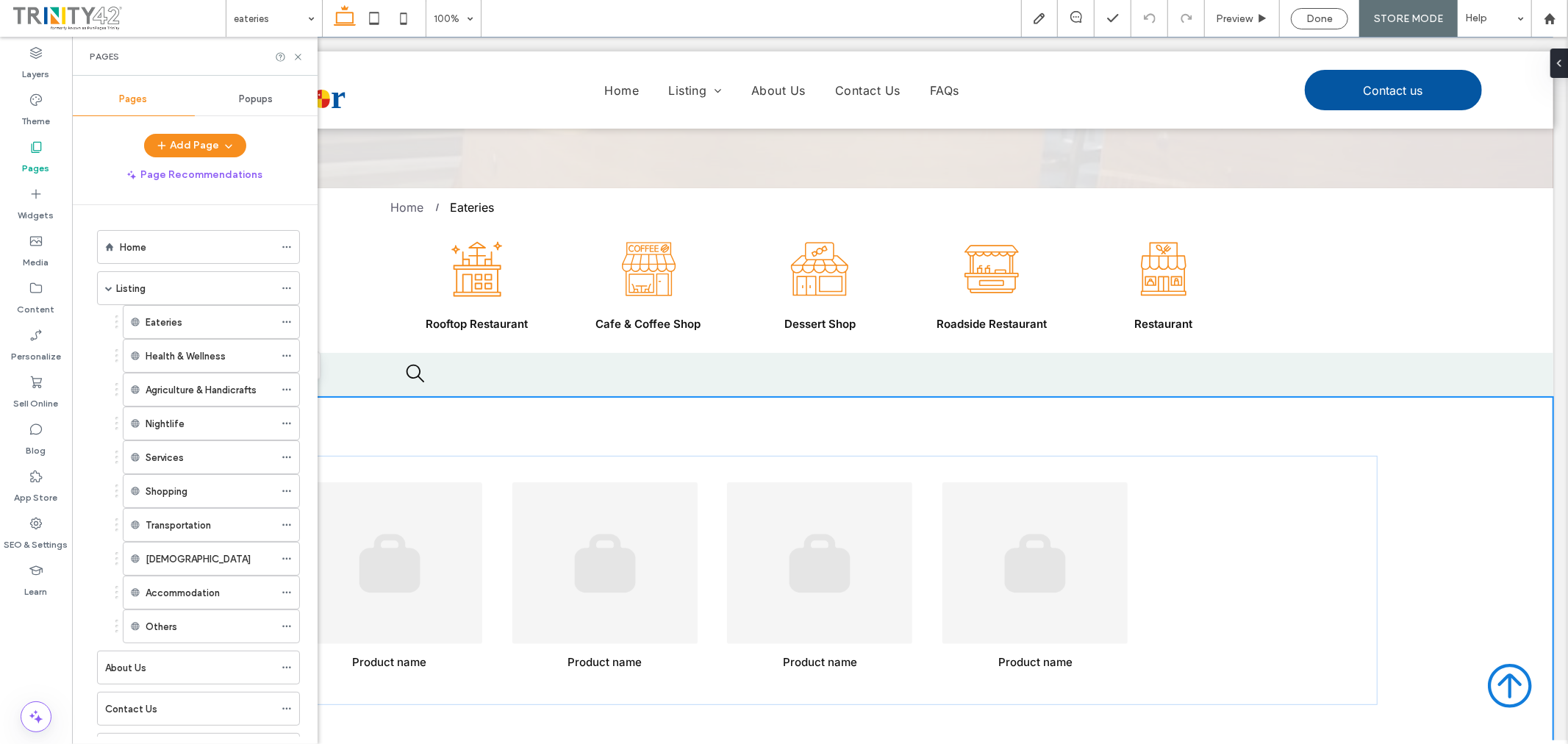
click at [33, 157] on label "Pages" at bounding box center [36, 165] width 27 height 20
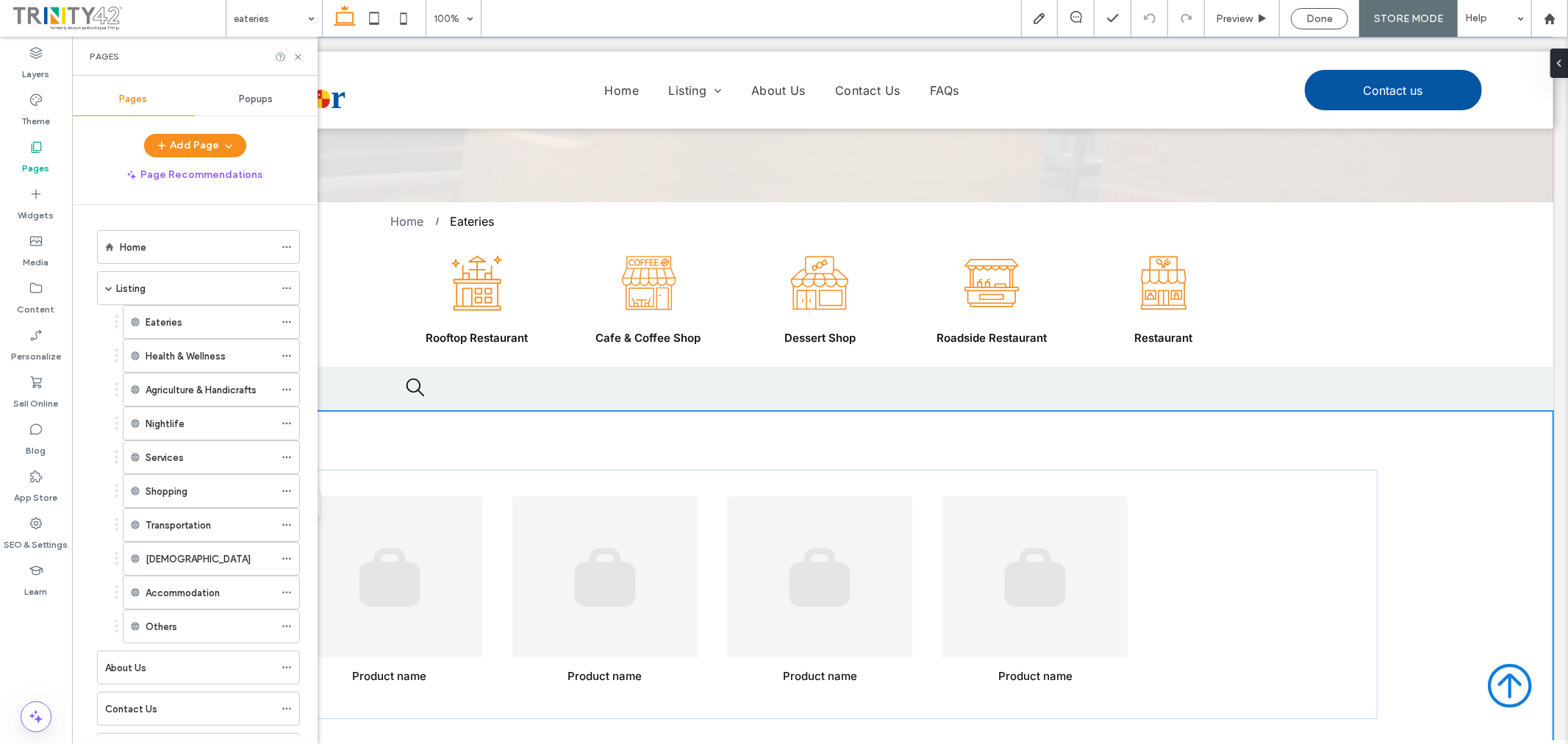
scroll to position [245, 0]
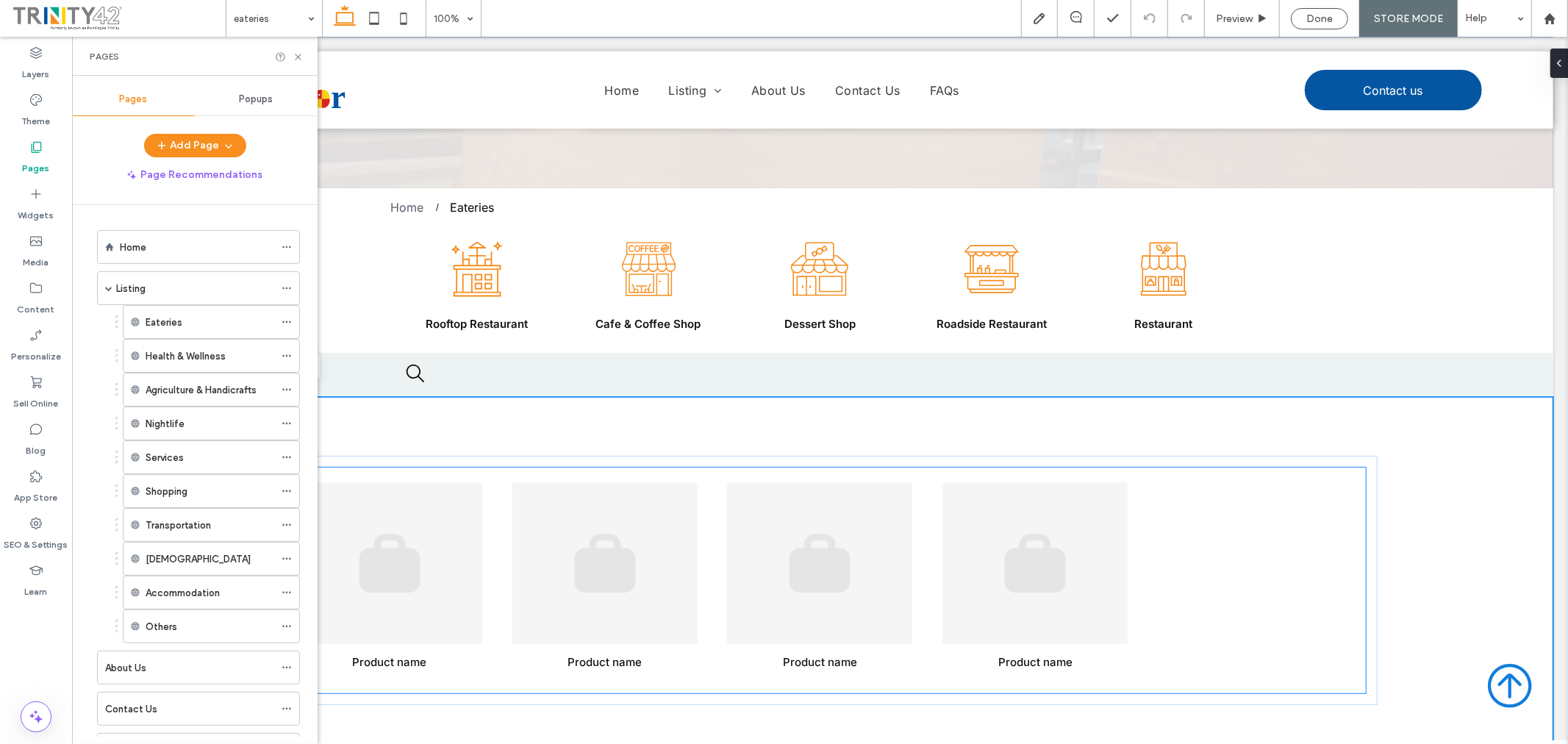
click at [1218, 555] on div at bounding box center [1250, 581] width 215 height 212
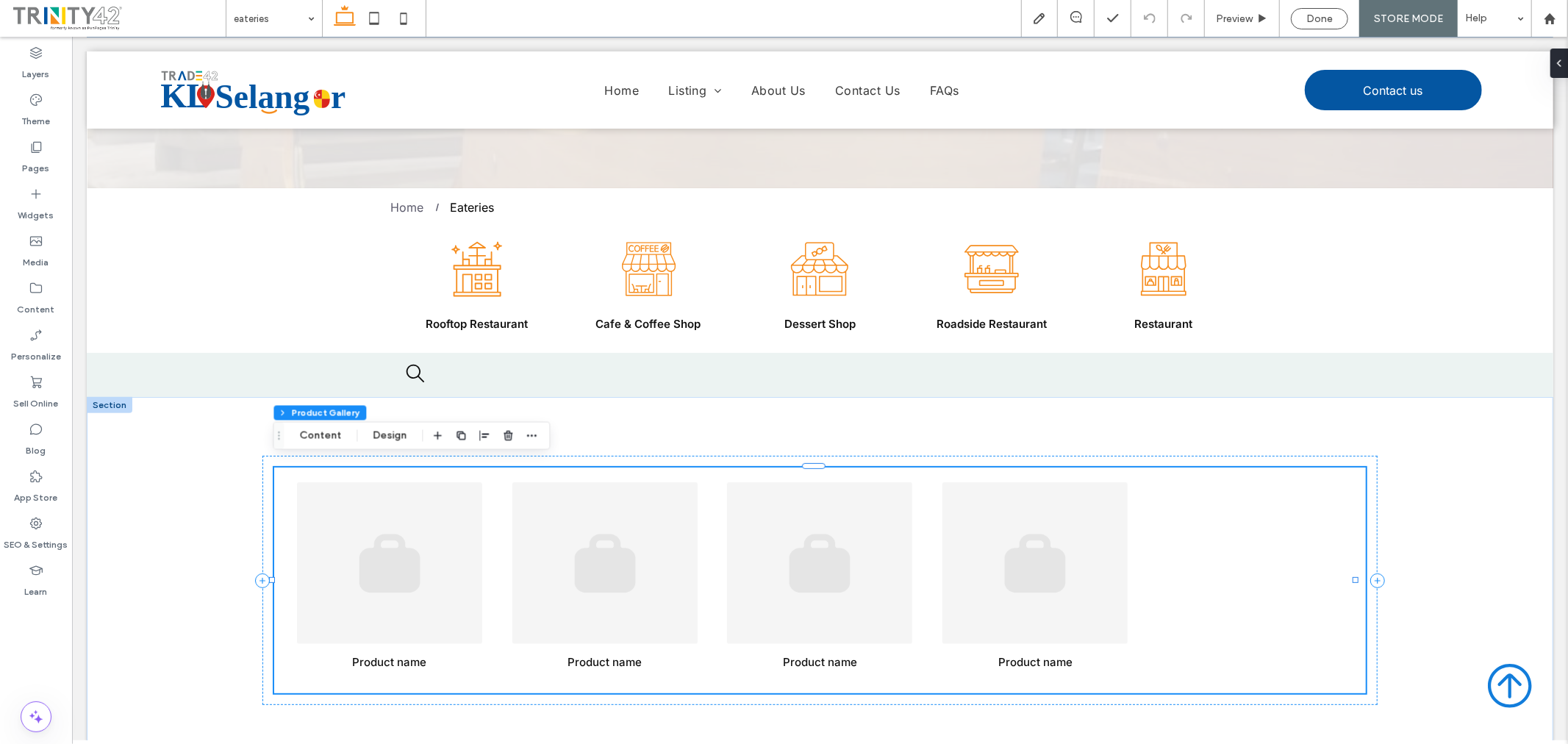
click at [1218, 555] on div at bounding box center [1250, 581] width 215 height 212
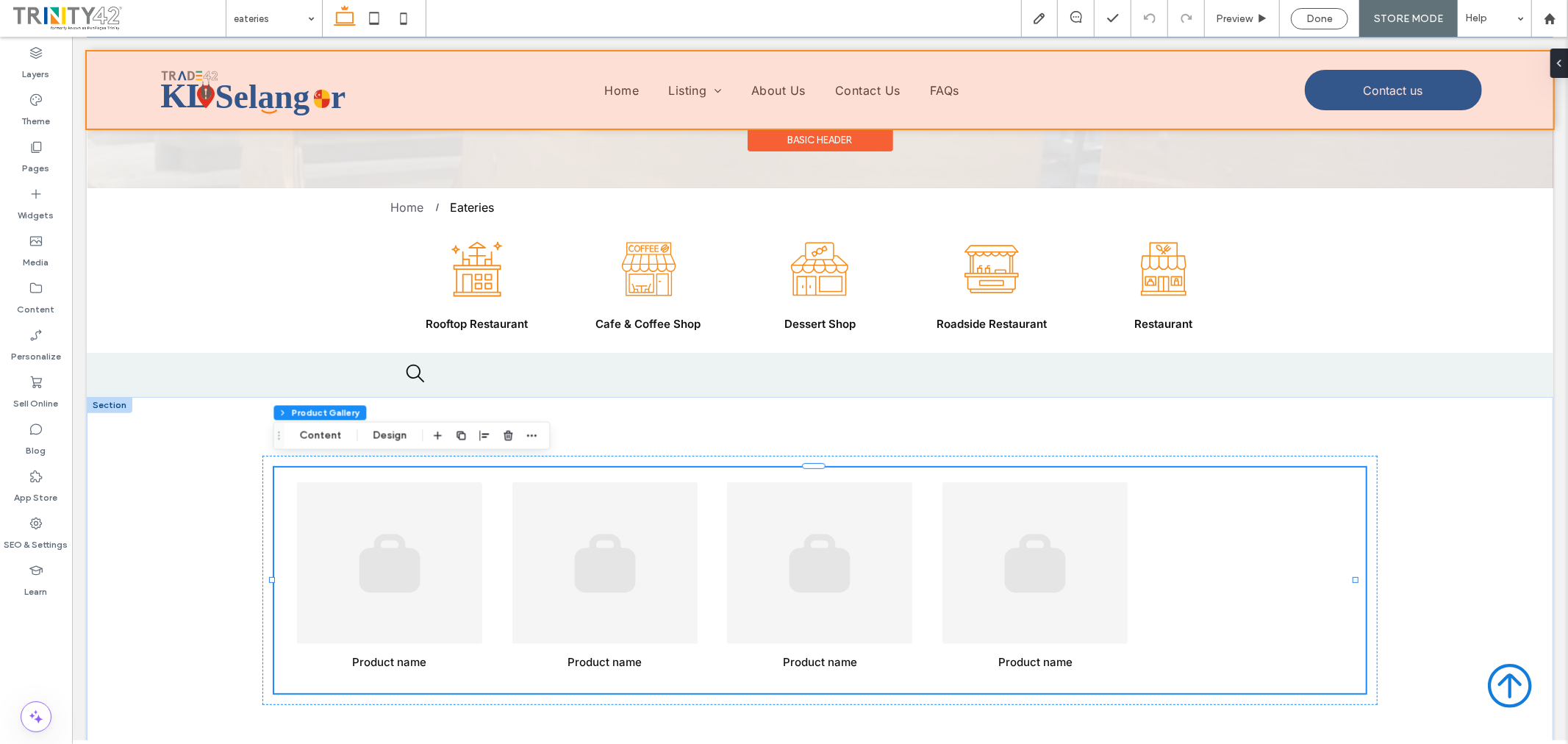
click at [681, 86] on div at bounding box center [818, 89] width 1466 height 77
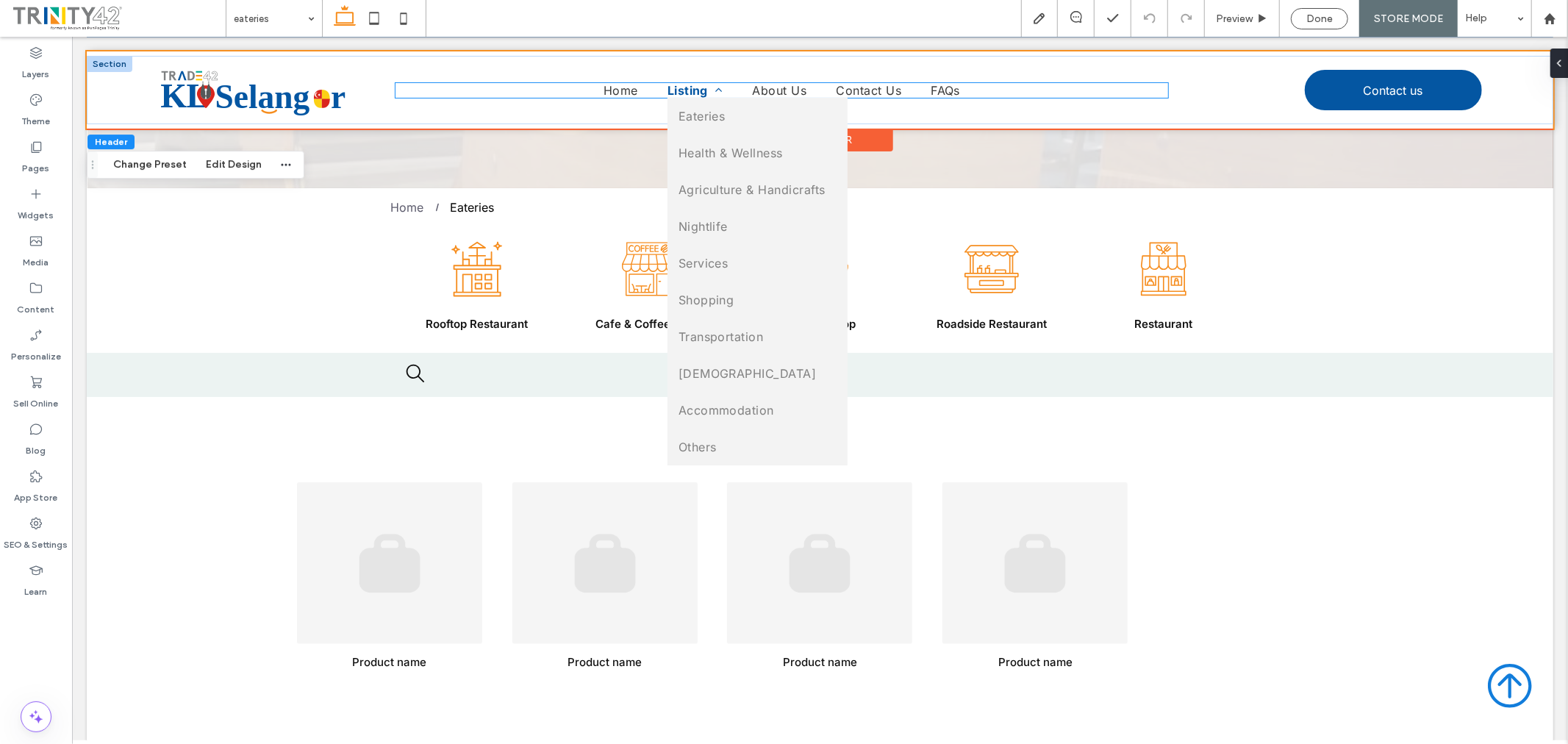
click at [686, 82] on span "Listing" at bounding box center [695, 89] width 56 height 14
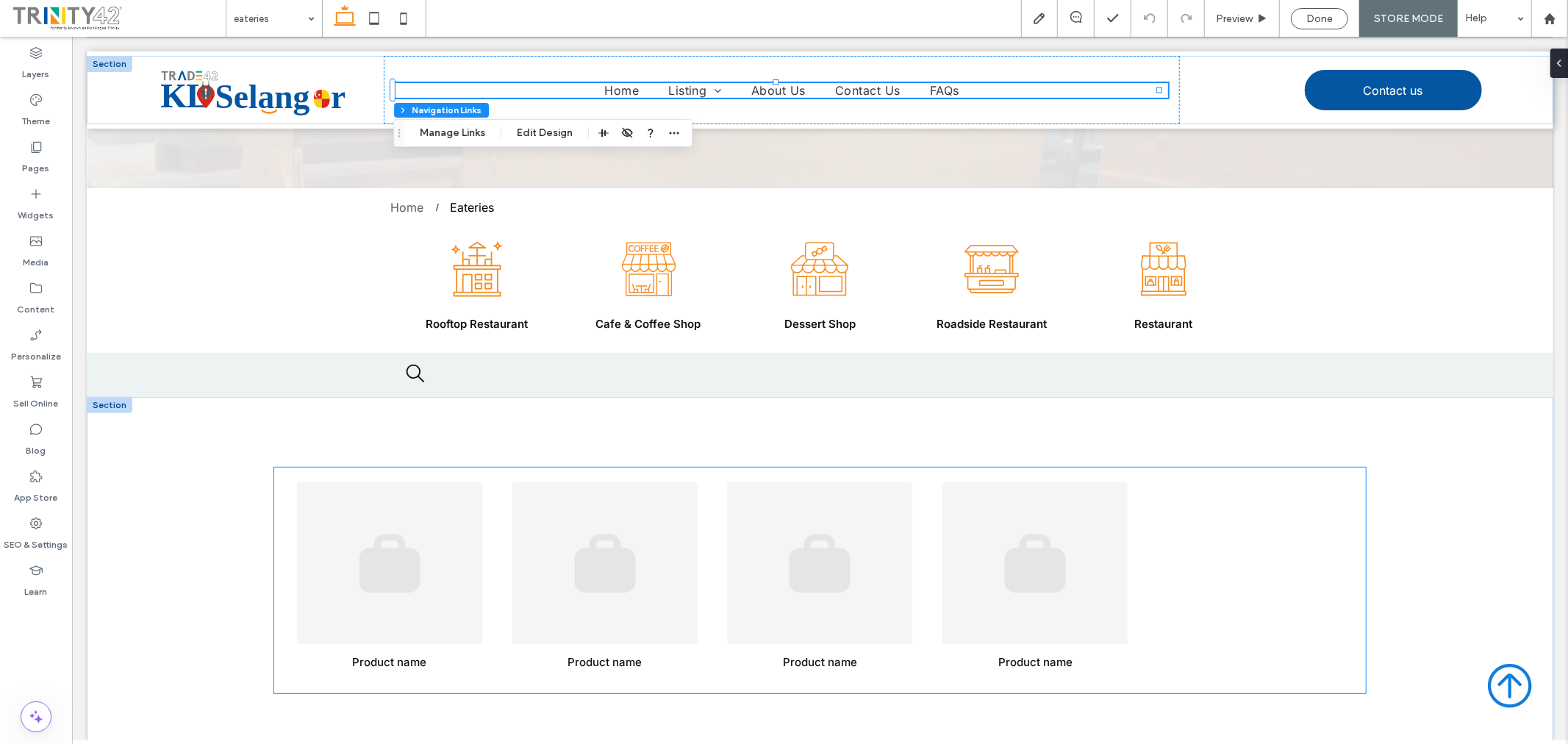
click at [719, 528] on link at bounding box center [819, 562] width 201 height 162
